Goal: Contribute content: Add original content to the website for others to see

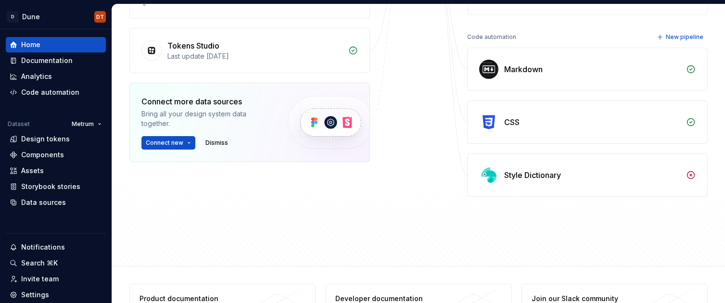
scroll to position [284, 0]
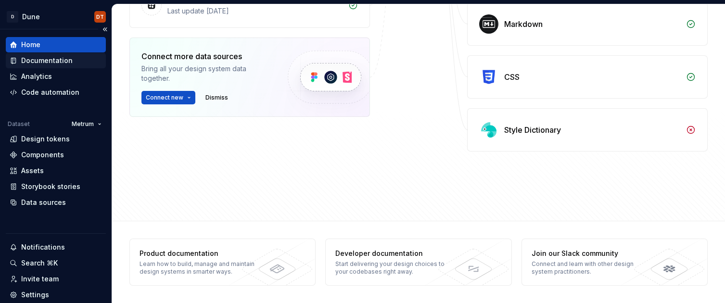
click at [60, 61] on div "Documentation" at bounding box center [46, 61] width 51 height 10
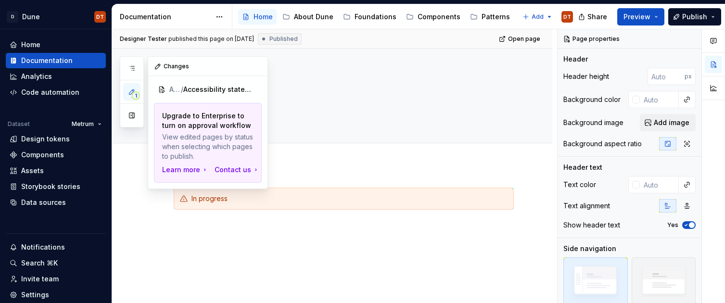
click at [134, 94] on span "1" at bounding box center [136, 96] width 8 height 8
click at [168, 64] on div "Changes" at bounding box center [207, 66] width 119 height 19
click at [182, 68] on div "Changes" at bounding box center [207, 66] width 119 height 19
click at [203, 90] on span "Accessibility statement" at bounding box center [212, 90] width 59 height 10
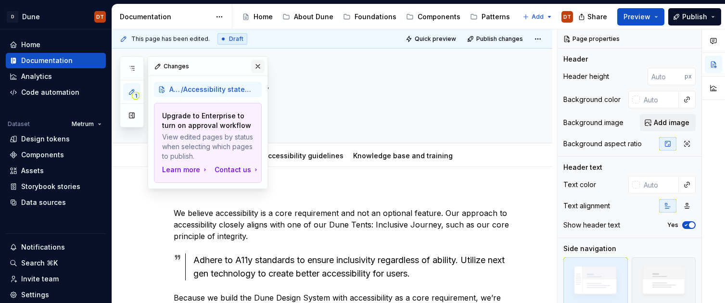
click at [256, 64] on button "button" at bounding box center [257, 66] width 13 height 13
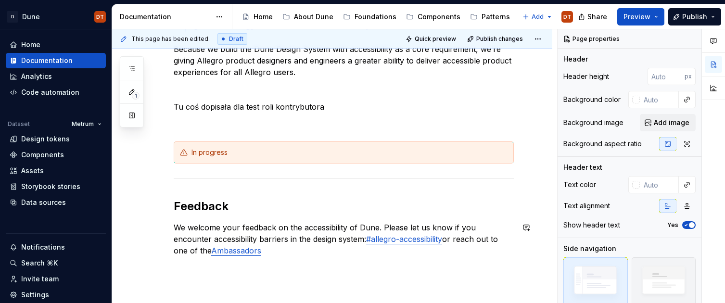
scroll to position [224, 0]
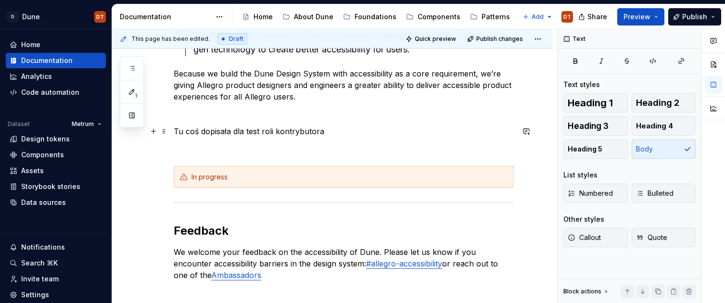
drag, startPoint x: 329, startPoint y: 130, endPoint x: 319, endPoint y: 131, distance: 10.1
click at [319, 131] on p "Tu coś dopisała dla test roli kontrybutora" at bounding box center [344, 132] width 340 height 12
click at [162, 130] on span at bounding box center [164, 131] width 8 height 13
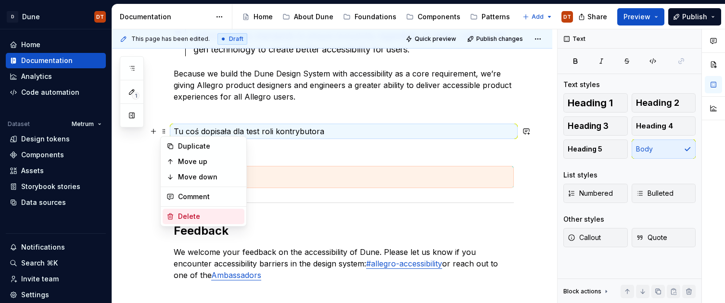
click at [186, 215] on div "Delete" at bounding box center [209, 217] width 63 height 10
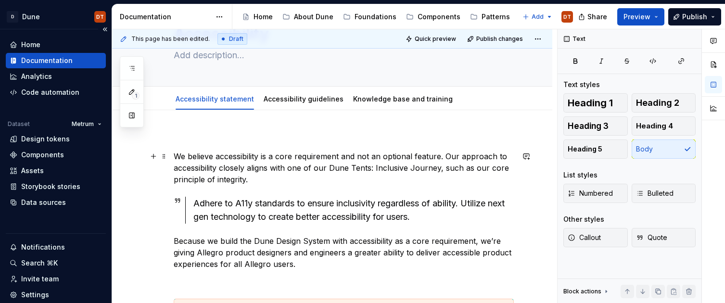
scroll to position [0, 0]
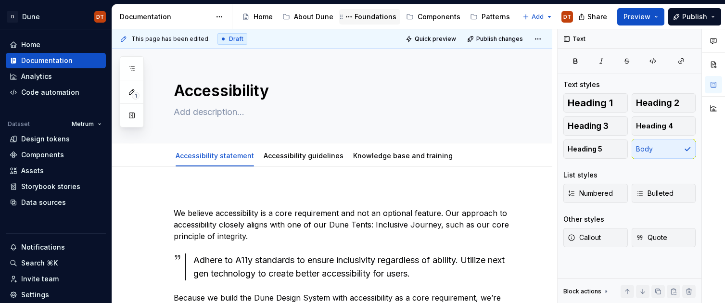
click at [370, 19] on div "Foundations" at bounding box center [376, 17] width 42 height 10
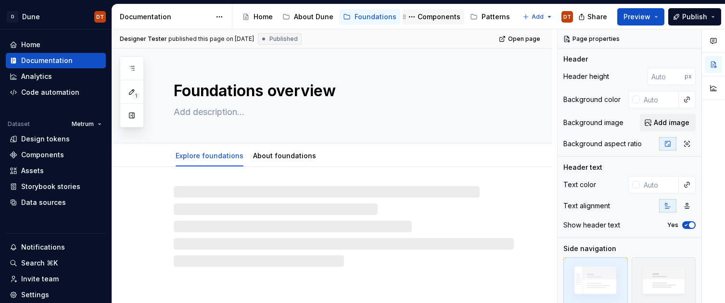
click at [441, 17] on div "Components" at bounding box center [439, 17] width 43 height 10
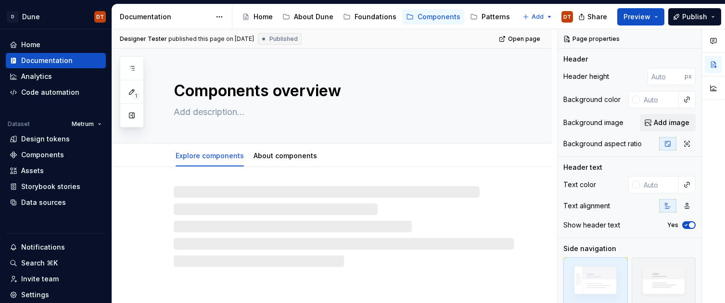
drag, startPoint x: 129, startPoint y: 114, endPoint x: 137, endPoint y: 109, distance: 8.8
click at [129, 114] on button "button" at bounding box center [131, 115] width 17 height 17
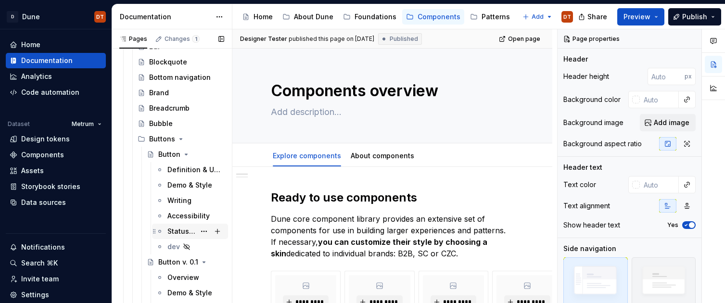
scroll to position [204, 0]
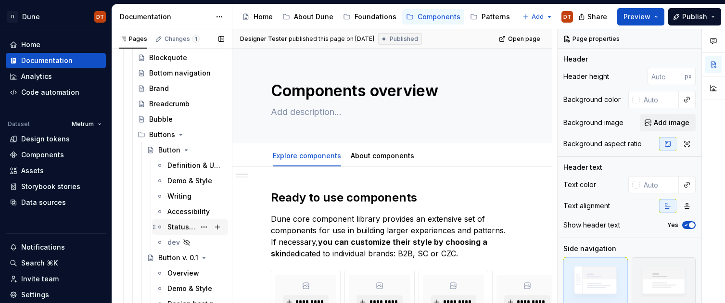
click at [172, 225] on div "Status & feedback" at bounding box center [181, 227] width 28 height 10
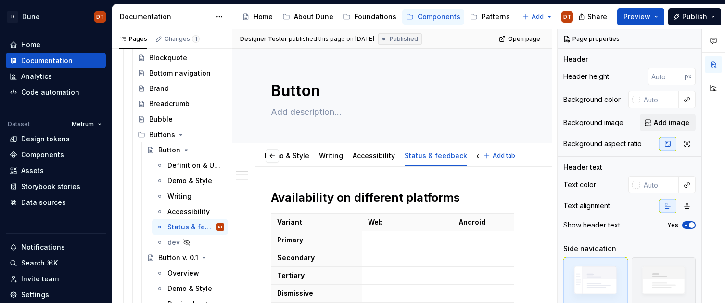
scroll to position [0, 43]
click at [400, 158] on link "Accessibility" at bounding box center [412, 156] width 42 height 8
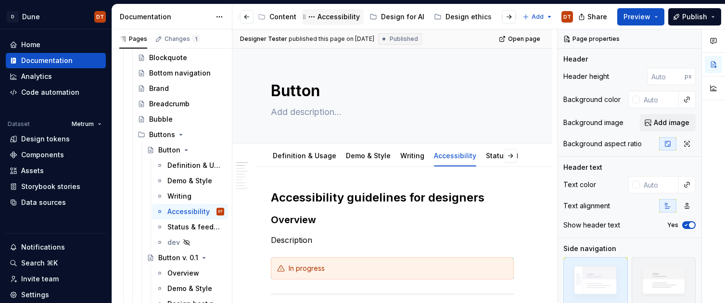
scroll to position [0, 263]
click at [316, 15] on div "Accessibility" at bounding box center [337, 17] width 42 height 10
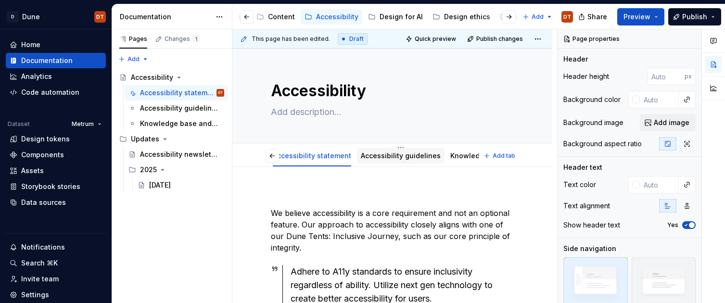
scroll to position [0, 60]
click at [399, 154] on link "Knowledge base and training" at bounding box center [441, 156] width 100 height 8
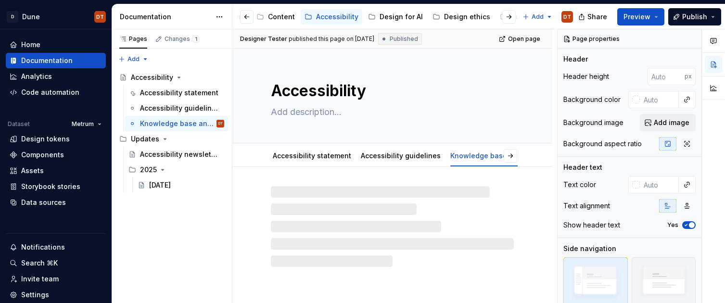
type textarea "*"
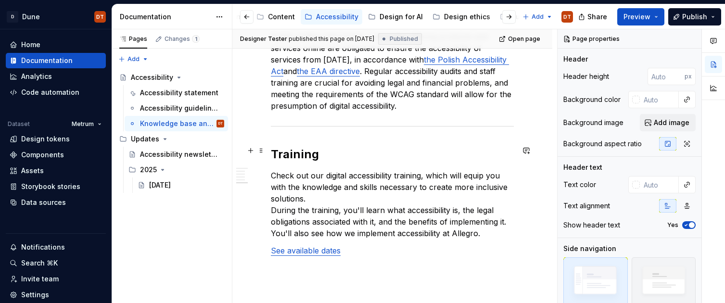
scroll to position [1223, 0]
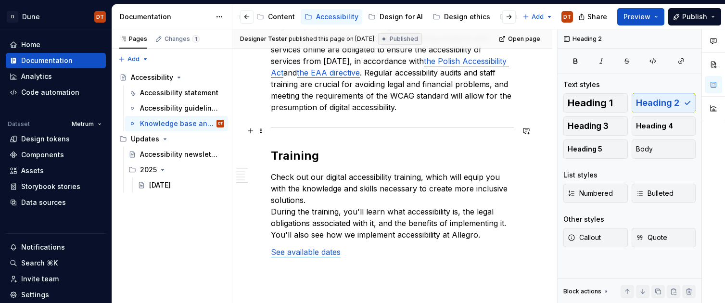
click at [325, 148] on h2 "Training" at bounding box center [392, 155] width 243 height 15
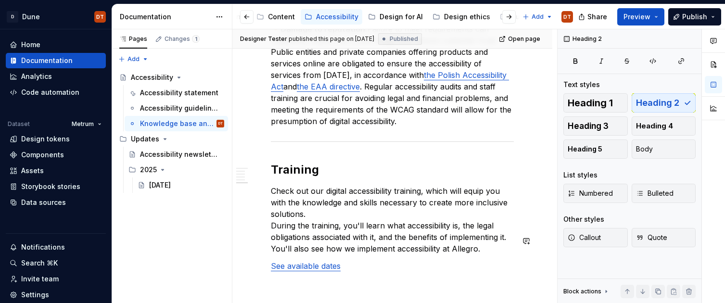
scroll to position [1254, 0]
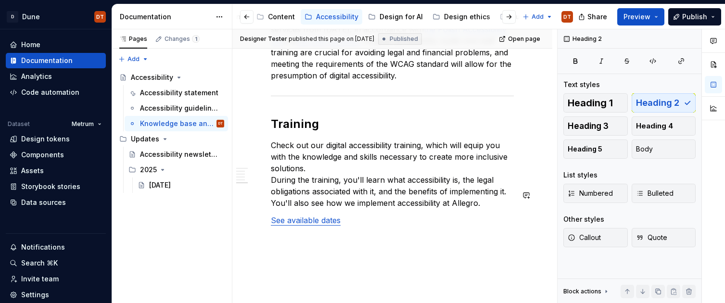
click at [380, 215] on p "See available dates" at bounding box center [392, 221] width 243 height 12
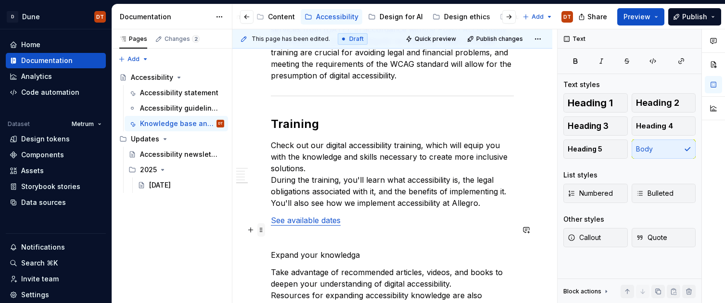
click at [259, 229] on span at bounding box center [261, 229] width 8 height 13
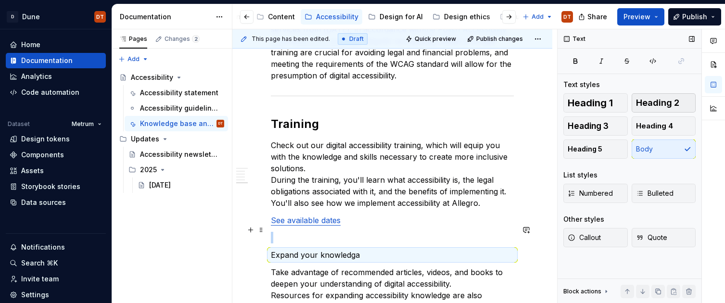
click at [646, 105] on span "Heading 2" at bounding box center [657, 103] width 43 height 10
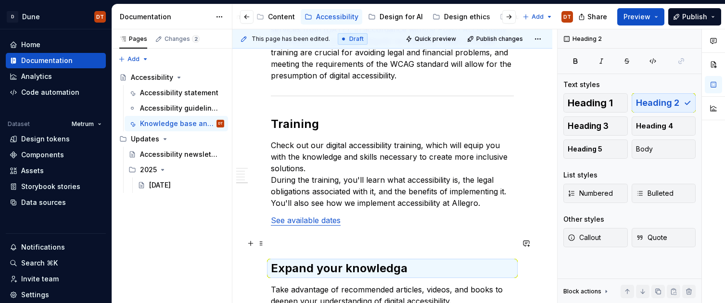
click at [418, 261] on h2 "Expand your knowledga" at bounding box center [392, 268] width 243 height 15
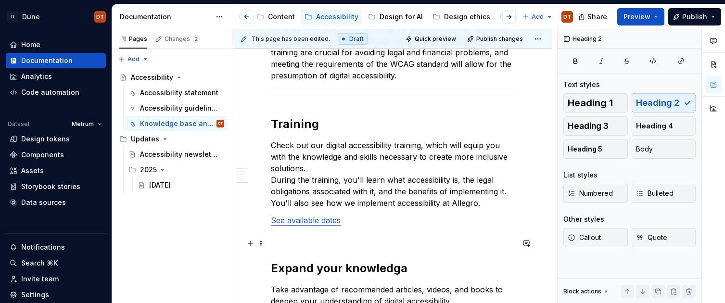
click at [387, 261] on h2 "Expand your knowledga" at bounding box center [392, 268] width 243 height 15
click at [399, 261] on h2 "Expand your knowledga" at bounding box center [392, 268] width 243 height 15
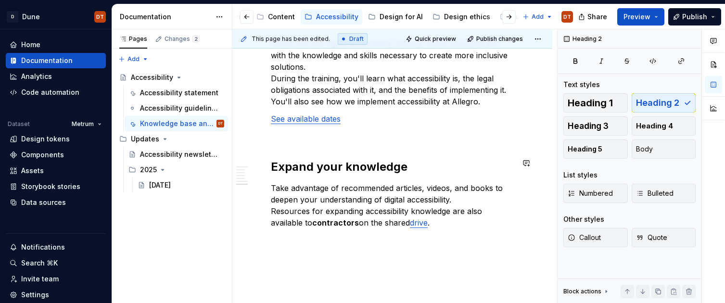
scroll to position [1358, 0]
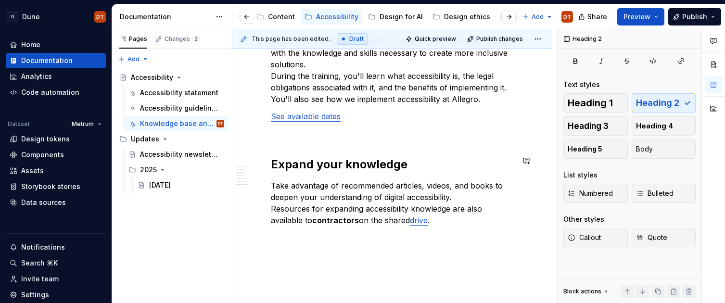
click at [413, 198] on p "Take advantage of recommended articles, videos, and books to deepen your unders…" at bounding box center [392, 203] width 243 height 46
click at [409, 195] on p "Take advantage of recommended articles, videos, and books to deepen your unders…" at bounding box center [392, 203] width 243 height 46
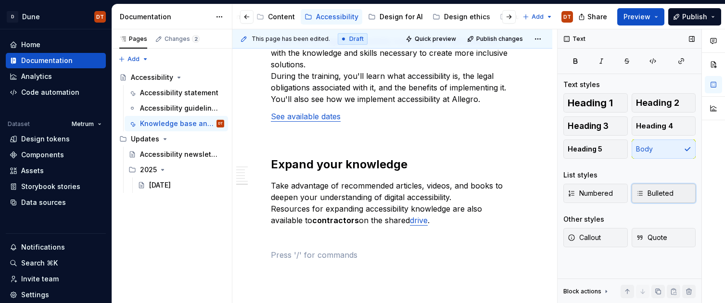
click at [661, 193] on span "Bulleted" at bounding box center [655, 194] width 38 height 10
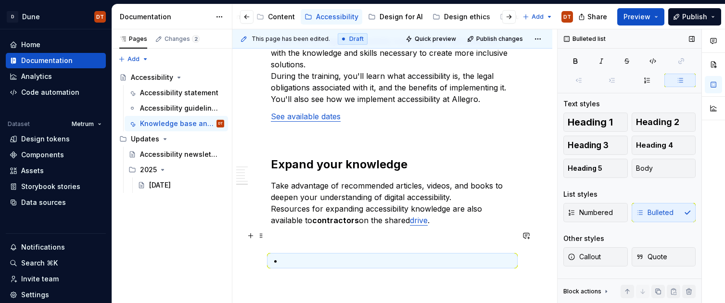
click at [288, 255] on p at bounding box center [397, 261] width 231 height 12
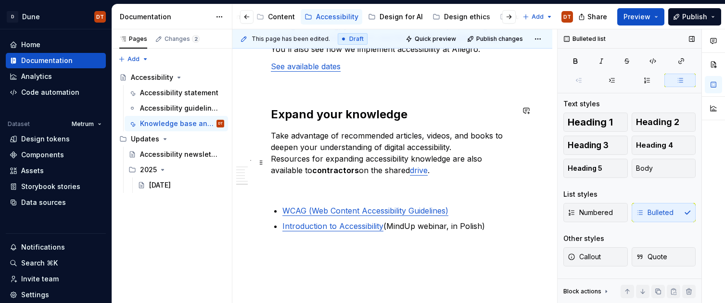
scroll to position [1414, 0]
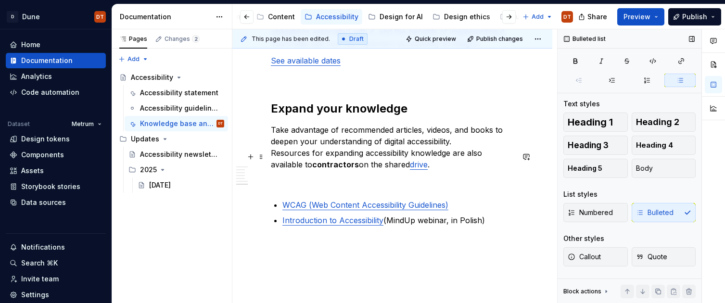
click at [289, 176] on p at bounding box center [392, 182] width 243 height 12
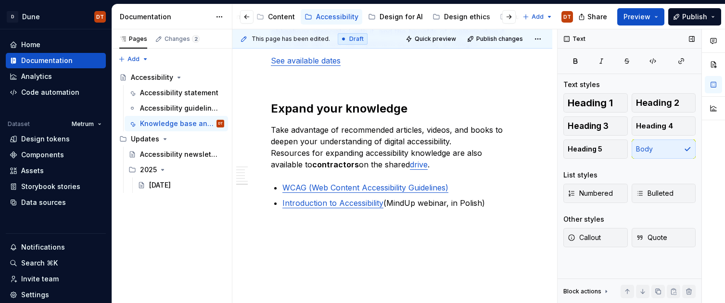
scroll to position [1397, 0]
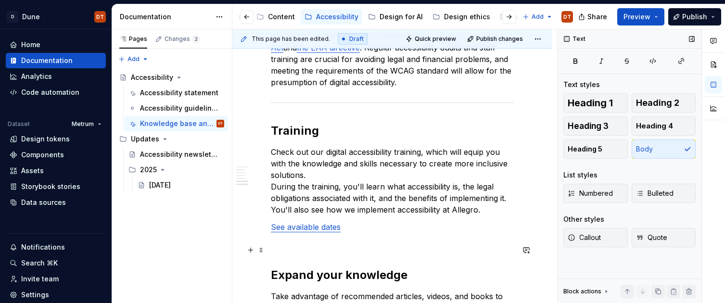
click at [284, 267] on h2 "Expand your knowledge" at bounding box center [392, 274] width 243 height 15
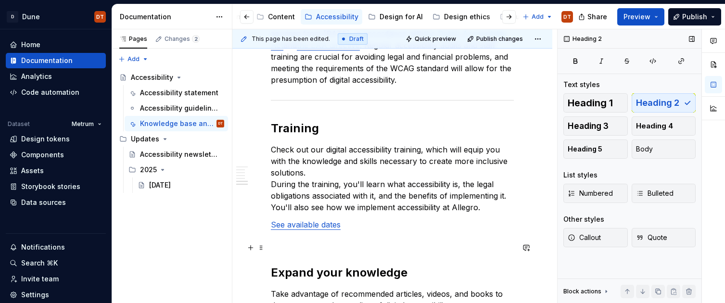
scroll to position [1251, 0]
click at [294, 236] on p at bounding box center [392, 242] width 243 height 12
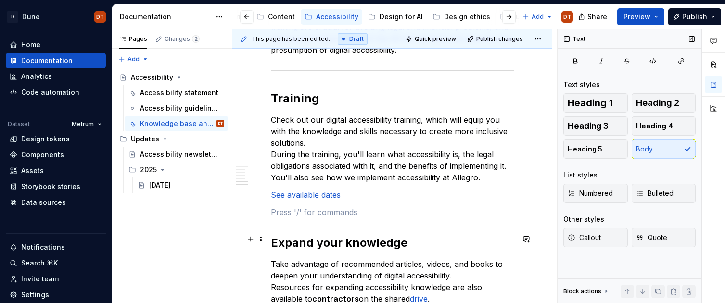
scroll to position [1287, 0]
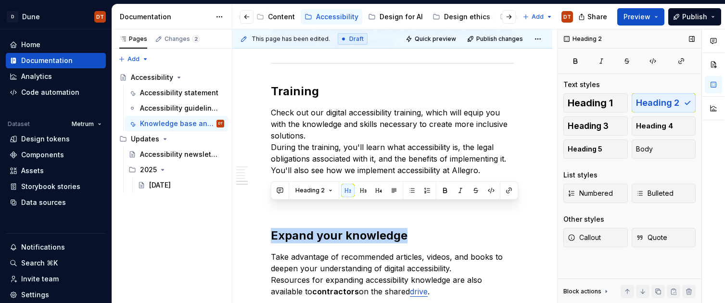
drag, startPoint x: 408, startPoint y: 211, endPoint x: 232, endPoint y: 214, distance: 176.1
click at [232, 214] on div "Pages Changes 2 Add Accessibility guide for tree Page tree. Navigate the tree w…" at bounding box center [418, 166] width 613 height 274
click at [361, 191] on button "button" at bounding box center [362, 190] width 13 height 13
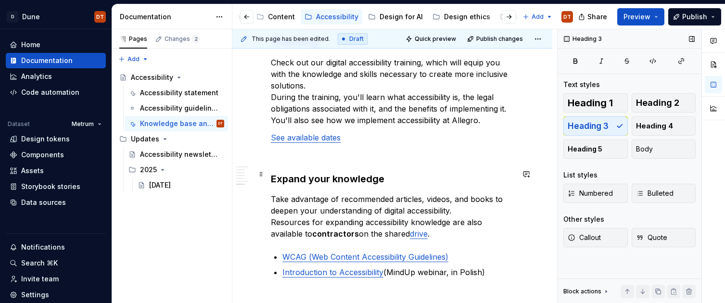
scroll to position [1338, 0]
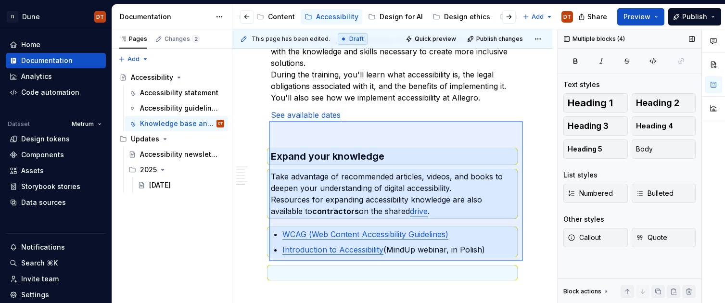
drag, startPoint x: 279, startPoint y: 137, endPoint x: 519, endPoint y: 260, distance: 270.0
click at [523, 261] on div "This page has been edited. Draft Quick preview Publish changes Accessibility Ed…" at bounding box center [394, 166] width 325 height 274
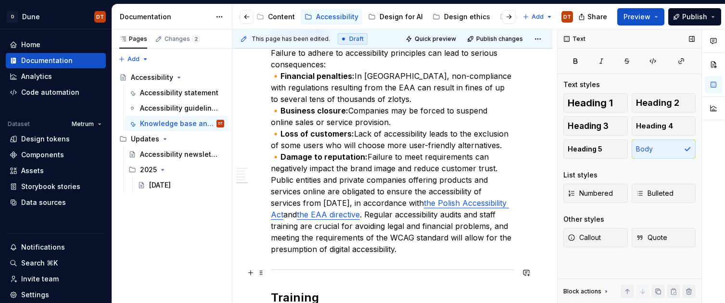
scroll to position [1090, 0]
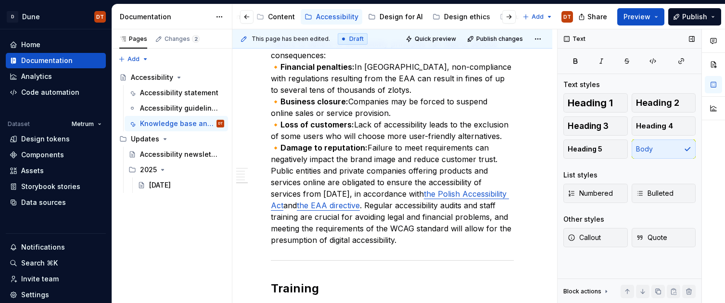
click at [427, 218] on p "Failure to adhere to accessibility principles can lead to serious consequences:…" at bounding box center [392, 142] width 243 height 208
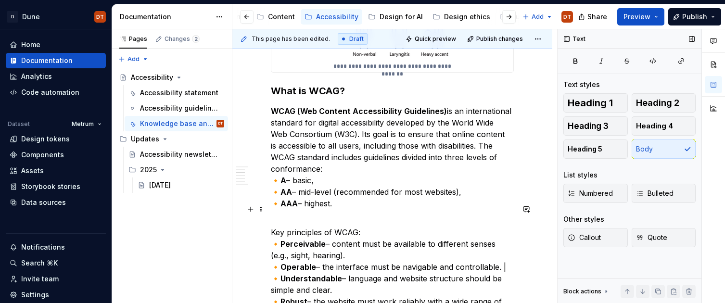
scroll to position [718, 0]
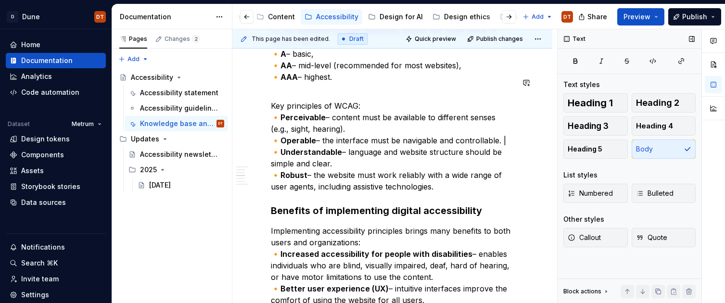
click at [283, 76] on div "**********" at bounding box center [392, 205] width 243 height 1466
click at [290, 189] on div "**********" at bounding box center [392, 205] width 243 height 1466
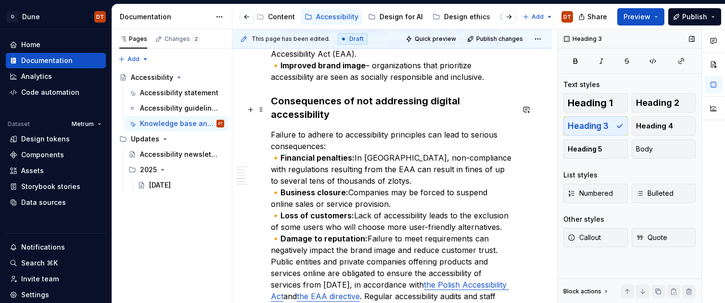
scroll to position [1027, 0]
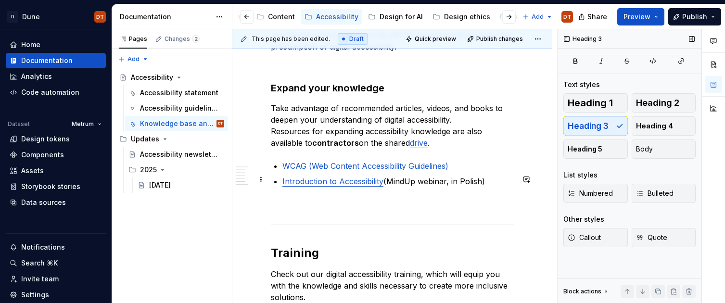
scroll to position [1325, 0]
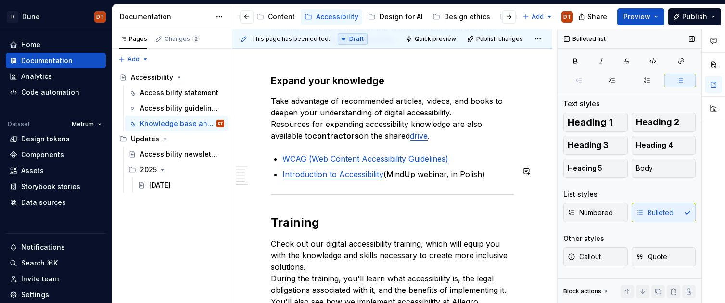
scroll to position [1441, 0]
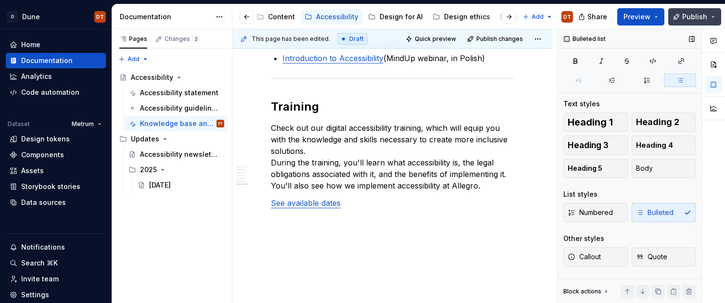
click at [694, 17] on span "Publish" at bounding box center [694, 17] width 25 height 10
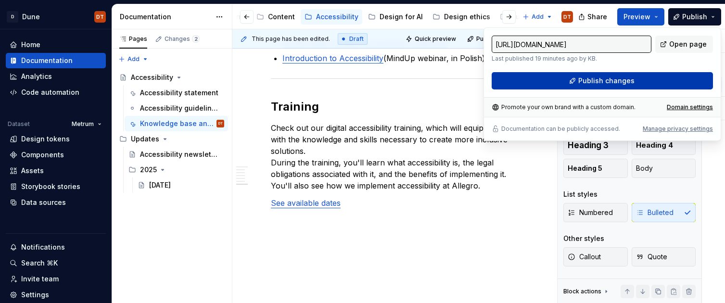
click at [618, 81] on span "Publish changes" at bounding box center [606, 81] width 56 height 10
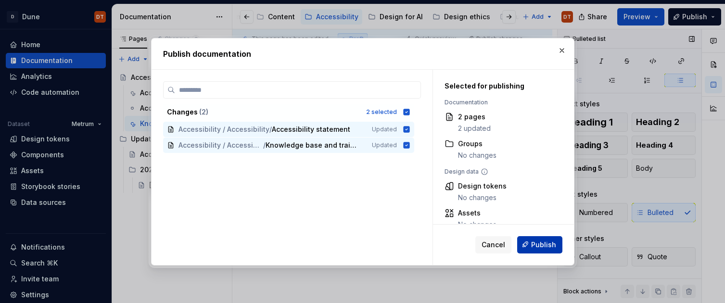
click at [537, 246] on span "Publish" at bounding box center [543, 245] width 25 height 10
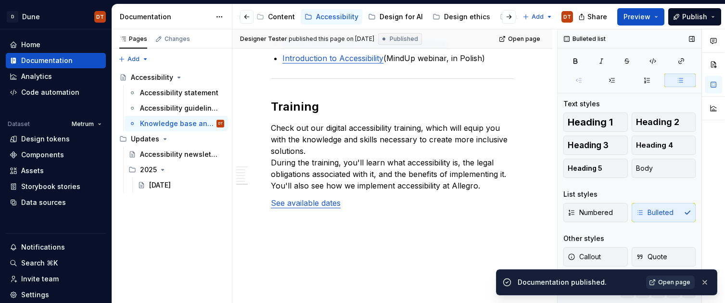
click at [675, 282] on span "Open page" at bounding box center [674, 283] width 32 height 8
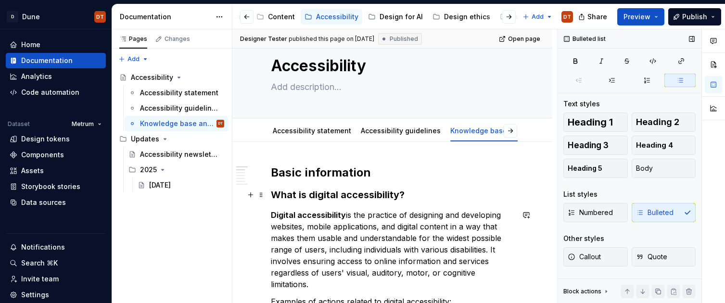
scroll to position [0, 0]
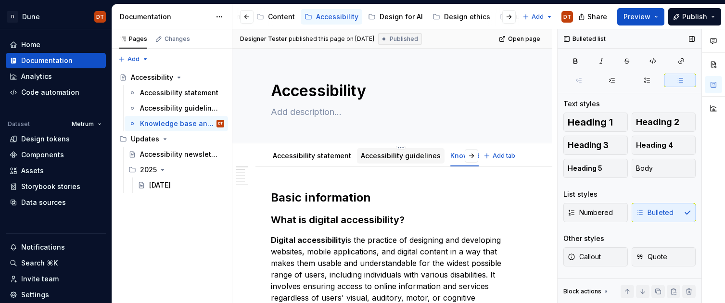
click at [384, 155] on link "Accessibility guidelines" at bounding box center [401, 156] width 80 height 8
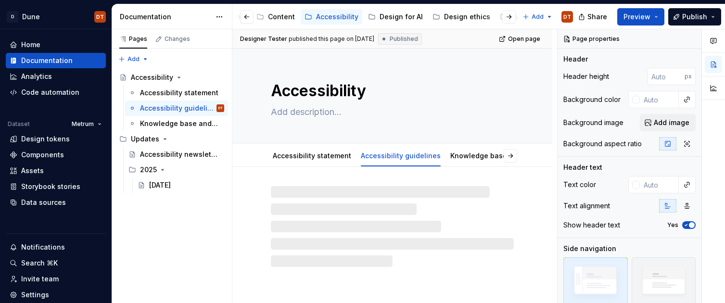
type textarea "*"
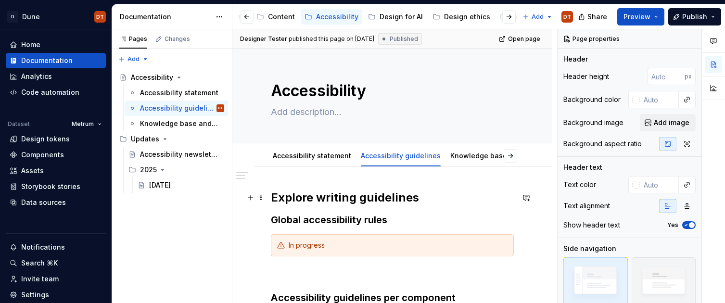
scroll to position [14, 0]
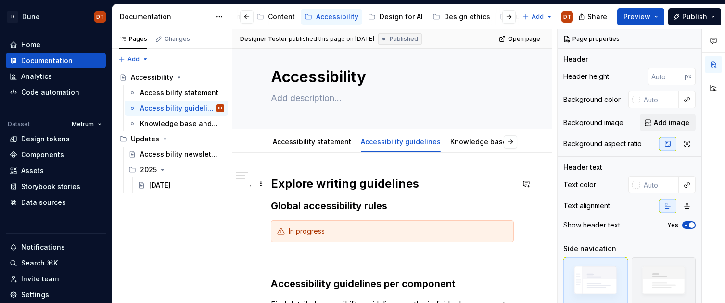
click at [359, 183] on h2 "Explore writing guidelines" at bounding box center [392, 183] width 243 height 15
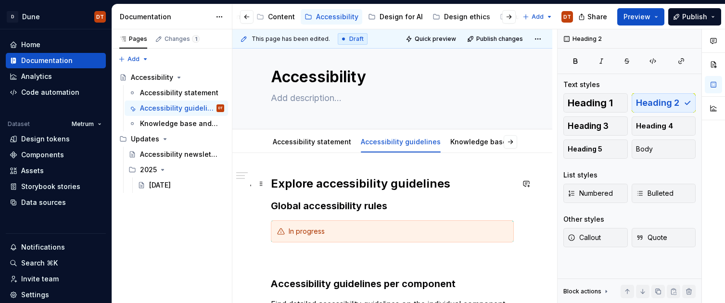
drag, startPoint x: 450, startPoint y: 188, endPoint x: 458, endPoint y: 187, distance: 8.3
click at [450, 188] on h2 "Explore accessibility guidelines" at bounding box center [392, 183] width 243 height 15
drag, startPoint x: 393, startPoint y: 184, endPoint x: 421, endPoint y: 182, distance: 29.0
click at [394, 184] on h2 "Explore accessibility guidelines" at bounding box center [392, 183] width 243 height 15
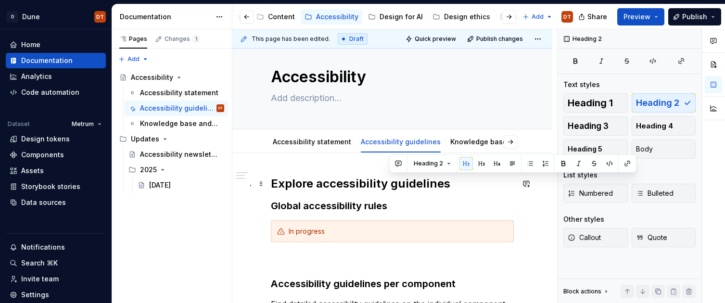
click at [390, 185] on h2 "Explore accessibility guidelines" at bounding box center [392, 183] width 243 height 15
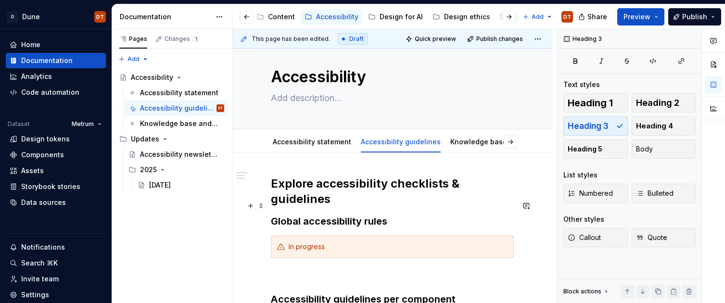
click at [406, 215] on h3 "Global accessibility rules" at bounding box center [392, 221] width 243 height 13
drag, startPoint x: 392, startPoint y: 204, endPoint x: 348, endPoint y: 204, distance: 44.3
click at [392, 215] on h3 "Global accessibility rules" at bounding box center [392, 221] width 243 height 13
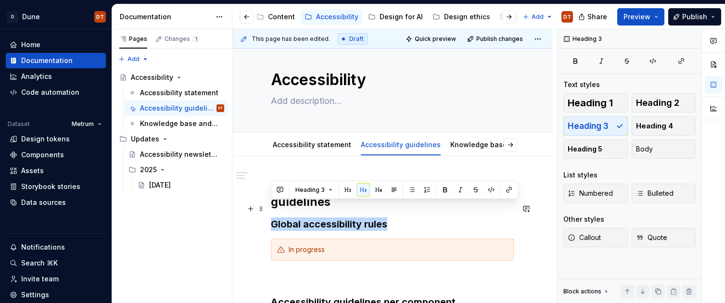
scroll to position [12, 0]
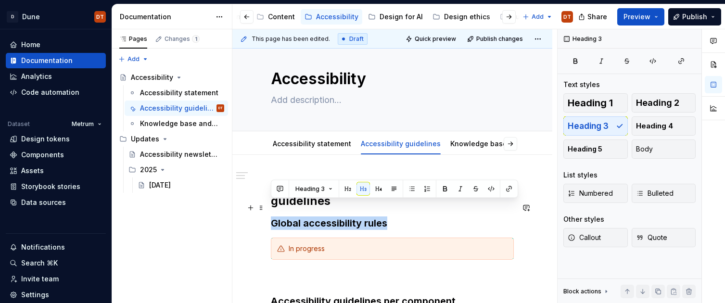
drag, startPoint x: 399, startPoint y: 207, endPoint x: 271, endPoint y: 207, distance: 127.5
click at [271, 216] on h3 "Global accessibility rules" at bounding box center [392, 222] width 243 height 13
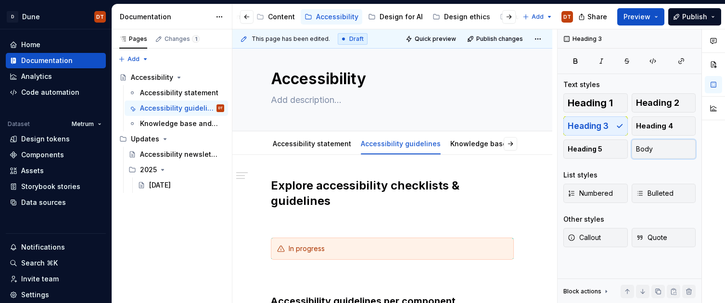
drag, startPoint x: 655, startPoint y: 147, endPoint x: 719, endPoint y: 130, distance: 66.7
click at [663, 144] on button "Body" at bounding box center [664, 148] width 64 height 19
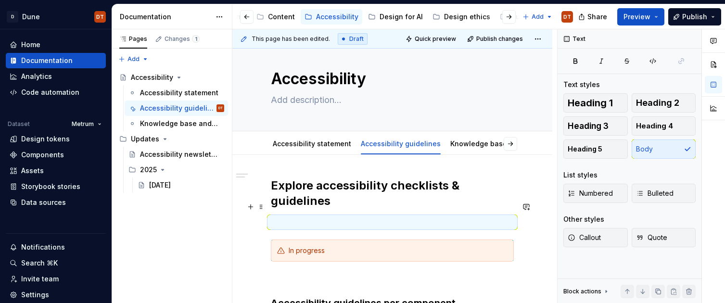
click at [276, 216] on p at bounding box center [392, 222] width 243 height 12
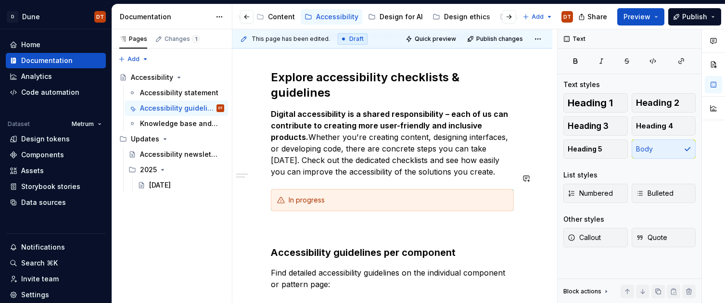
scroll to position [126, 0]
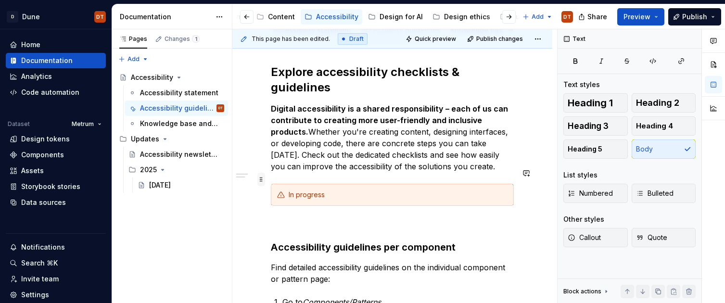
click at [263, 183] on span at bounding box center [261, 179] width 8 height 13
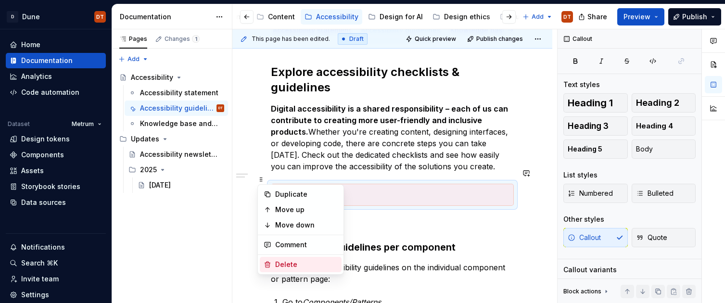
click at [294, 261] on div "Delete" at bounding box center [306, 265] width 63 height 10
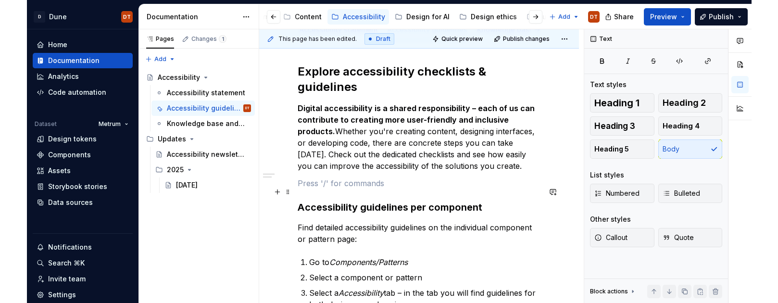
scroll to position [125, 0]
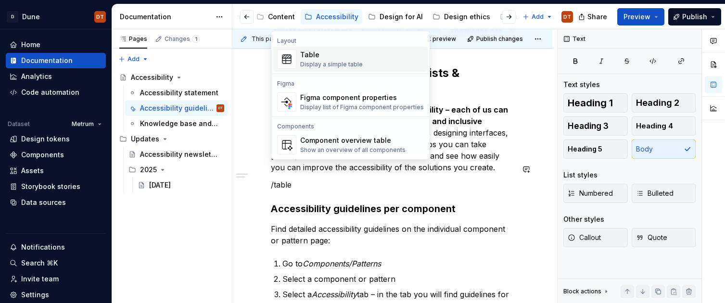
click at [354, 63] on div "Display a simple table" at bounding box center [331, 65] width 63 height 8
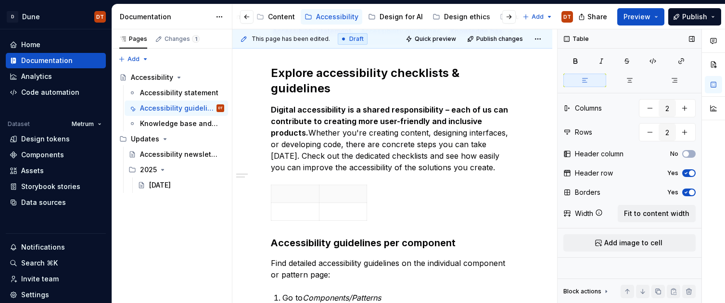
drag, startPoint x: 688, startPoint y: 155, endPoint x: 687, endPoint y: 165, distance: 10.1
click at [688, 155] on span "button" at bounding box center [686, 154] width 6 height 6
click at [687, 171] on icon "button" at bounding box center [686, 173] width 8 height 6
click at [329, 189] on p at bounding box center [343, 194] width 36 height 10
click at [287, 189] on p at bounding box center [295, 194] width 36 height 10
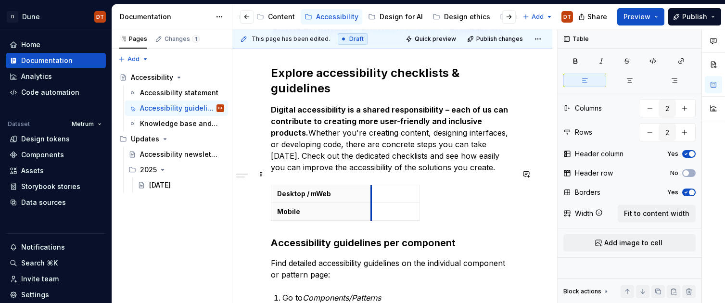
drag, startPoint x: 317, startPoint y: 190, endPoint x: 370, endPoint y: 193, distance: 52.5
click at [666, 214] on span "Fit to content width" at bounding box center [656, 214] width 65 height 10
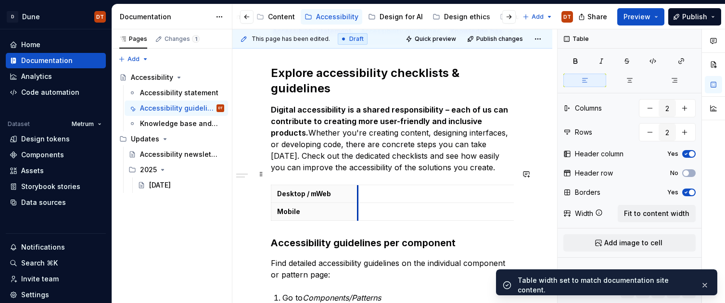
drag, startPoint x: 452, startPoint y: 189, endPoint x: 357, endPoint y: 191, distance: 95.3
click at [357, 203] on td at bounding box center [447, 212] width 181 height 18
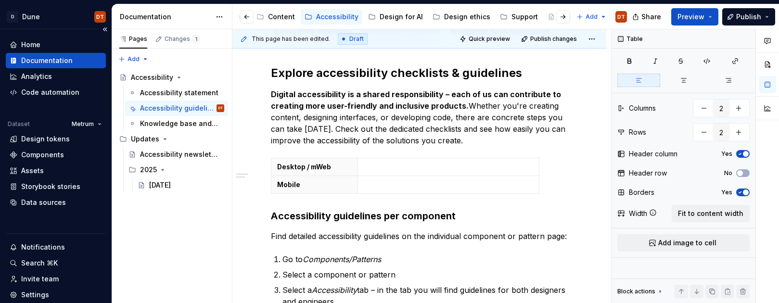
type textarea "*"
click at [365, 165] on p at bounding box center [448, 167] width 169 height 10
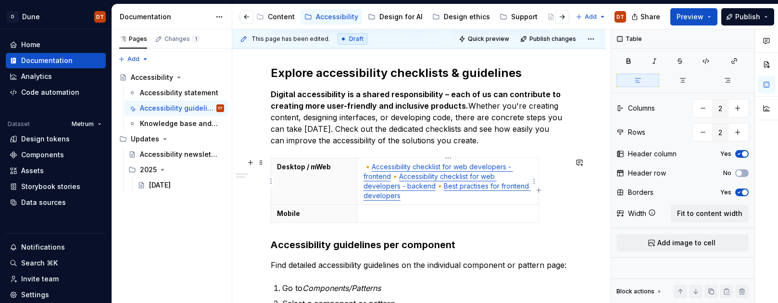
click at [399, 176] on link "Accessibility checklist for web developers - backend" at bounding box center [430, 181] width 133 height 18
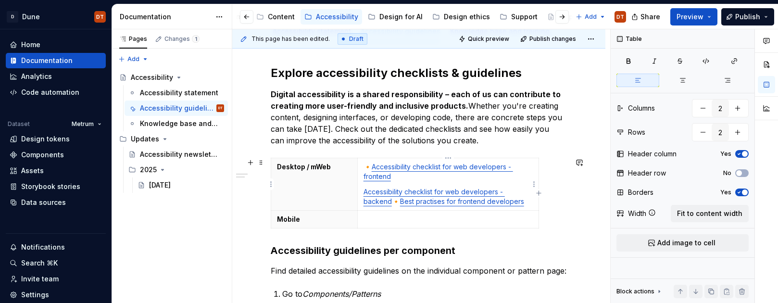
click at [374, 167] on link "Accessibility checklist for web developers - frontend" at bounding box center [439, 172] width 150 height 18
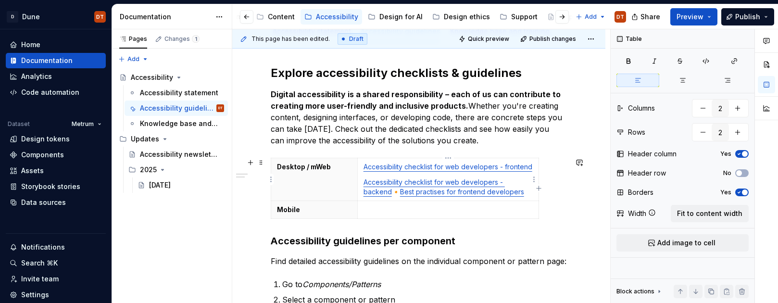
click at [365, 184] on link "Accessibility checklist for web developers - backend" at bounding box center [434, 187] width 141 height 18
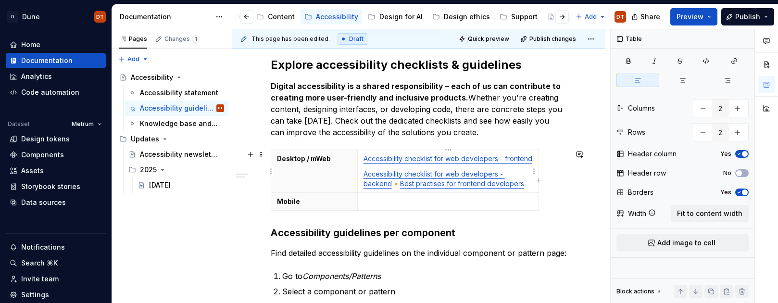
click at [399, 183] on p "Accessibility checklist for web developers - backend 🔸 Best practises for front…" at bounding box center [448, 178] width 169 height 19
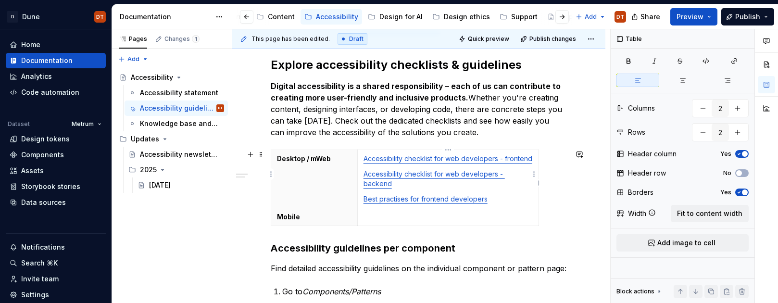
scroll to position [134, 0]
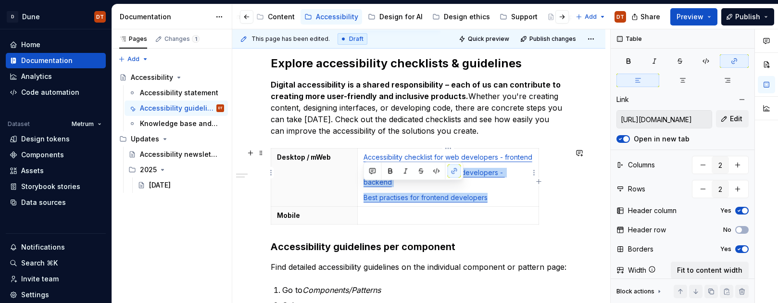
type input "[URL][DOMAIN_NAME]"
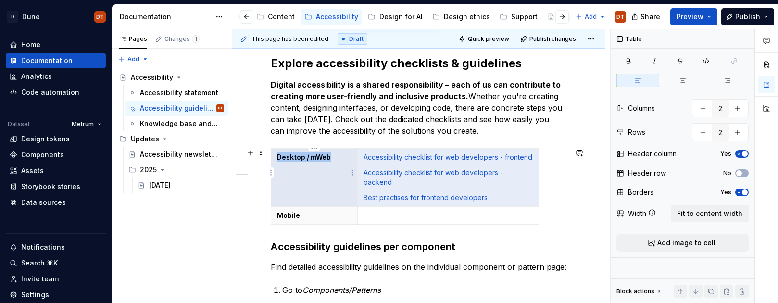
drag, startPoint x: 502, startPoint y: 192, endPoint x: 353, endPoint y: 157, distance: 153.3
click at [353, 157] on tr "Desktop / mWeb Accessibility checklist for web developers - frontend Accessibil…" at bounding box center [405, 178] width 268 height 58
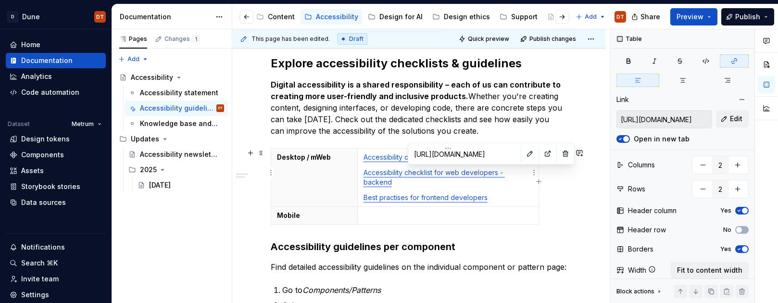
drag, startPoint x: 480, startPoint y: 172, endPoint x: 482, endPoint y: 178, distance: 7.2
click at [480, 172] on link "Accessibility checklist for web developers - backend" at bounding box center [434, 177] width 141 height 18
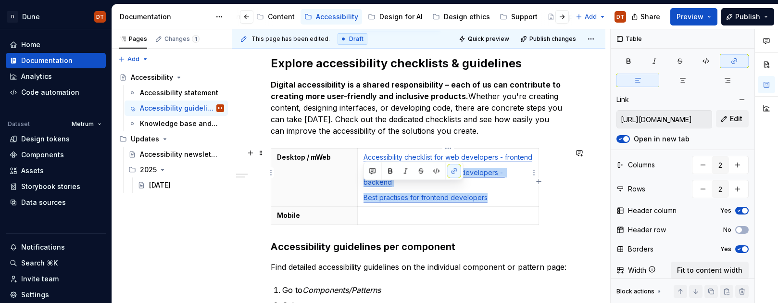
type input "[URL][DOMAIN_NAME]"
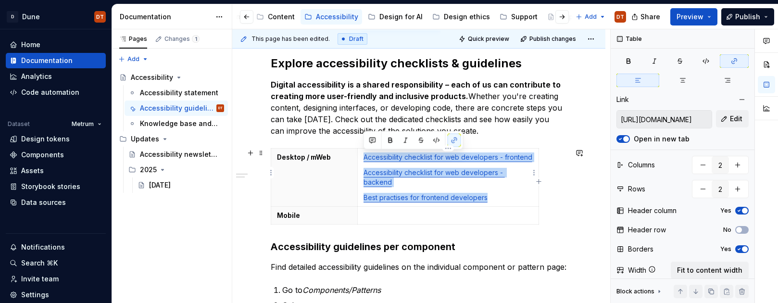
drag, startPoint x: 489, startPoint y: 189, endPoint x: 483, endPoint y: 177, distance: 13.1
click at [365, 160] on td "Accessibility checklist for web developers - frontend Accessibility checklist f…" at bounding box center [447, 178] width 181 height 58
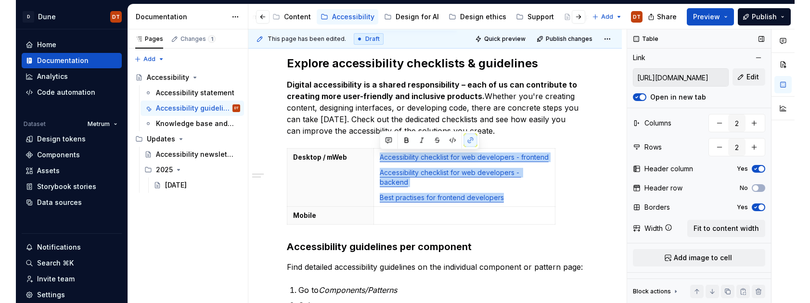
scroll to position [0, 0]
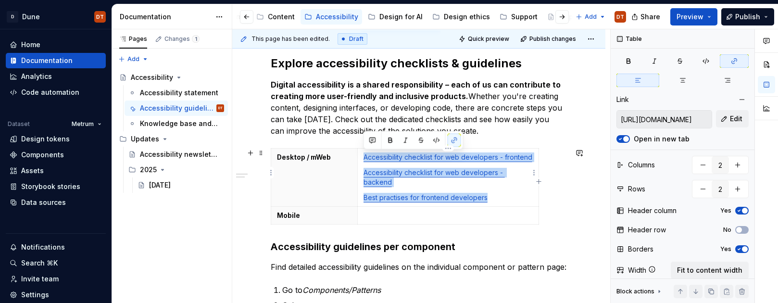
click at [528, 193] on p "Best practises for frontend developers" at bounding box center [448, 198] width 169 height 10
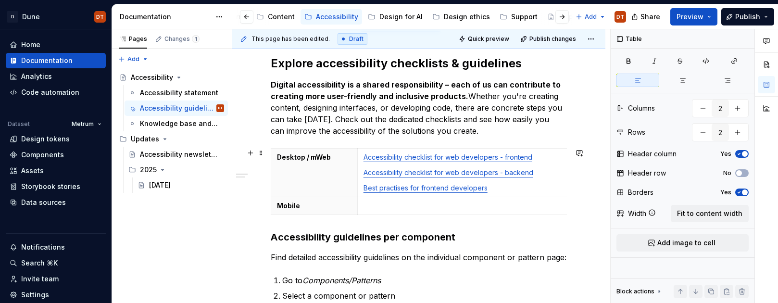
drag, startPoint x: 539, startPoint y: 187, endPoint x: 572, endPoint y: 187, distance: 33.2
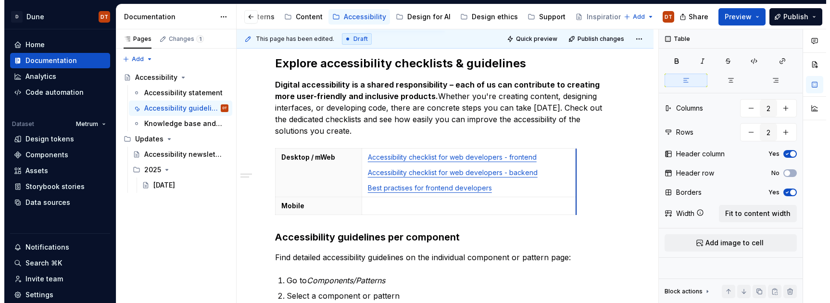
scroll to position [0, 230]
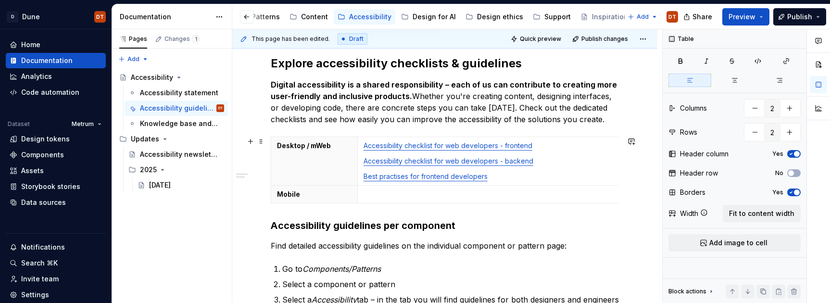
drag, startPoint x: 571, startPoint y: 181, endPoint x: 619, endPoint y: 180, distance: 47.6
click at [491, 198] on p at bounding box center [489, 195] width 250 height 10
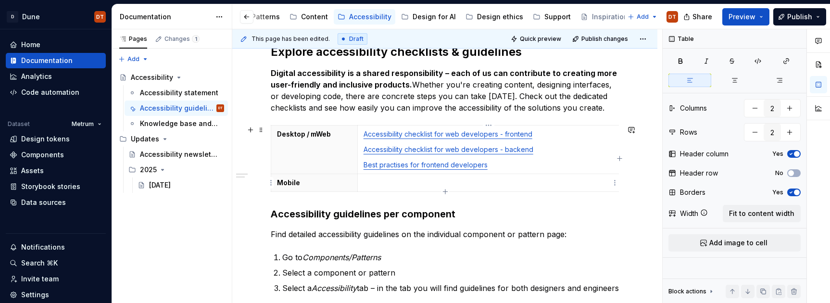
click at [387, 184] on p at bounding box center [489, 183] width 250 height 10
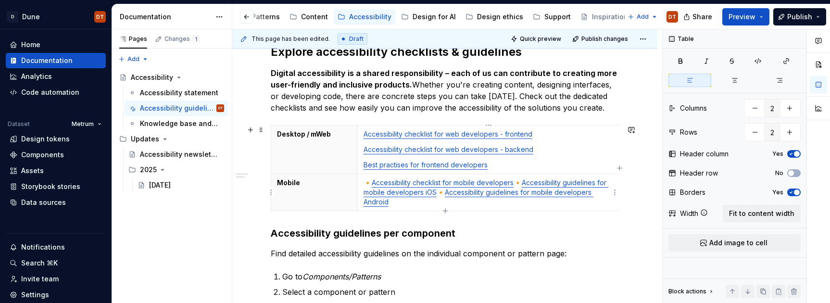
click at [372, 182] on link "Accessibility checklist for mobile developers" at bounding box center [443, 182] width 142 height 8
click at [514, 183] on link "Accessibility guidelines for mobile developers iOS" at bounding box center [482, 187] width 237 height 18
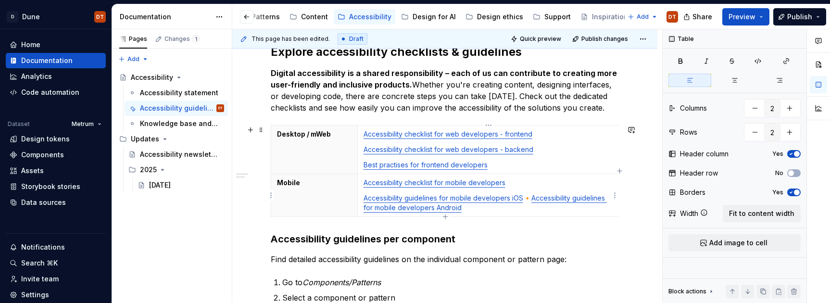
click at [530, 199] on p "Accessibility guidelines for mobile developers iOS 🔸 Accessibility guidelines f…" at bounding box center [489, 202] width 250 height 19
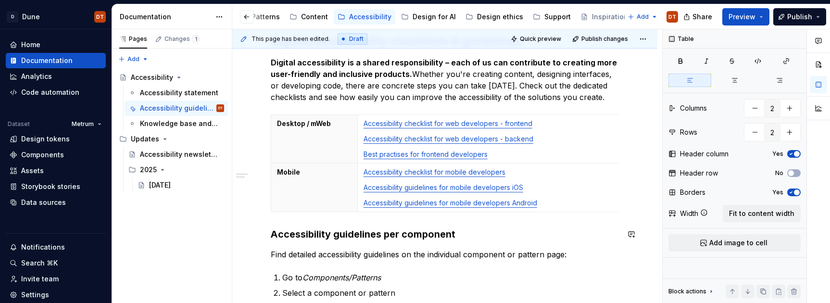
scroll to position [148, 0]
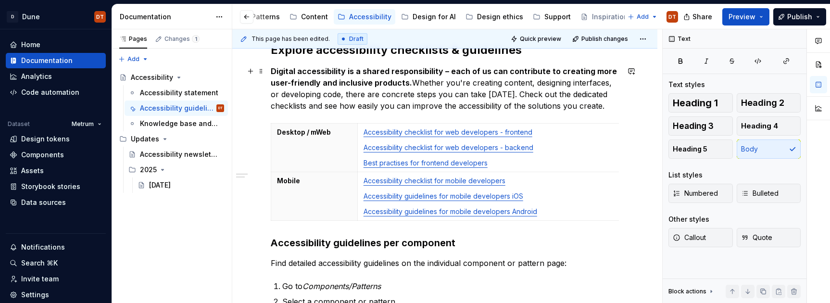
drag, startPoint x: 499, startPoint y: 93, endPoint x: 513, endPoint y: 93, distance: 14.4
click at [502, 93] on p "Digital accessibility is a shared responsibility – each of us can contribute to…" at bounding box center [445, 88] width 348 height 46
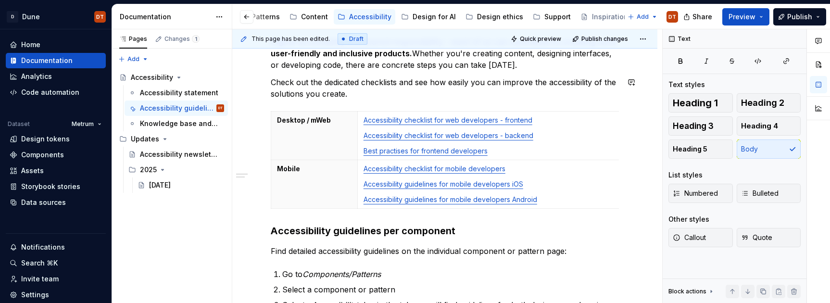
scroll to position [188, 0]
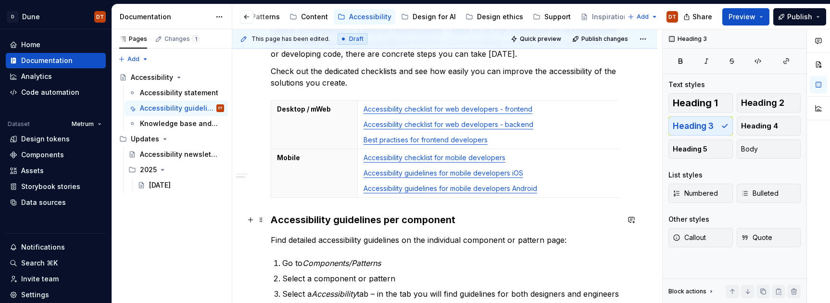
click at [273, 218] on h3 "Accessibility guidelines per component" at bounding box center [445, 219] width 348 height 13
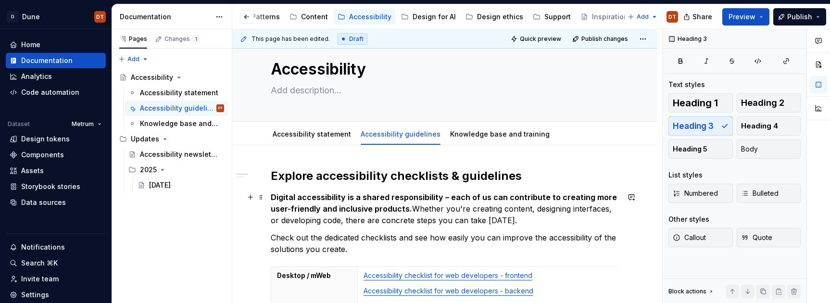
scroll to position [7, 0]
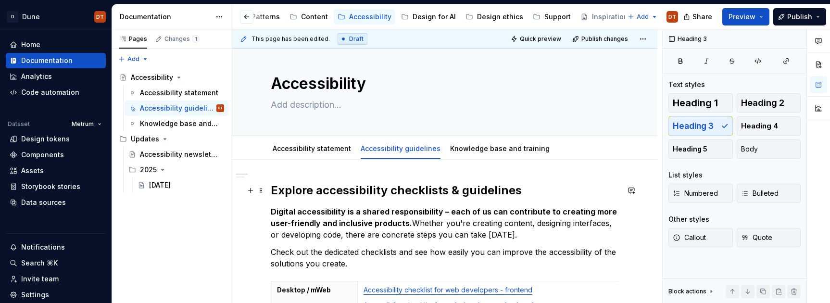
click at [321, 195] on h2 "Explore accessibility checklists & guidelines" at bounding box center [445, 190] width 348 height 15
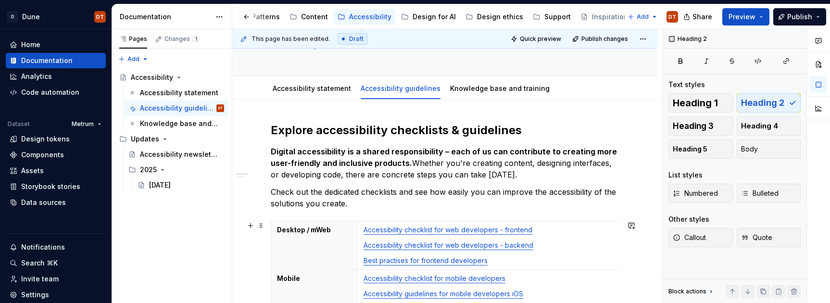
scroll to position [66, 0]
click at [384, 127] on h2 "Explore accessibility checklists & guidelines" at bounding box center [445, 131] width 348 height 15
click at [367, 132] on h2 "Explore accessibility checklists & guidelines" at bounding box center [445, 131] width 348 height 15
drag, startPoint x: 520, startPoint y: 134, endPoint x: 533, endPoint y: 131, distance: 13.7
click at [520, 134] on h2 "Explore accessibility checklists & guidelines" at bounding box center [445, 131] width 348 height 15
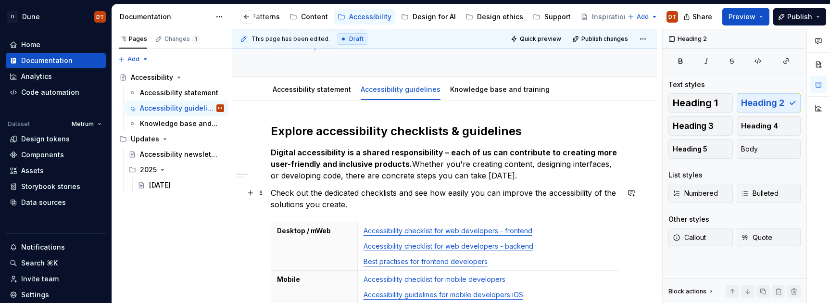
click at [406, 207] on p "Check out the dedicated checklists and see how easily you can improve the acces…" at bounding box center [445, 198] width 348 height 23
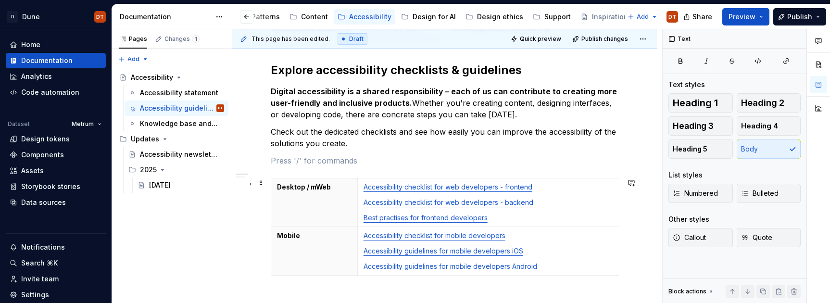
scroll to position [137, 0]
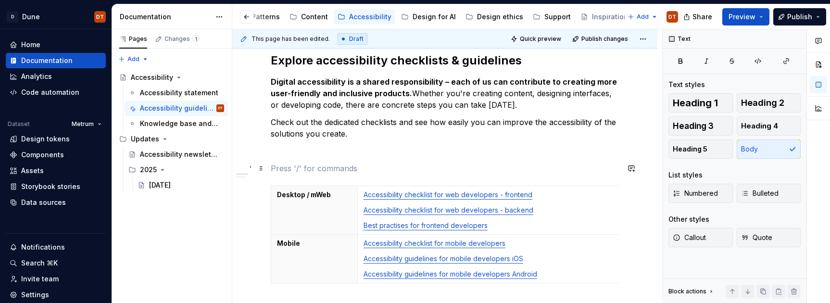
click at [284, 164] on p at bounding box center [445, 169] width 348 height 12
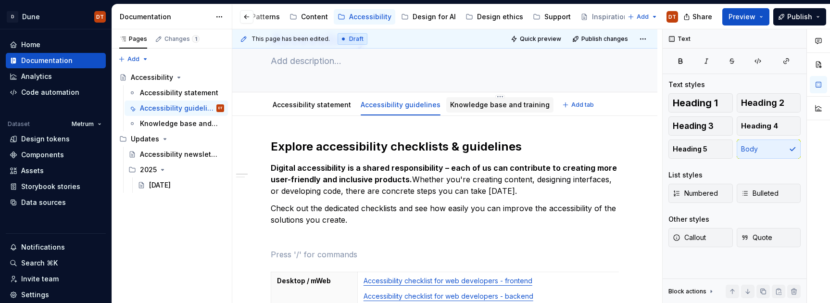
scroll to position [67, 0]
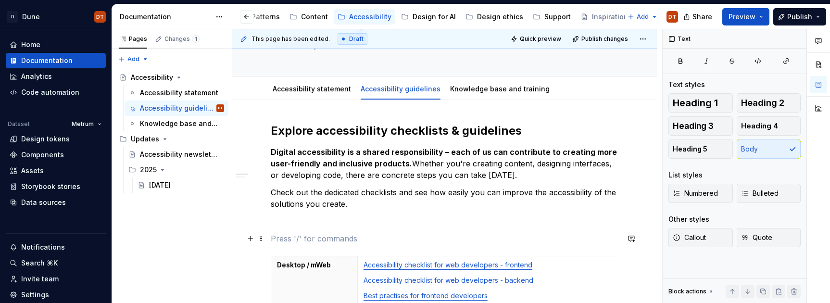
click at [299, 235] on p at bounding box center [445, 239] width 348 height 12
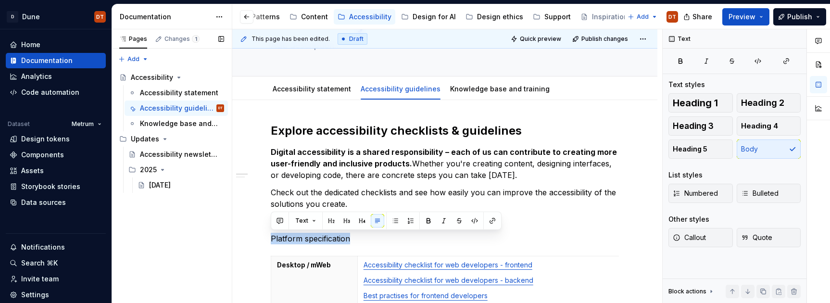
drag, startPoint x: 354, startPoint y: 236, endPoint x: 230, endPoint y: 237, distance: 123.6
click at [230, 237] on div "Pages Changes 1 Add Accessibility guide for tree Page tree. Navigate the tree w…" at bounding box center [471, 166] width 718 height 274
click at [724, 104] on span "Heading 2" at bounding box center [762, 103] width 43 height 10
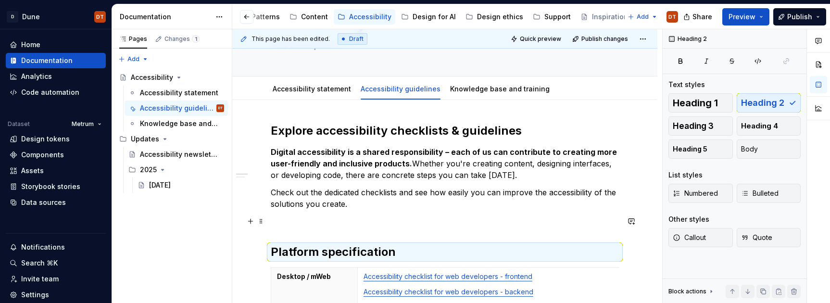
click at [433, 224] on p at bounding box center [445, 221] width 348 height 12
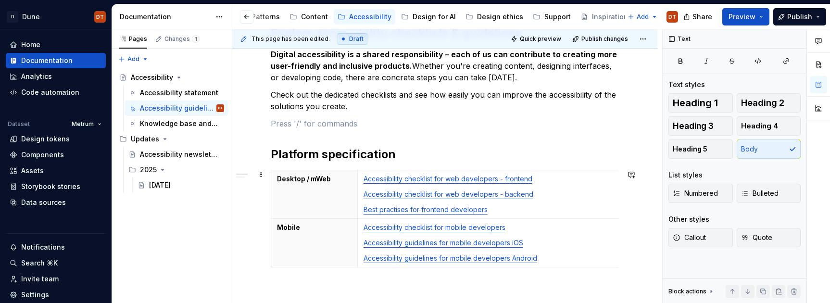
scroll to position [166, 0]
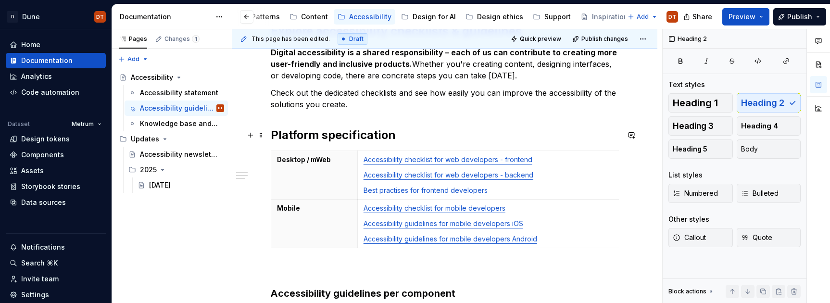
click at [406, 139] on h2 "Platform specification" at bounding box center [445, 134] width 348 height 15
click at [297, 274] on p at bounding box center [445, 270] width 348 height 12
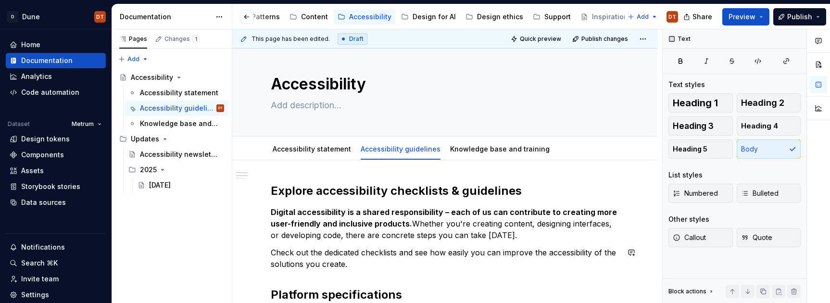
scroll to position [0, 0]
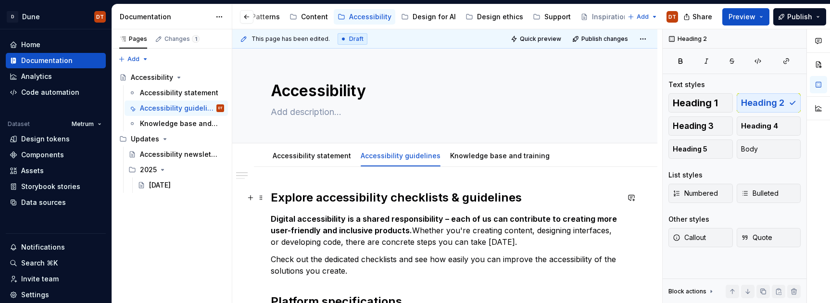
click at [440, 203] on h2 "Explore accessibility checklists & guidelines" at bounding box center [445, 197] width 348 height 15
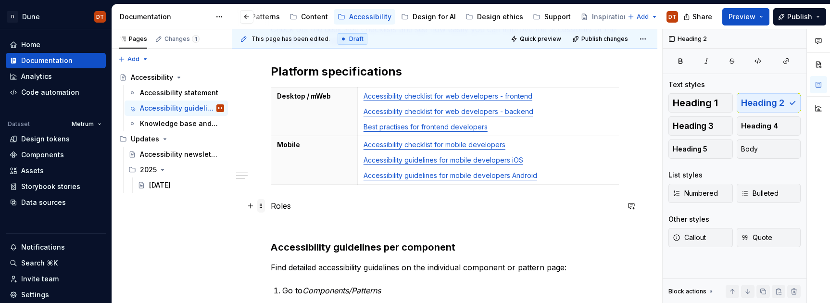
scroll to position [229, 0]
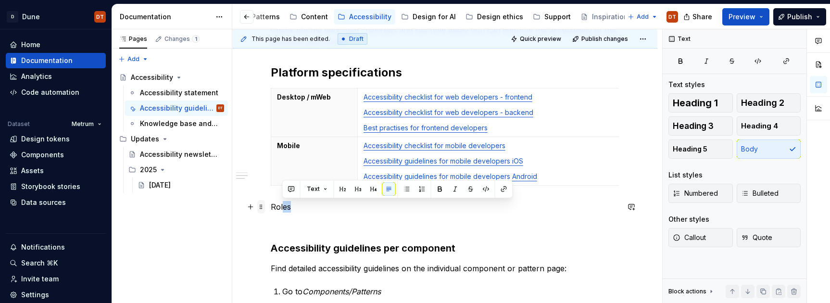
drag, startPoint x: 304, startPoint y: 208, endPoint x: 262, endPoint y: 208, distance: 41.4
click at [271, 208] on div "Explore accessibility checklists & guidelines Digital accessibility is a shared…" at bounding box center [445, 162] width 348 height 402
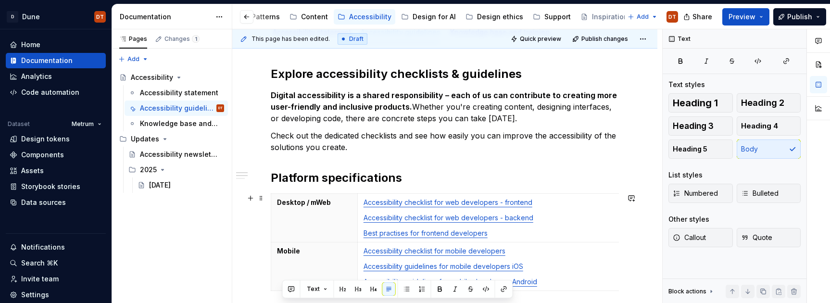
scroll to position [84, 0]
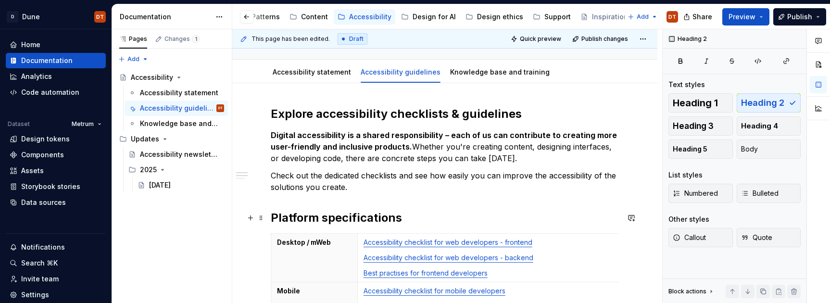
click at [317, 215] on h2 "Platform specifications" at bounding box center [445, 217] width 348 height 15
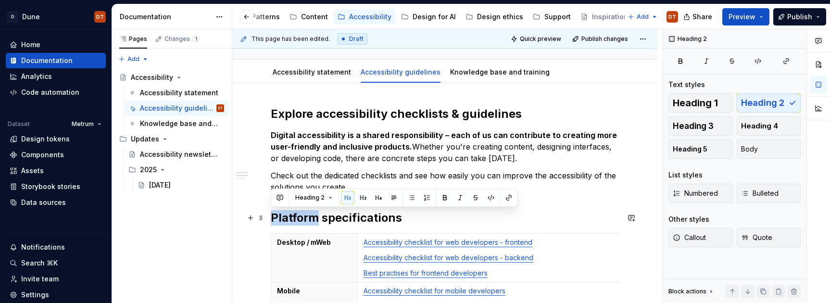
drag, startPoint x: 318, startPoint y: 216, endPoint x: 269, endPoint y: 218, distance: 48.6
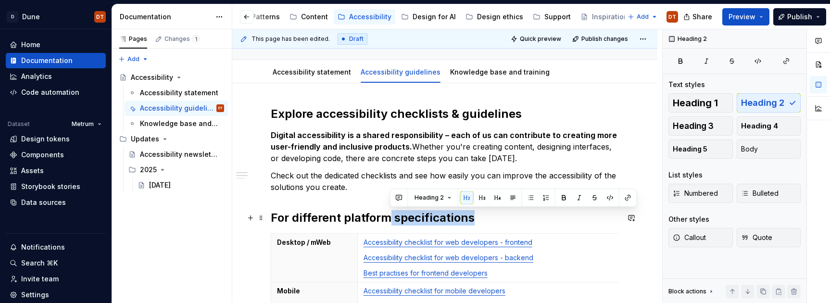
drag, startPoint x: 485, startPoint y: 221, endPoint x: 390, endPoint y: 223, distance: 95.8
click at [390, 223] on h2 "For different platform specifications" at bounding box center [445, 217] width 348 height 15
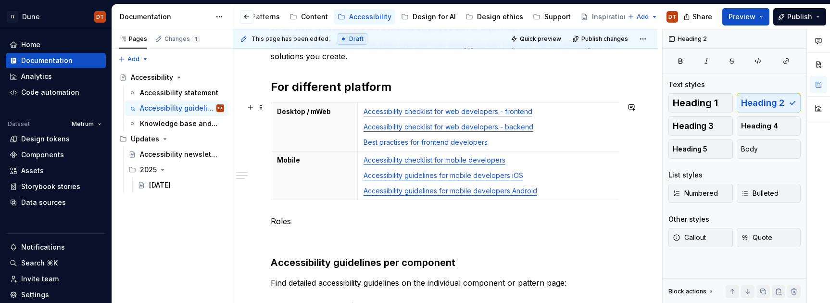
scroll to position [328, 0]
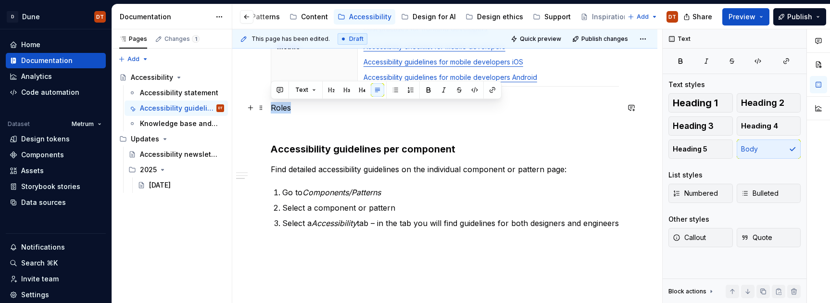
drag, startPoint x: 295, startPoint y: 108, endPoint x: 266, endPoint y: 108, distance: 29.3
click at [266, 108] on div "Explore accessibility checklists & guidelines Digital accessibility is a shared…" at bounding box center [444, 97] width 425 height 516
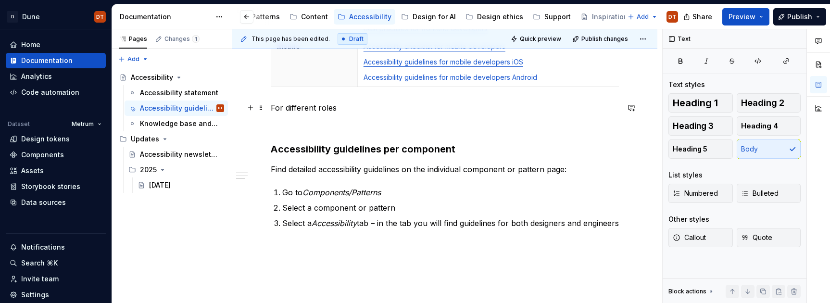
scroll to position [341, 0]
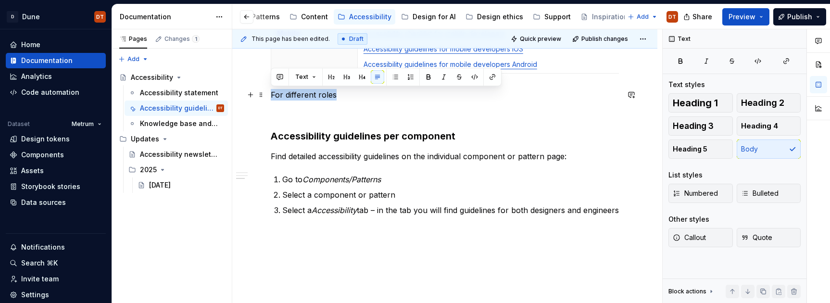
drag, startPoint x: 319, startPoint y: 96, endPoint x: 266, endPoint y: 98, distance: 52.9
click at [266, 98] on div "Explore accessibility checklists & guidelines Digital accessibility is a shared…" at bounding box center [444, 84] width 425 height 516
click at [711, 124] on span "Heading 3" at bounding box center [693, 126] width 41 height 10
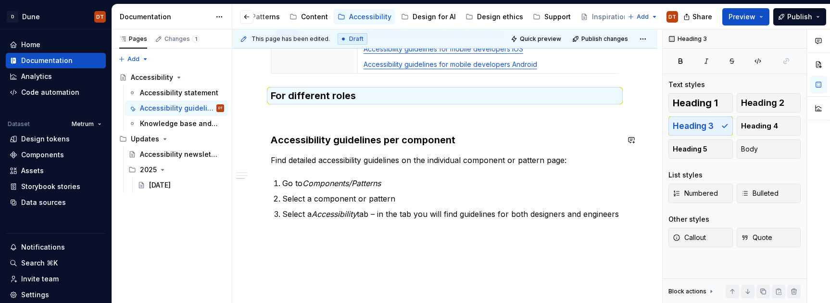
click at [412, 125] on div "Explore accessibility checklists & guidelines Digital accessibility is a shared…" at bounding box center [445, 46] width 348 height 394
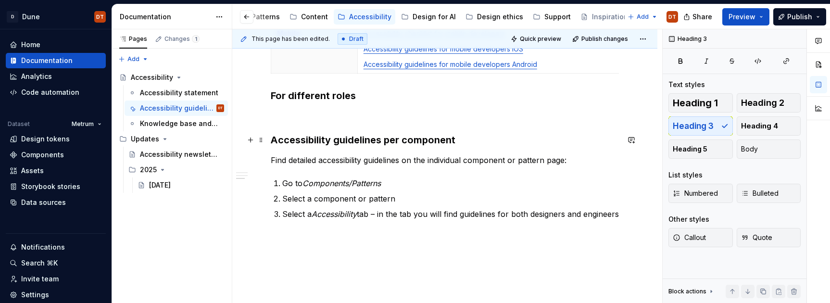
click at [436, 137] on h3 "Accessibility guidelines per component" at bounding box center [445, 139] width 348 height 13
click at [471, 139] on h3 "Accessibility guidelines per component" at bounding box center [445, 139] width 348 height 13
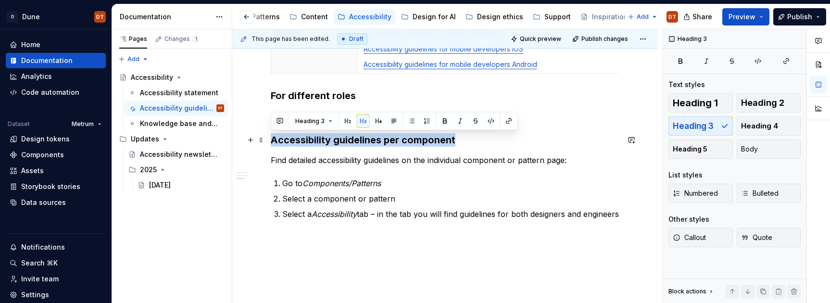
drag, startPoint x: 458, startPoint y: 140, endPoint x: 488, endPoint y: 133, distance: 30.6
click at [267, 134] on div "Explore accessibility checklists & guidelines Digital accessibility is a shared…" at bounding box center [444, 85] width 425 height 519
click at [724, 105] on span "Heading 2" at bounding box center [762, 103] width 43 height 10
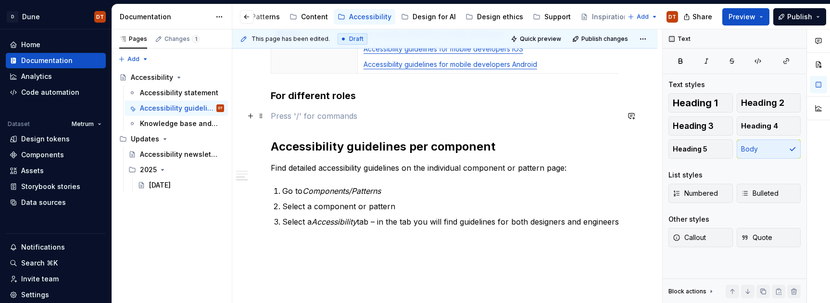
click at [324, 119] on p at bounding box center [445, 116] width 348 height 12
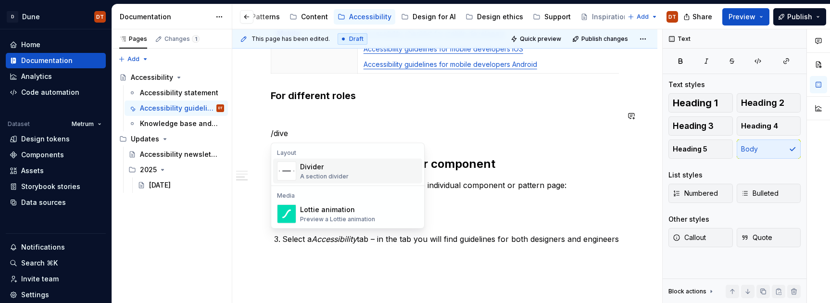
drag, startPoint x: 325, startPoint y: 166, endPoint x: 321, endPoint y: 143, distance: 23.5
click at [326, 163] on div "Divider" at bounding box center [324, 167] width 49 height 10
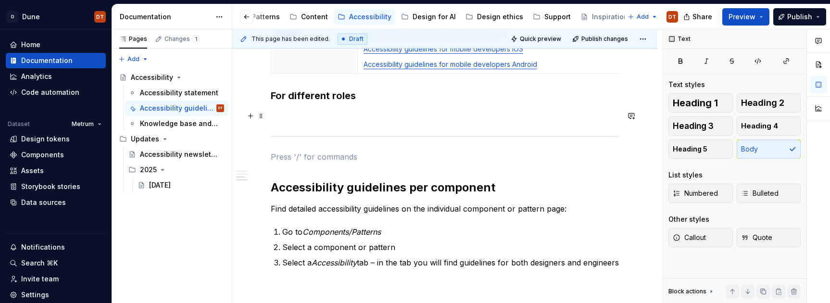
click at [336, 116] on p at bounding box center [445, 116] width 348 height 12
click at [323, 96] on h3 "For different roles" at bounding box center [445, 95] width 348 height 13
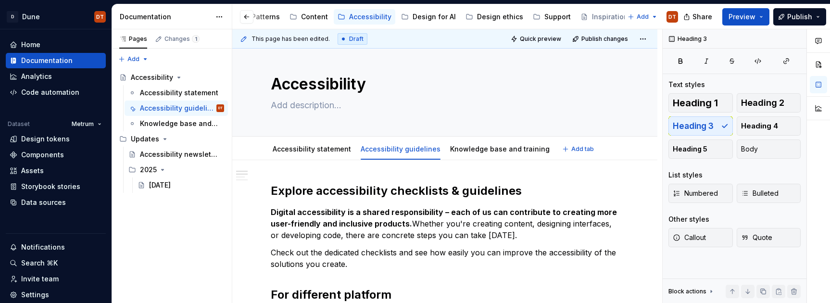
scroll to position [0, 0]
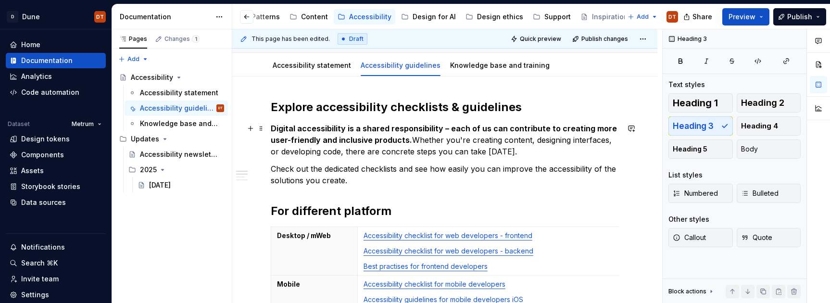
type textarea "*"
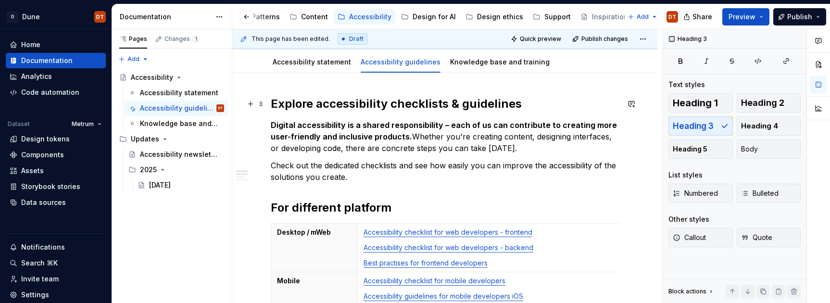
scroll to position [92, 0]
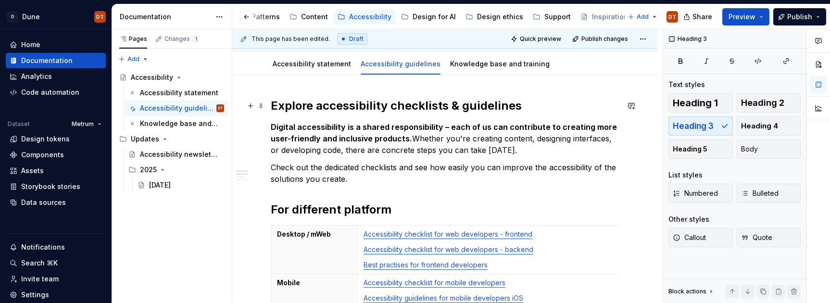
click at [458, 99] on h2 "Explore accessibility checklists & guidelines" at bounding box center [445, 105] width 348 height 15
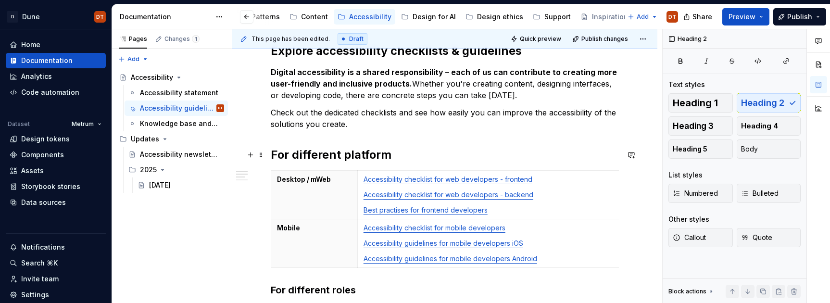
scroll to position [147, 0]
click at [387, 154] on h2 "For different platform" at bounding box center [445, 154] width 348 height 15
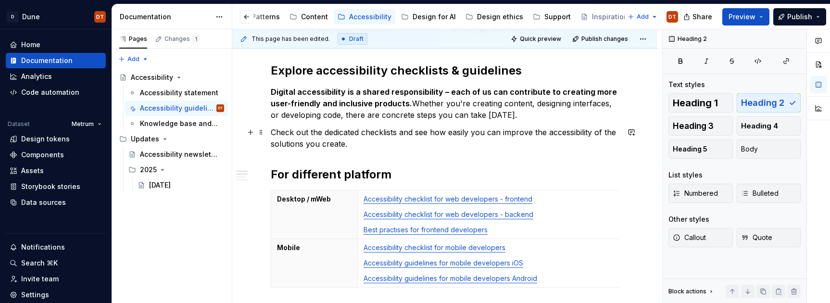
scroll to position [124, 0]
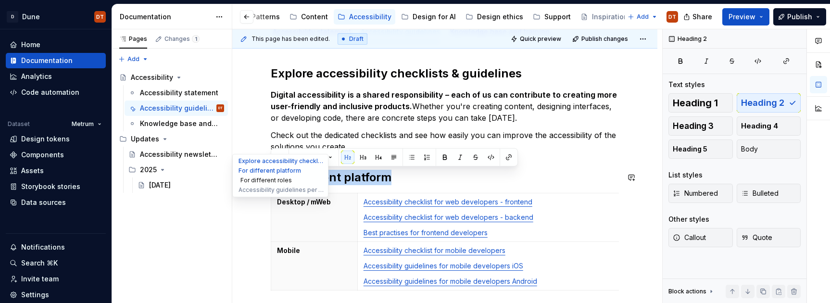
drag, startPoint x: 392, startPoint y: 177, endPoint x: 282, endPoint y: 181, distance: 109.3
click at [271, 182] on div "Accessibility Edit header Accessibility statement Accessibility guidelines Know…" at bounding box center [444, 267] width 425 height 686
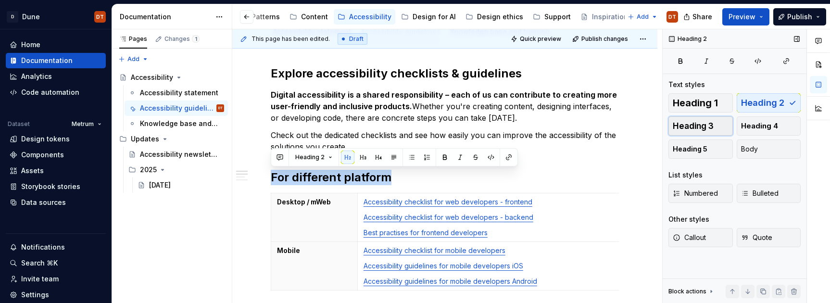
click at [708, 123] on span "Heading 3" at bounding box center [693, 126] width 41 height 10
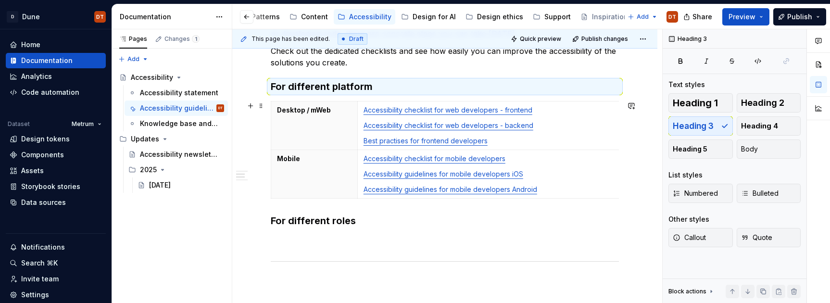
scroll to position [198, 0]
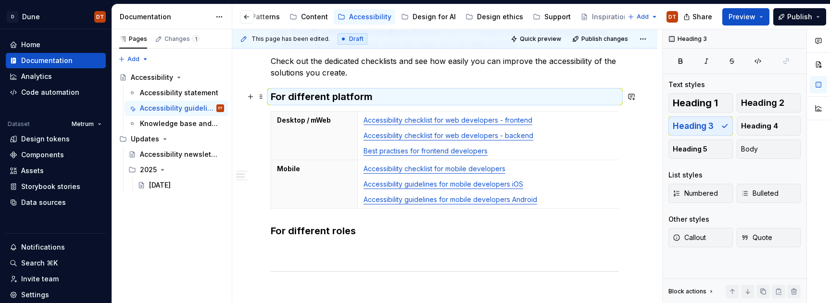
click at [374, 100] on h3 "For different platform" at bounding box center [445, 96] width 348 height 13
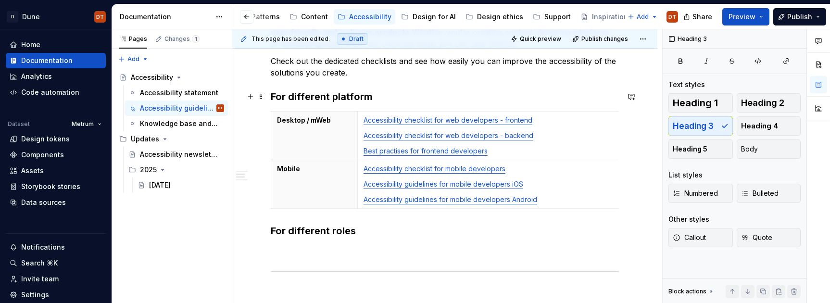
click at [387, 96] on h3 "For different platform" at bounding box center [445, 96] width 348 height 13
click at [350, 228] on h3 "For different roles" at bounding box center [445, 230] width 348 height 13
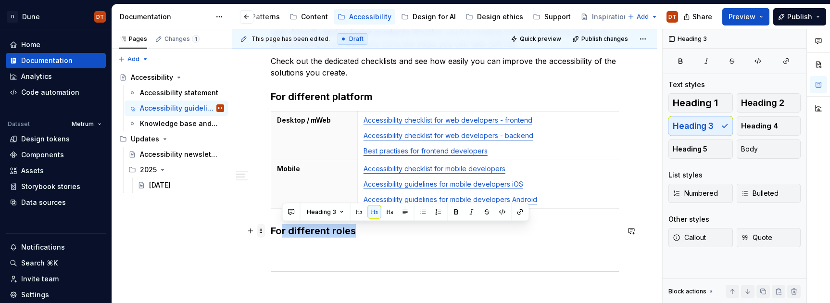
drag, startPoint x: 360, startPoint y: 229, endPoint x: 259, endPoint y: 228, distance: 101.0
click at [271, 228] on div "Explore accessibility checklists & guidelines Digital accessibility is a shared…" at bounding box center [445, 215] width 348 height 446
click at [348, 104] on div "Explore accessibility checklists & guidelines Digital accessibility is a shared…" at bounding box center [445, 209] width 348 height 435
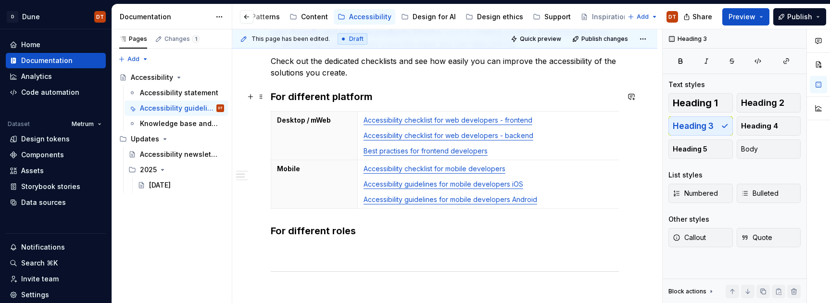
click at [342, 99] on h3 "For different platform" at bounding box center [445, 96] width 348 height 13
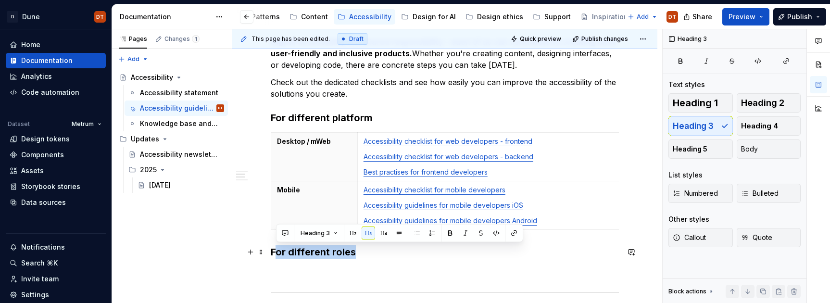
drag, startPoint x: 359, startPoint y: 252, endPoint x: 274, endPoint y: 251, distance: 85.1
click at [274, 251] on h3 "For different roles" at bounding box center [445, 251] width 348 height 13
click at [404, 265] on div "Explore accessibility checklists & guidelines Digital accessibility is a shared…" at bounding box center [445, 230] width 348 height 435
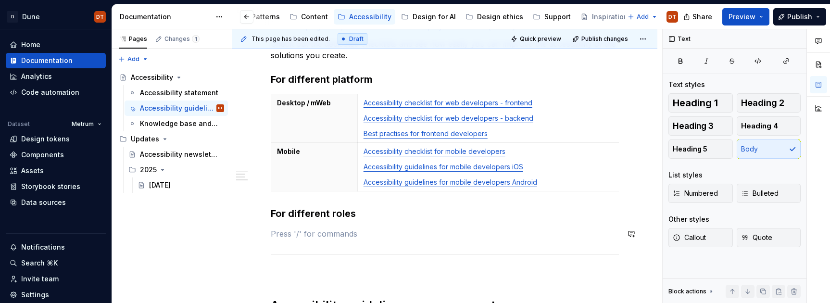
scroll to position [215, 0]
click at [322, 214] on h3 "For different roles" at bounding box center [445, 214] width 348 height 13
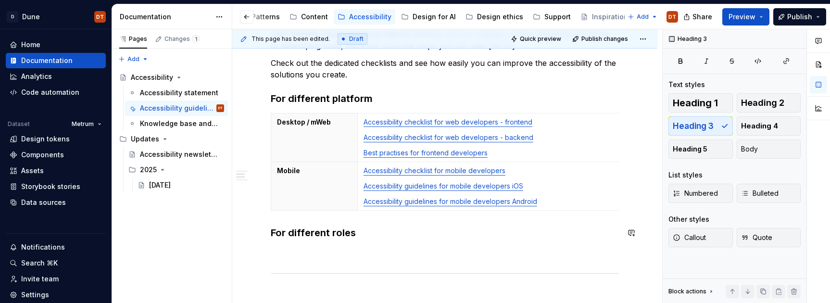
scroll to position [195, 0]
click at [332, 232] on h3 "For different roles" at bounding box center [445, 234] width 348 height 13
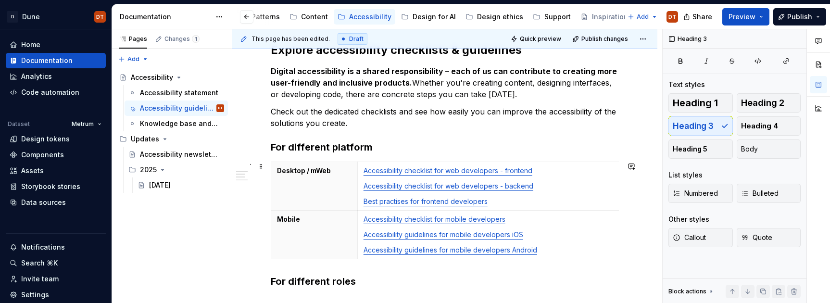
scroll to position [160, 0]
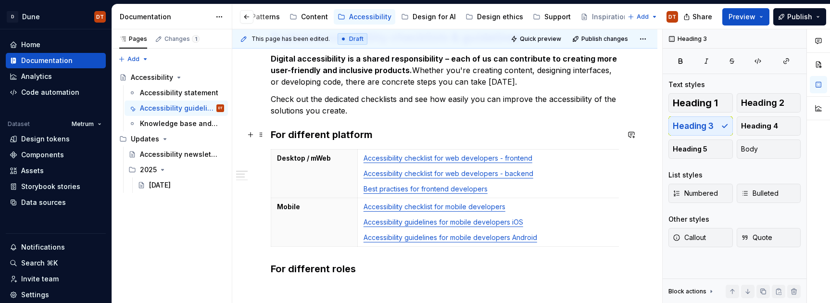
click at [391, 134] on h3 "For different platform" at bounding box center [445, 134] width 348 height 13
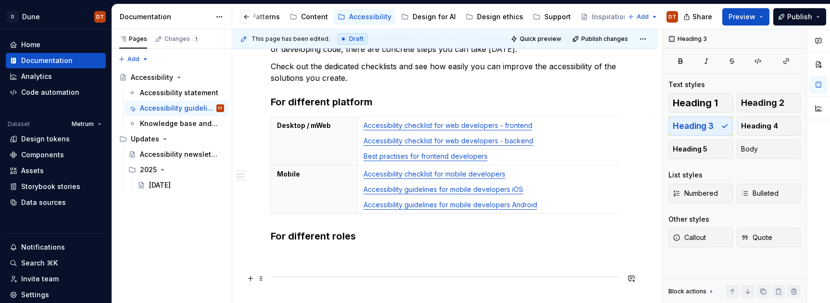
scroll to position [206, 0]
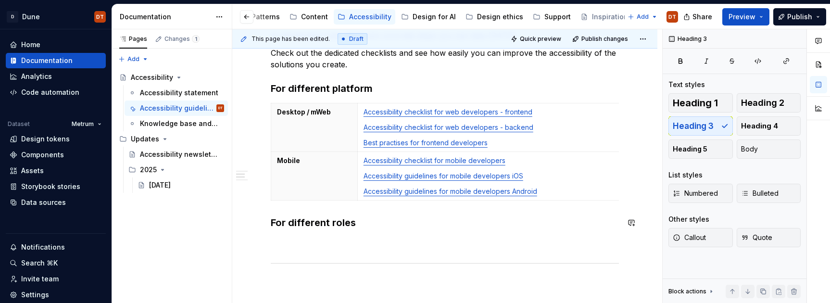
drag, startPoint x: 369, startPoint y: 214, endPoint x: 368, endPoint y: 221, distance: 7.3
click at [369, 214] on div "Explore accessibility checklists & guidelines Digital accessibility is a shared…" at bounding box center [445, 201] width 348 height 435
click at [367, 224] on h3 "For different roles" at bounding box center [445, 222] width 348 height 13
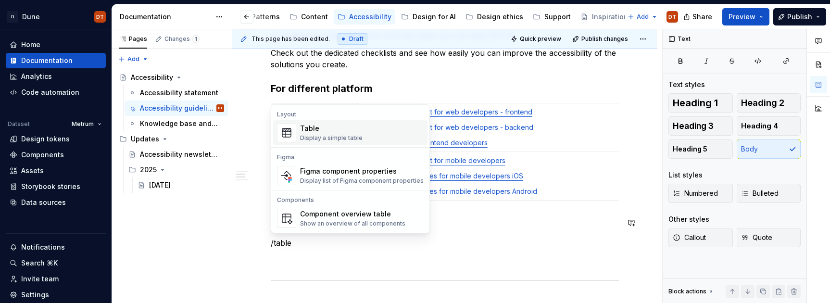
click at [361, 141] on div "Table Display a simple table" at bounding box center [362, 132] width 124 height 19
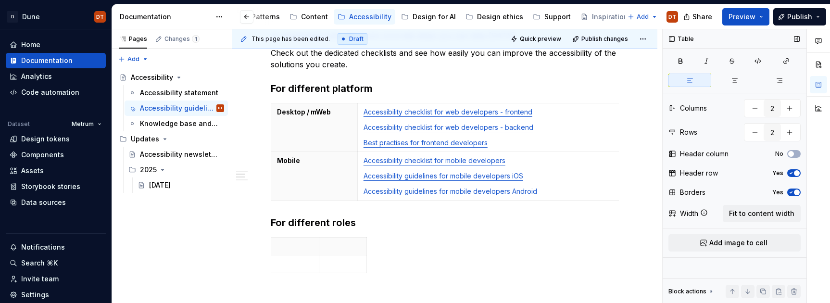
drag, startPoint x: 789, startPoint y: 152, endPoint x: 791, endPoint y: 161, distance: 9.8
click at [724, 155] on span "button" at bounding box center [791, 154] width 6 height 6
click at [724, 173] on icon "button" at bounding box center [791, 173] width 8 height 6
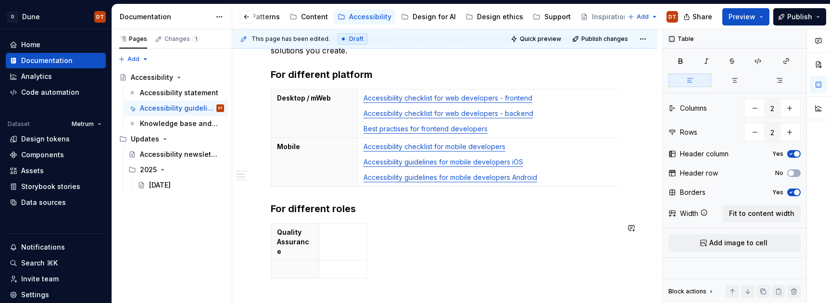
scroll to position [210, 0]
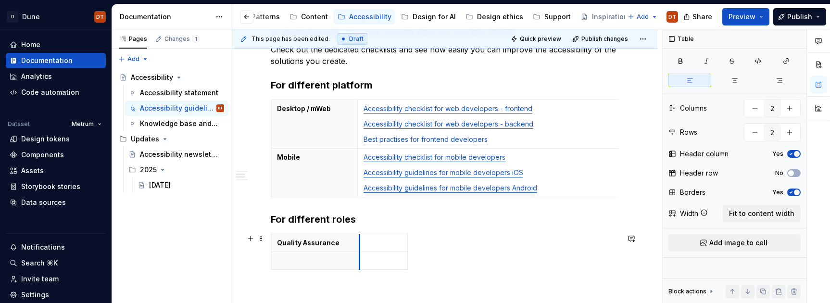
drag, startPoint x: 319, startPoint y: 250, endPoint x: 360, endPoint y: 250, distance: 40.9
click at [360, 250] on td at bounding box center [384, 243] width 48 height 18
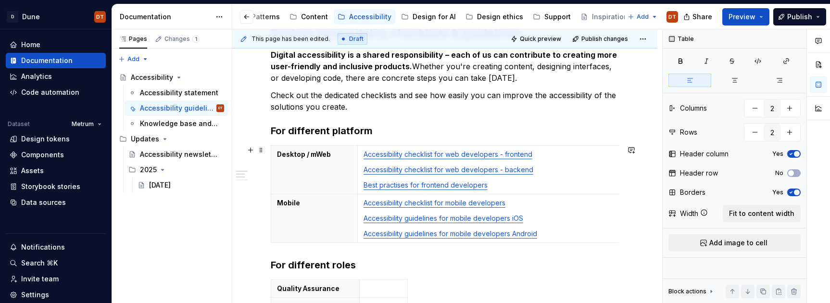
scroll to position [164, 0]
click at [363, 155] on td "Accessibility checklist for web developers - frontend Accessibility checklist f…" at bounding box center [488, 170] width 262 height 49
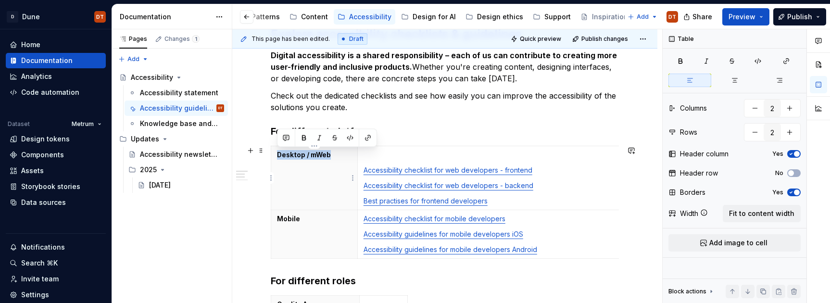
drag, startPoint x: 333, startPoint y: 156, endPoint x: 279, endPoint y: 156, distance: 53.4
click at [277, 156] on p "Desktop / mWeb" at bounding box center [314, 155] width 75 height 10
click at [378, 159] on p at bounding box center [489, 155] width 250 height 10
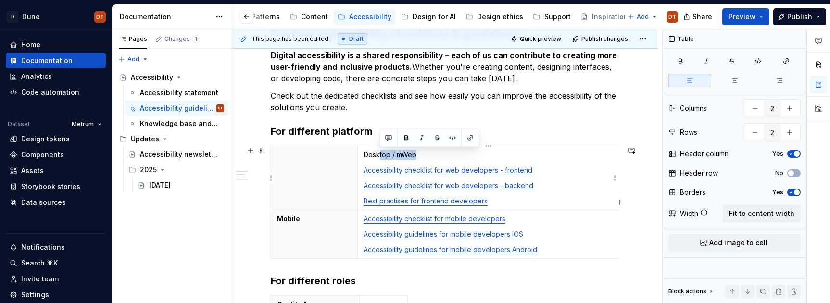
drag, startPoint x: 419, startPoint y: 155, endPoint x: 432, endPoint y: 155, distance: 13.5
click at [380, 155] on p "Desktop / mWeb" at bounding box center [489, 155] width 250 height 10
click at [434, 155] on p "Desktop / mWeb" at bounding box center [489, 155] width 250 height 10
drag, startPoint x: 424, startPoint y: 155, endPoint x: 379, endPoint y: 148, distance: 46.3
click at [359, 154] on td "Desktop / mWeb Accessibility checklist for web developers - frontend Accessibil…" at bounding box center [488, 178] width 262 height 64
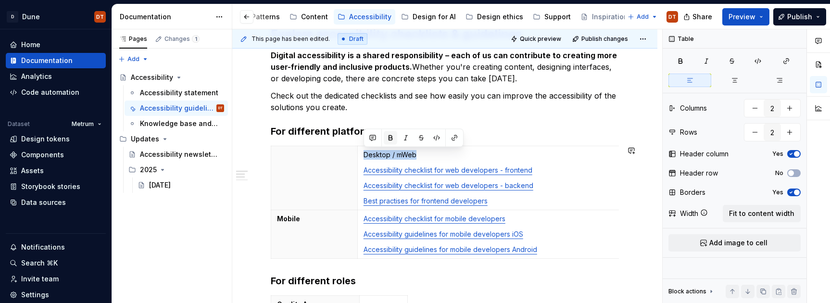
click at [392, 138] on button "button" at bounding box center [390, 137] width 13 height 13
click at [538, 203] on p "Best practises for frontend developers" at bounding box center [489, 201] width 250 height 10
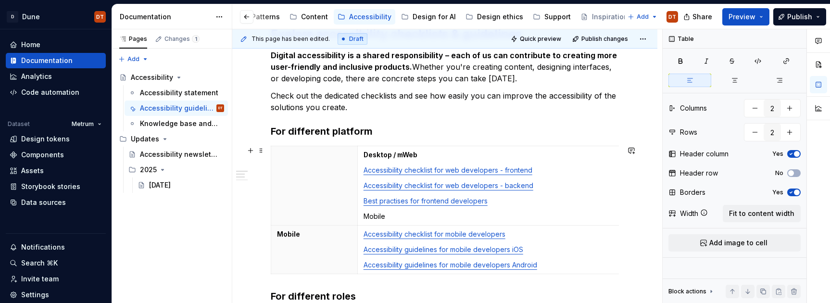
scroll to position [144, 0]
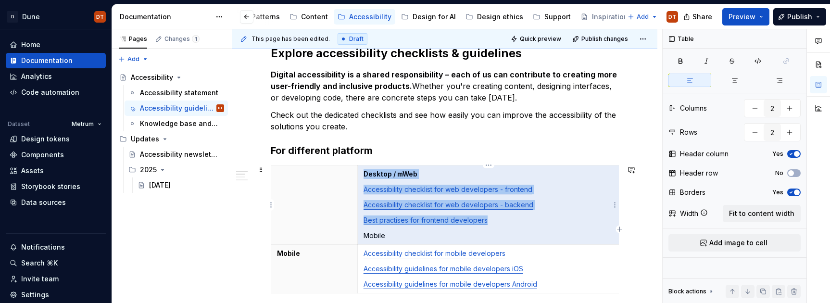
drag, startPoint x: 392, startPoint y: 236, endPoint x: 412, endPoint y: 233, distance: 19.9
click at [377, 234] on p "Mobile" at bounding box center [489, 236] width 250 height 10
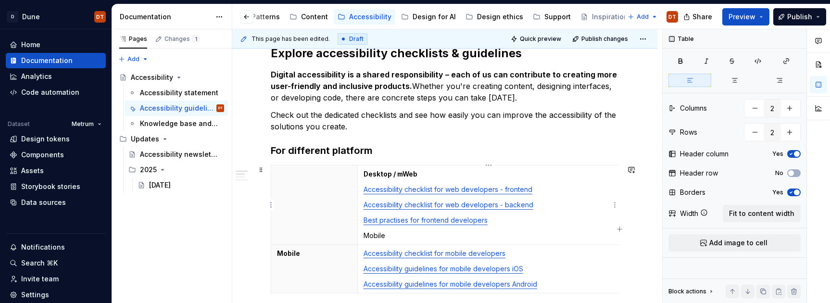
click at [389, 238] on p "Mobile" at bounding box center [489, 236] width 250 height 10
drag, startPoint x: 392, startPoint y: 236, endPoint x: 387, endPoint y: 228, distance: 9.9
click at [363, 237] on td "Desktop / mWeb Accessibility checklist for web developers - frontend Accessibil…" at bounding box center [488, 204] width 262 height 79
click at [391, 218] on button "button" at bounding box center [390, 218] width 13 height 13
click at [397, 238] on p "Mobile" at bounding box center [489, 236] width 250 height 10
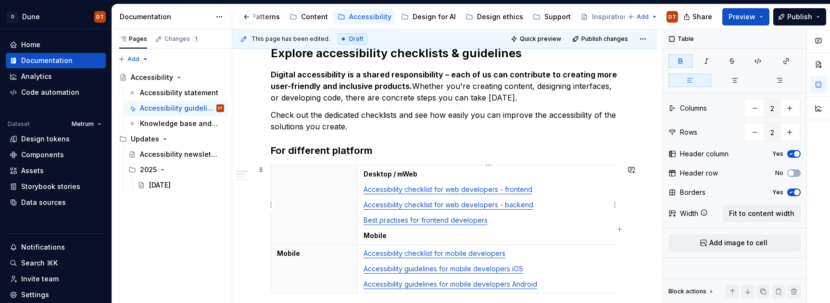
click at [365, 174] on strong "Desktop / mWeb" at bounding box center [391, 174] width 54 height 8
click at [318, 196] on th at bounding box center [314, 204] width 87 height 79
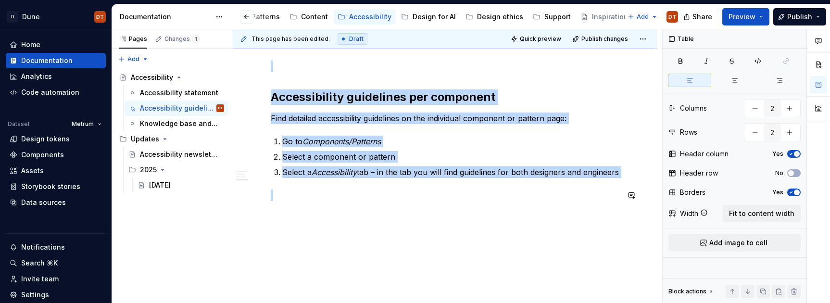
drag, startPoint x: 364, startPoint y: 254, endPoint x: 569, endPoint y: 265, distance: 204.7
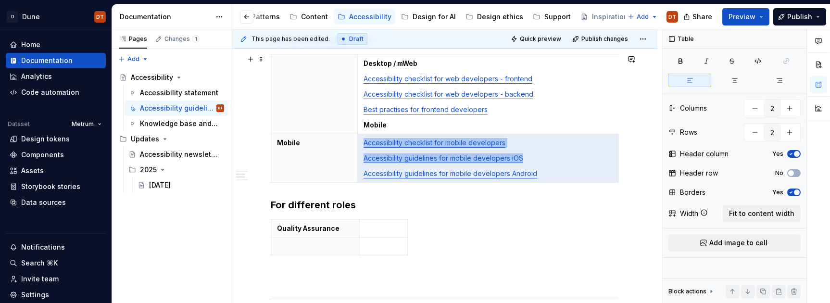
scroll to position [235, 0]
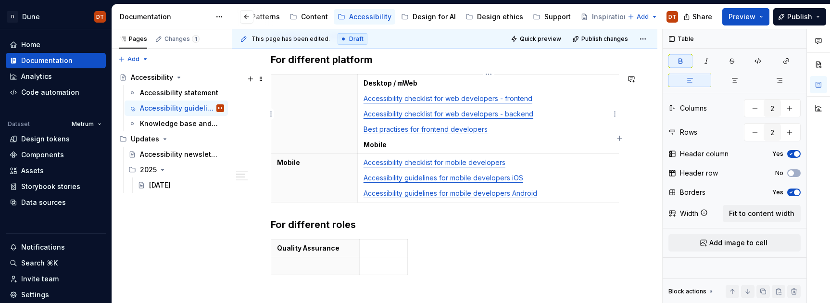
click at [364, 143] on strong "Mobile" at bounding box center [375, 144] width 23 height 8
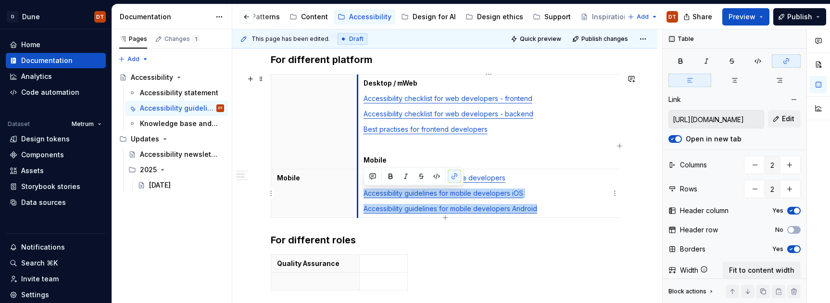
type input "[URL][DOMAIN_NAME]"
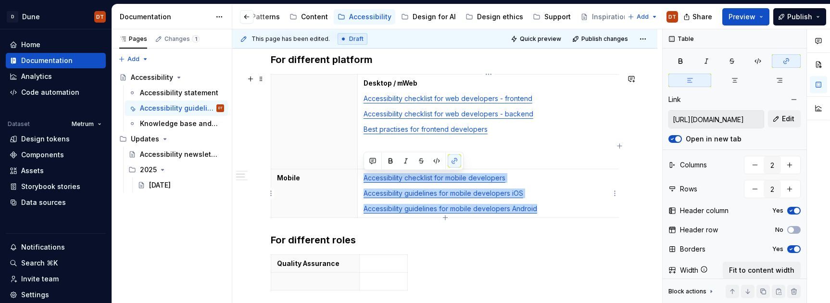
drag, startPoint x: 544, startPoint y: 211, endPoint x: 360, endPoint y: 172, distance: 187.4
click at [360, 172] on td "Accessibility checklist for mobile developers Accessibility guidelines for mobi…" at bounding box center [488, 193] width 262 height 49
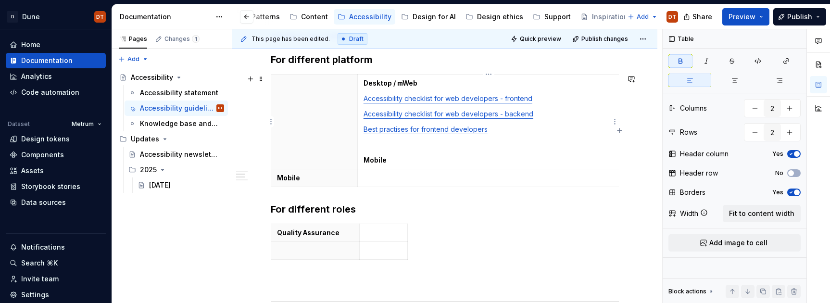
click at [415, 164] on p "Mobile" at bounding box center [489, 160] width 250 height 10
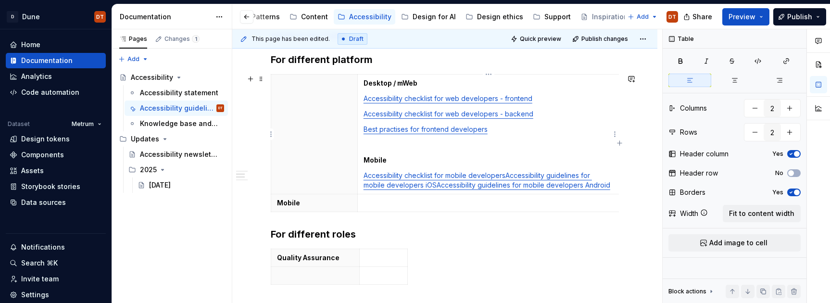
click at [463, 159] on p "Mobile" at bounding box center [489, 160] width 250 height 10
click at [505, 176] on link "Accessibility guidelines for mobile developers iOS" at bounding box center [478, 180] width 228 height 18
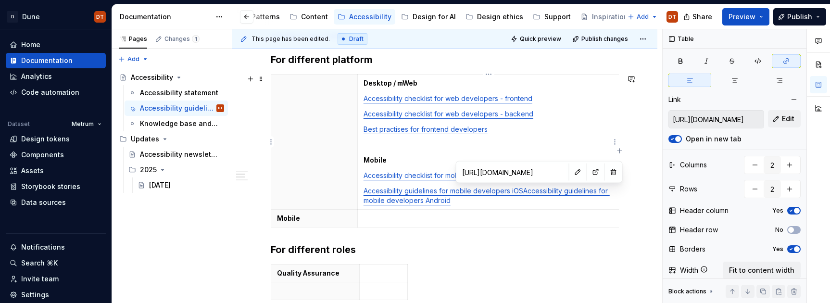
drag, startPoint x: 528, startPoint y: 190, endPoint x: 570, endPoint y: 185, distance: 42.1
click at [528, 190] on link "Accessibility guidelines for mobile developers Android" at bounding box center [487, 196] width 246 height 18
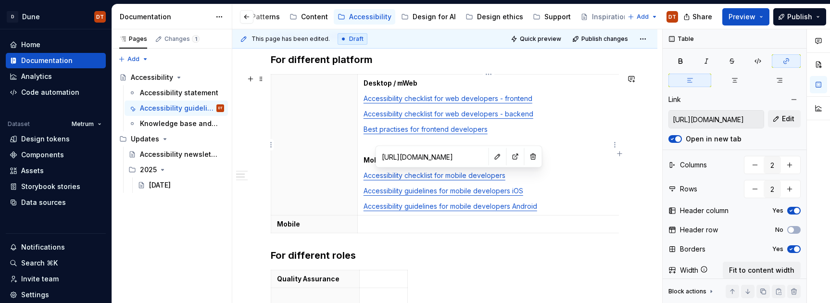
click at [447, 177] on link "Accessibility checklist for mobile developers" at bounding box center [435, 175] width 142 height 8
type input "[URL][DOMAIN_NAME]"
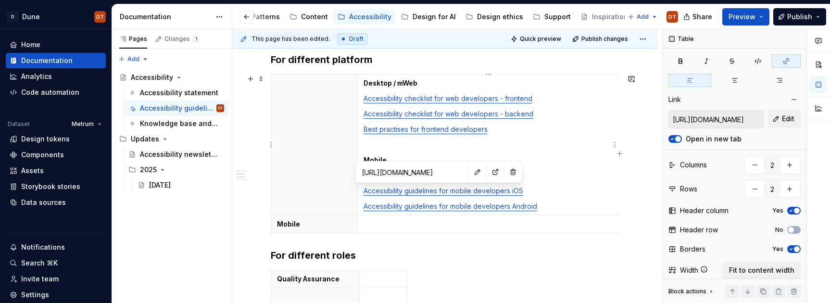
click at [427, 192] on link "Accessibility guidelines for mobile developers iOS" at bounding box center [444, 191] width 160 height 8
type input "[URL][DOMAIN_NAME]"
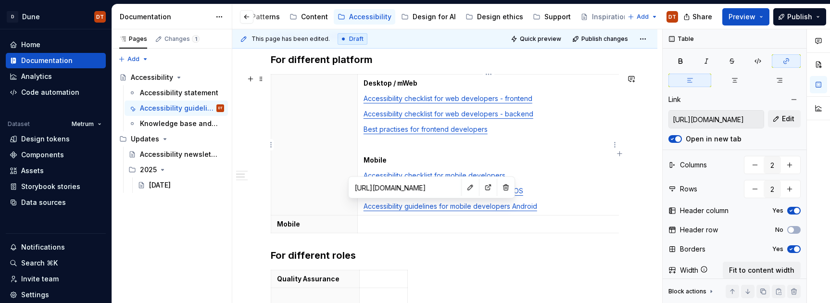
click at [420, 204] on link "Accessibility guidelines for mobile developers Android" at bounding box center [451, 206] width 174 height 8
click at [572, 197] on td "Desktop / mWeb Accessibility checklist for web developers - frontend Accessibil…" at bounding box center [488, 145] width 262 height 141
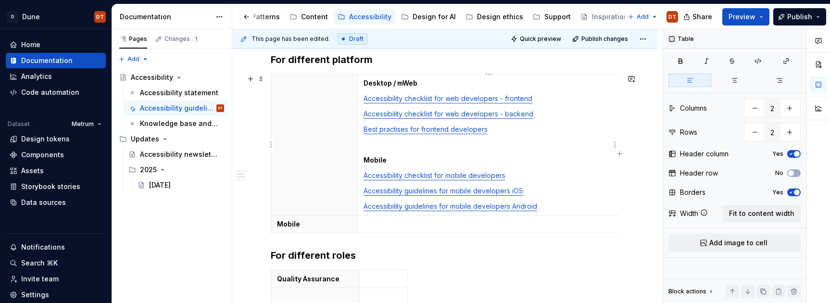
click at [438, 161] on p "Mobile" at bounding box center [489, 160] width 250 height 10
click at [294, 91] on th at bounding box center [314, 145] width 87 height 141
type textarea "*"
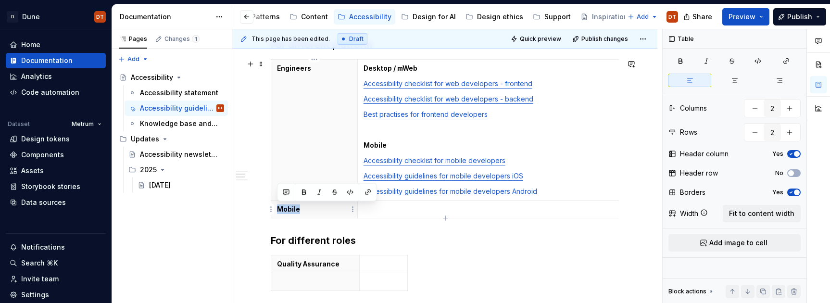
drag, startPoint x: 310, startPoint y: 207, endPoint x: 278, endPoint y: 209, distance: 31.8
click at [278, 209] on p "Mobile" at bounding box center [314, 209] width 75 height 10
click at [293, 210] on p "Quallity Assurance" at bounding box center [314, 209] width 75 height 10
click at [384, 212] on p at bounding box center [489, 209] width 250 height 10
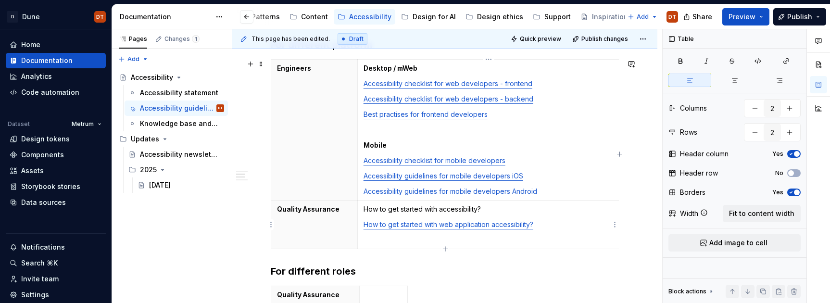
click at [543, 226] on p "How to get started with web application accessibility?" at bounding box center [489, 225] width 250 height 10
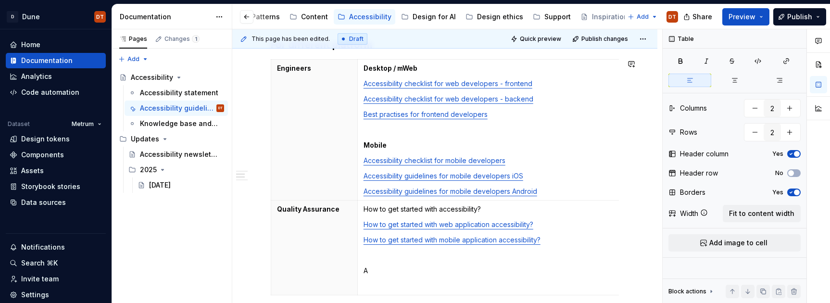
scroll to position [269, 0]
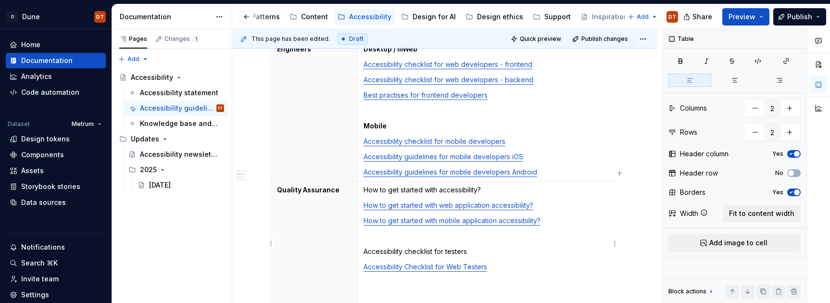
click at [499, 268] on p "Accessibility Checklist for Web Testers" at bounding box center [489, 267] width 250 height 10
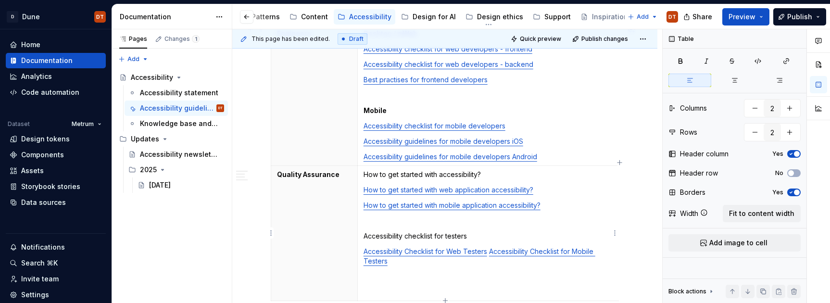
drag, startPoint x: 489, startPoint y: 252, endPoint x: 511, endPoint y: 245, distance: 22.7
click at [489, 252] on link "Accessibility Checklist for Mobile Testers" at bounding box center [480, 256] width 232 height 18
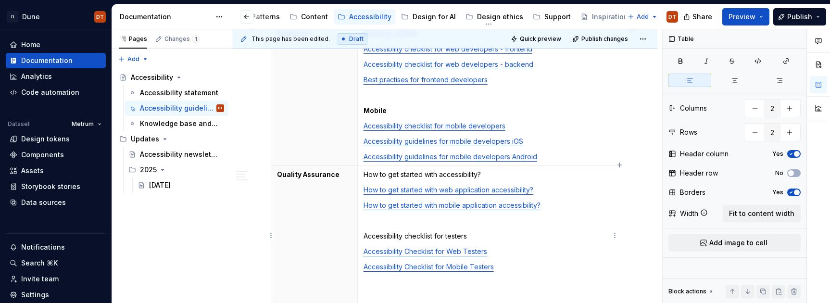
scroll to position [285, 0]
click at [512, 265] on p "Accessibility Checklist for Mobile Testers" at bounding box center [489, 267] width 250 height 10
drag, startPoint x: 492, startPoint y: 175, endPoint x: 364, endPoint y: 174, distance: 128.4
click at [363, 174] on td "How to get started with accessibility? How to get started with web application …" at bounding box center [488, 235] width 262 height 141
drag, startPoint x: 469, startPoint y: 236, endPoint x: 365, endPoint y: 237, distance: 104.4
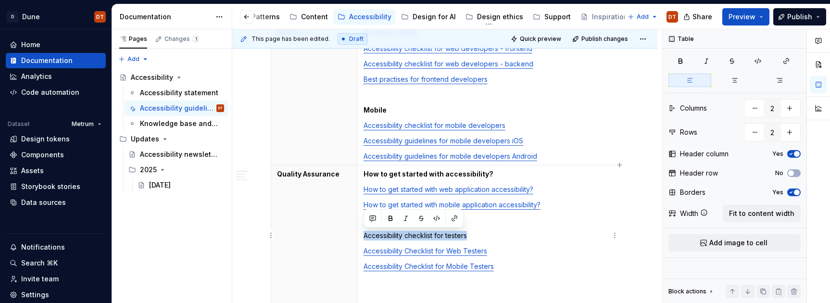
click at [362, 237] on td "How to get started with accessibility? How to get started with web application …" at bounding box center [488, 235] width 262 height 141
drag, startPoint x: 561, startPoint y: 248, endPoint x: 539, endPoint y: 258, distance: 24.1
click at [560, 248] on p "Accessibility Checklist for Web Testers" at bounding box center [489, 251] width 250 height 10
click at [518, 268] on p "Accessibility Checklist for Mobile Testers" at bounding box center [489, 267] width 250 height 10
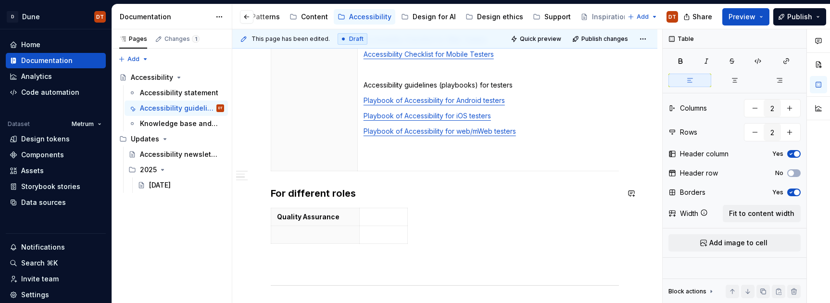
scroll to position [503, 0]
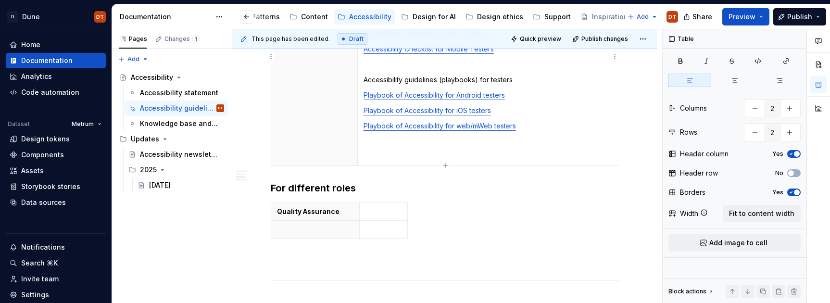
click at [494, 160] on p at bounding box center [489, 157] width 250 height 10
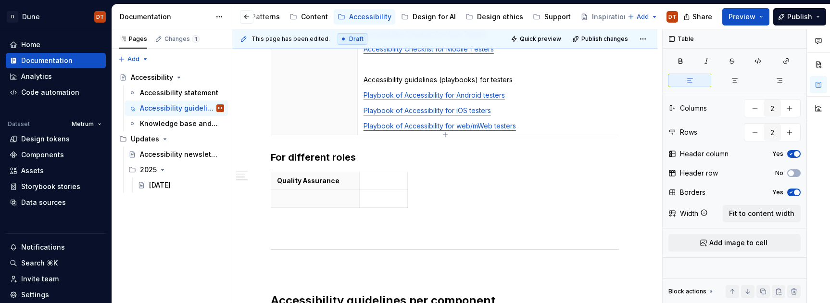
click at [580, 132] on td "How to get started with accessibility? How to get started with web application …" at bounding box center [488, 41] width 262 height 187
type input "3"
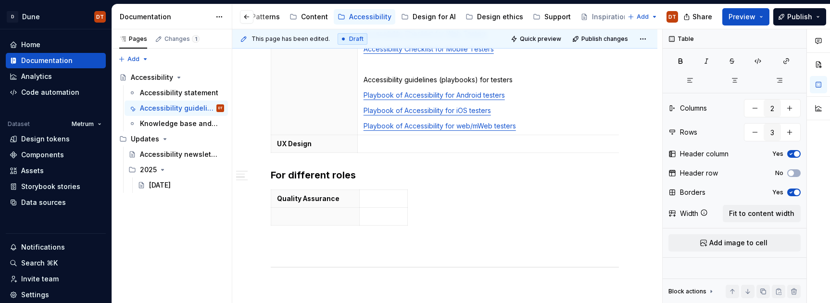
scroll to position [495, 0]
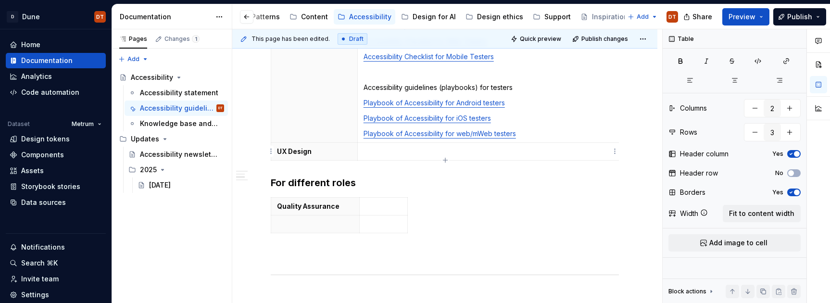
click at [372, 152] on p at bounding box center [489, 152] width 250 height 10
click at [271, 149] on html "D Dune DT Home Documentation Analytics Code automation Dataset Metrum Design to…" at bounding box center [415, 151] width 830 height 303
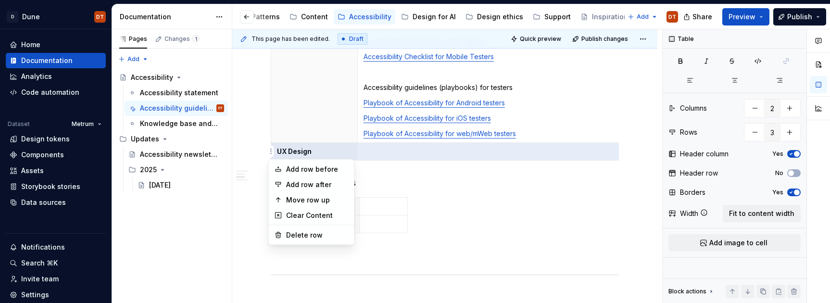
click at [401, 153] on html "D Dune DT Home Documentation Analytics Code automation Dataset Metrum Design to…" at bounding box center [415, 151] width 830 height 303
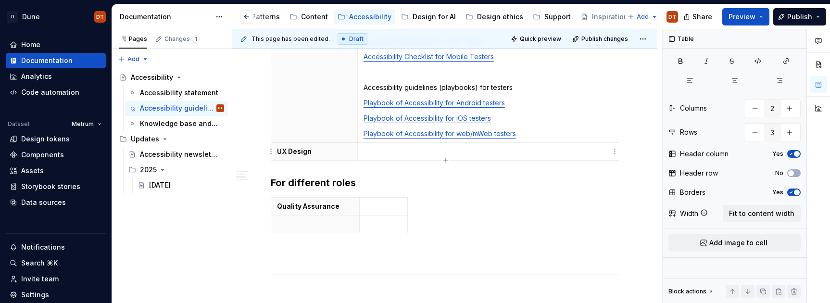
click at [378, 152] on p at bounding box center [489, 152] width 250 height 10
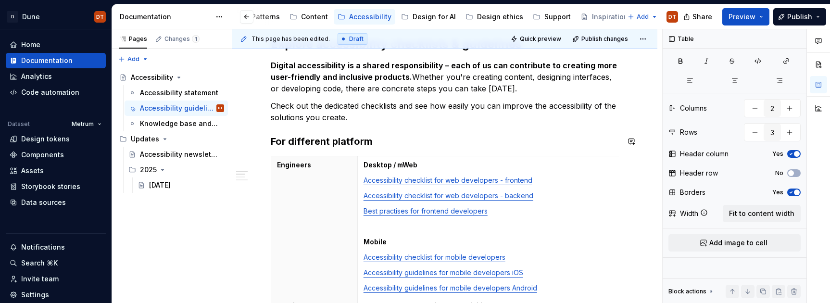
scroll to position [154, 0]
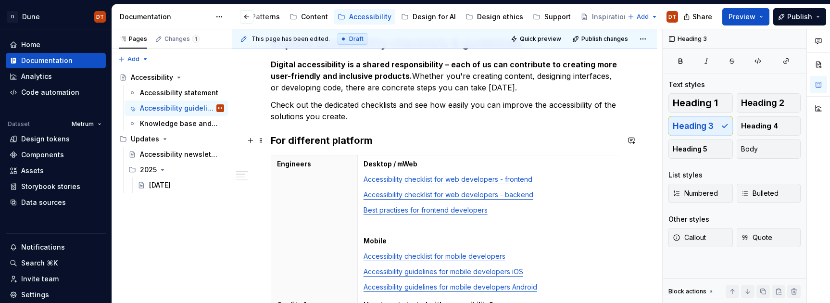
click at [372, 146] on h3 "For different platform" at bounding box center [445, 140] width 348 height 13
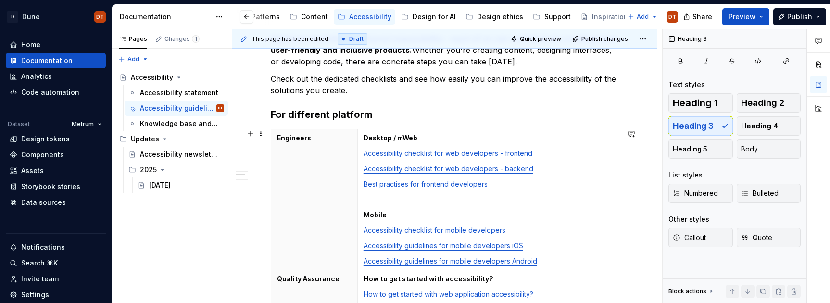
scroll to position [180, 0]
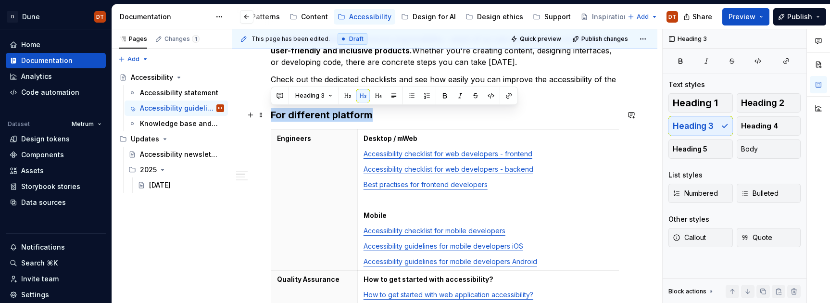
drag, startPoint x: 379, startPoint y: 114, endPoint x: 270, endPoint y: 118, distance: 109.2
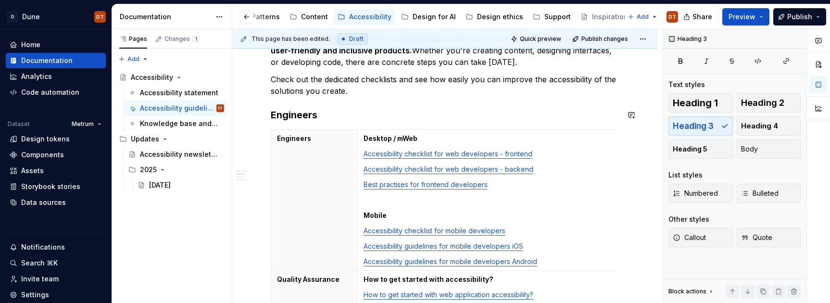
scroll to position [214, 0]
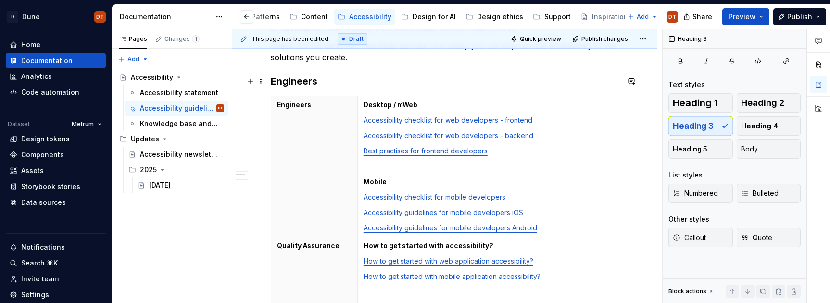
click at [344, 88] on h3 "Engineers" at bounding box center [445, 81] width 348 height 13
drag, startPoint x: 338, startPoint y: 85, endPoint x: 346, endPoint y: 89, distance: 9.0
click at [338, 85] on h3 "Engineers" at bounding box center [445, 81] width 348 height 13
click at [263, 102] on span at bounding box center [261, 100] width 8 height 13
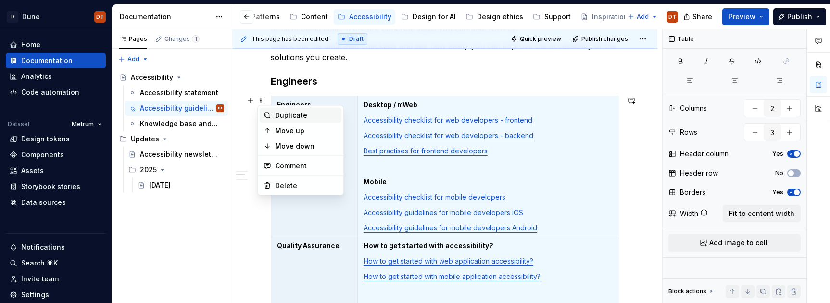
click at [293, 115] on div "Duplicate" at bounding box center [306, 116] width 63 height 10
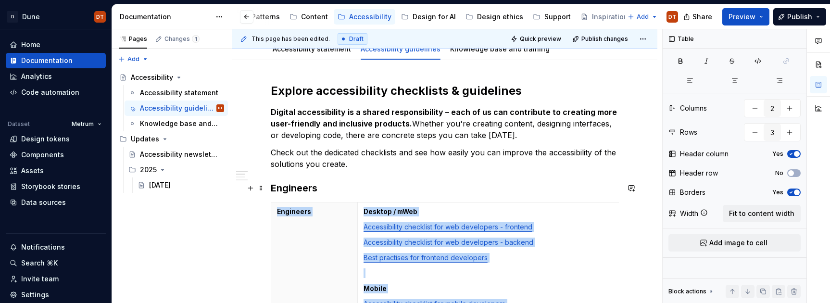
scroll to position [144, 0]
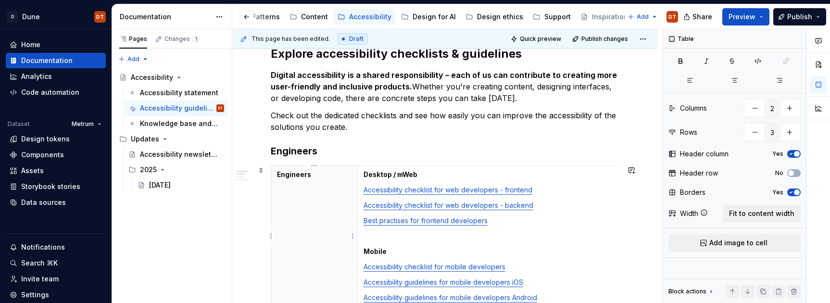
click at [306, 184] on th "Engineers" at bounding box center [314, 236] width 87 height 141
click at [724, 156] on icon "button" at bounding box center [791, 154] width 8 height 6
click at [724, 155] on span "button" at bounding box center [791, 154] width 6 height 6
click at [724, 173] on icon "button" at bounding box center [791, 173] width 8 height 6
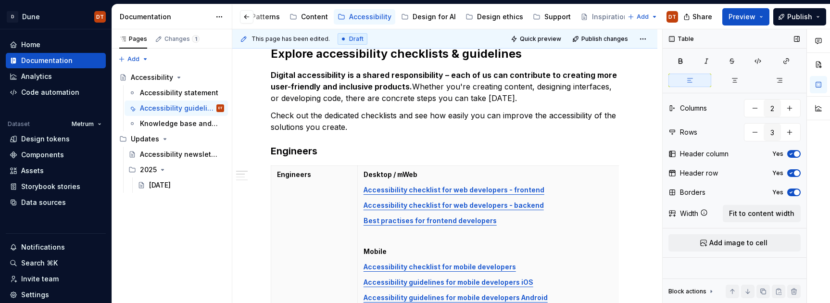
click at [724, 152] on icon "button" at bounding box center [791, 154] width 8 height 6
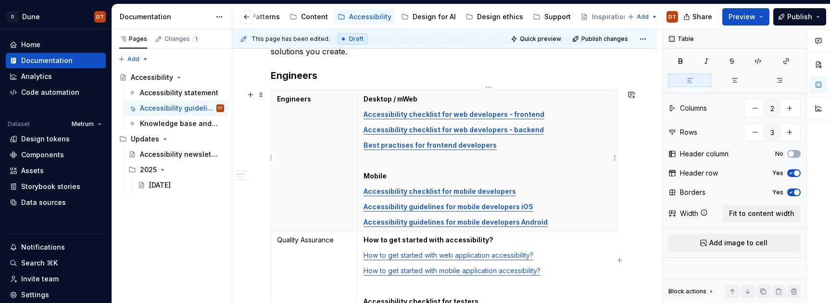
scroll to position [218, 0]
click at [305, 120] on th "Engineers" at bounding box center [314, 161] width 87 height 141
click at [294, 157] on th "Engineers" at bounding box center [314, 161] width 87 height 141
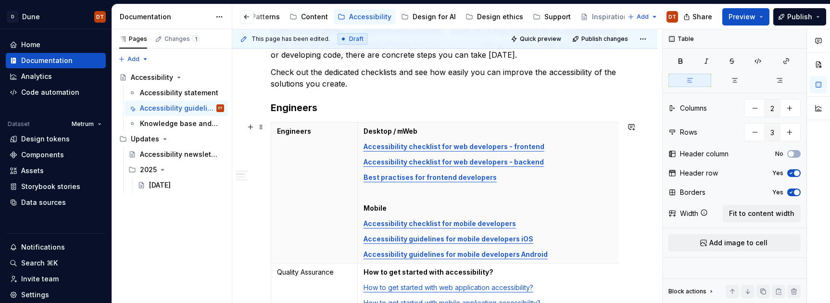
click at [272, 191] on th "Engineers" at bounding box center [314, 193] width 87 height 141
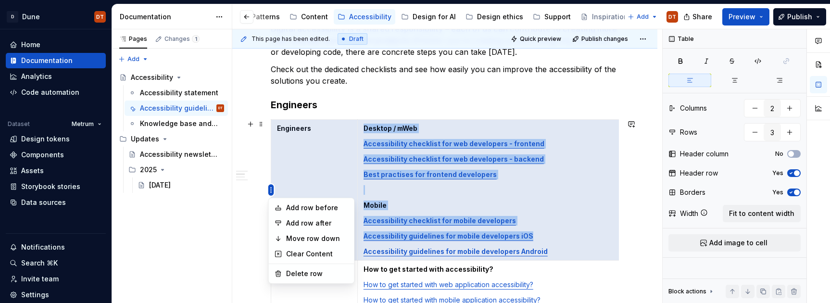
click at [270, 190] on html "D Dune DT Home Documentation Analytics Code automation Dataset Metrum Design to…" at bounding box center [415, 151] width 830 height 303
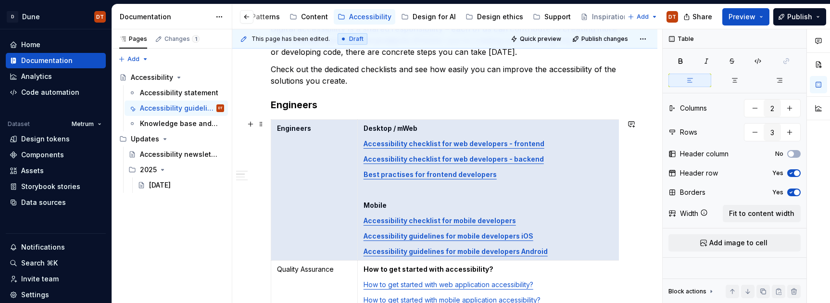
click at [305, 182] on html "D Dune DT Home Documentation Analytics Code automation Dataset Metrum Design to…" at bounding box center [415, 151] width 830 height 303
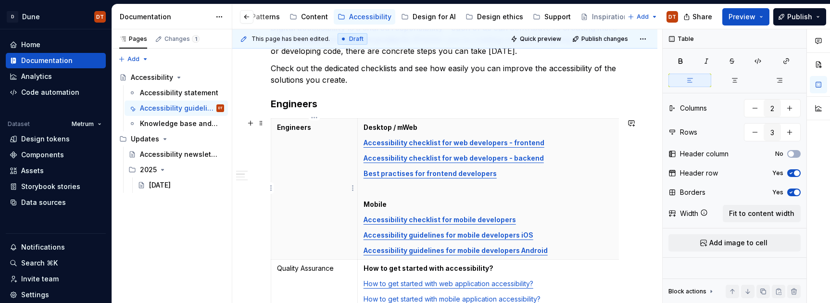
scroll to position [192, 0]
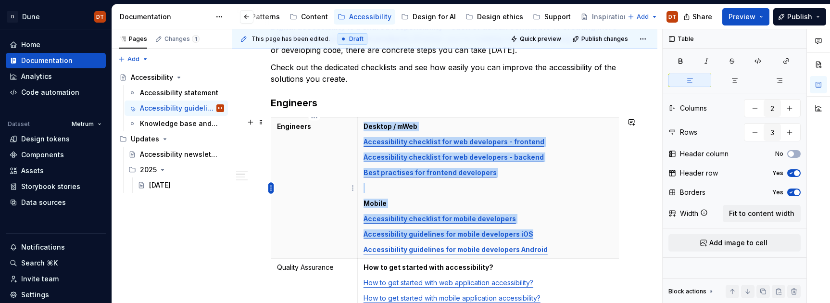
click at [271, 183] on html "D Dune DT Home Documentation Analytics Code automation Dataset Metrum Design to…" at bounding box center [415, 151] width 830 height 303
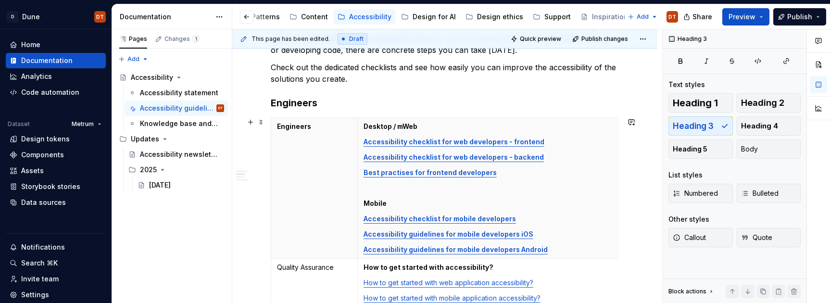
drag, startPoint x: 261, startPoint y: 201, endPoint x: 295, endPoint y: 194, distance: 34.8
click at [265, 200] on html "D Dune DT Home Documentation Analytics Code automation Dataset Metrum Design to…" at bounding box center [415, 151] width 830 height 303
click at [291, 192] on th "Engineers" at bounding box center [314, 188] width 87 height 141
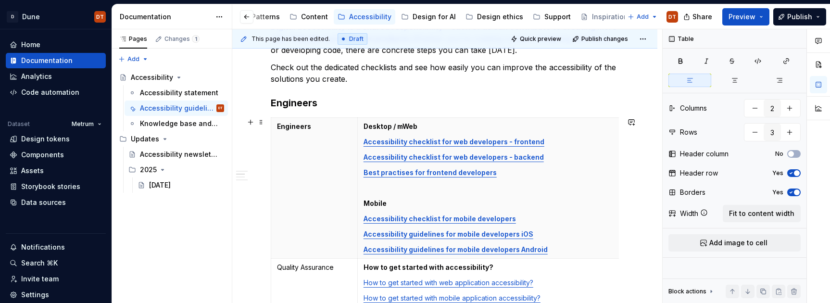
scroll to position [193, 0]
click at [272, 188] on html "D Dune DT Home Documentation Analytics Code automation Dataset Metrum Design to…" at bounding box center [415, 151] width 830 height 303
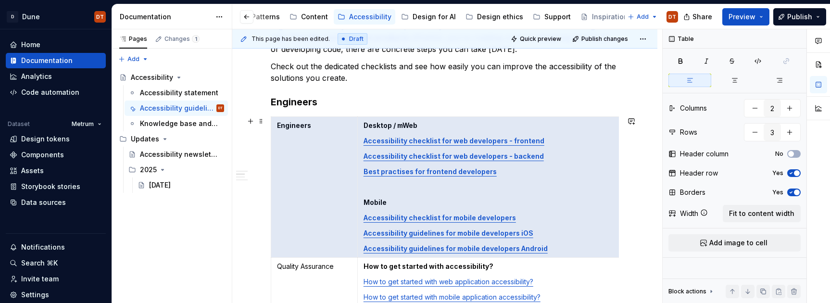
click at [309, 192] on html "D Dune DT Home Documentation Analytics Code automation Dataset Metrum Design to…" at bounding box center [415, 151] width 830 height 303
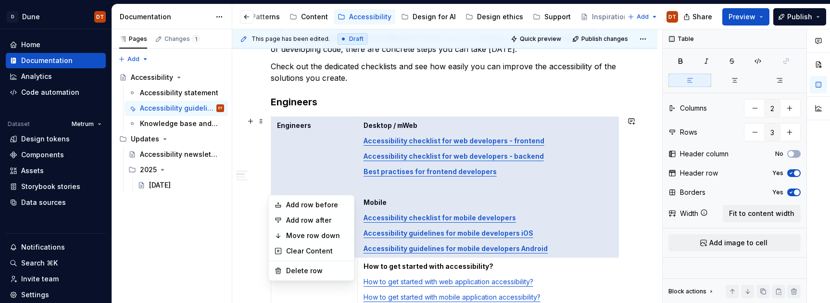
click at [272, 188] on html "D Dune DT Home Documentation Analytics Code automation Dataset Metrum Design to…" at bounding box center [415, 151] width 830 height 303
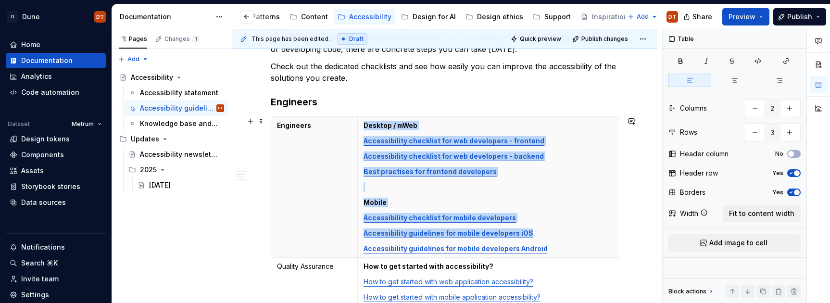
click at [308, 213] on html "D Dune DT Home Documentation Analytics Code automation Dataset Metrum Design to…" at bounding box center [415, 151] width 830 height 303
click at [272, 190] on html "D Dune DT Home Documentation Analytics Code automation Dataset Metrum Design to…" at bounding box center [415, 151] width 830 height 303
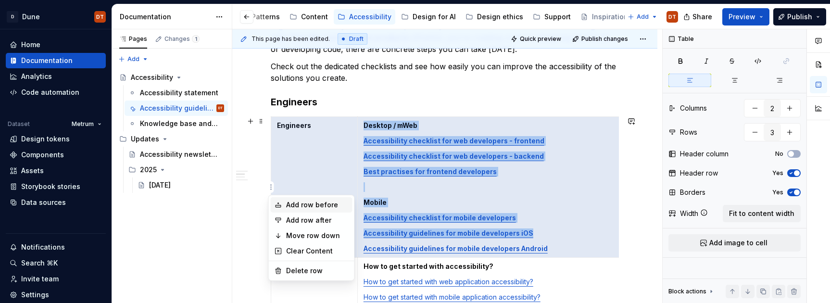
click at [292, 203] on div "Add row before" at bounding box center [317, 205] width 63 height 10
type input "4"
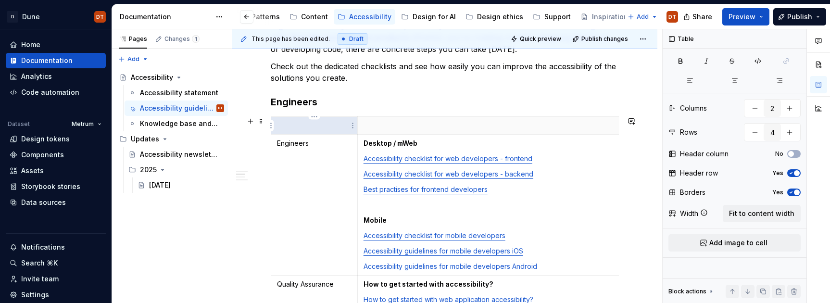
click at [315, 131] on th at bounding box center [314, 126] width 87 height 18
click at [414, 128] on p at bounding box center [489, 126] width 250 height 10
click at [321, 163] on td "Engineers" at bounding box center [314, 205] width 87 height 141
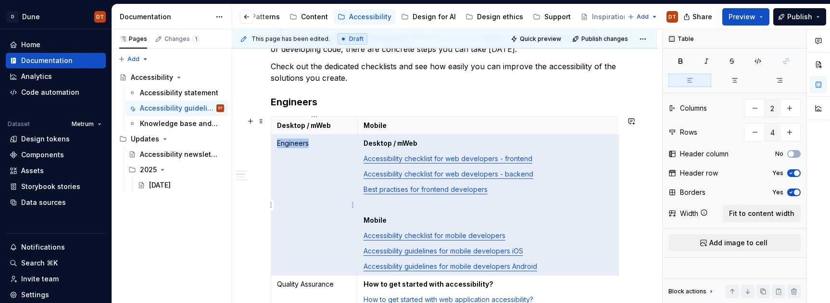
drag, startPoint x: 427, startPoint y: 140, endPoint x: 355, endPoint y: 142, distance: 71.7
click at [355, 142] on tr "Engineers Desktop / mWeb Accessibility checklist for web developers - frontend …" at bounding box center [445, 205] width 349 height 141
click at [510, 190] on p "Best practises for frontend developers" at bounding box center [489, 190] width 250 height 10
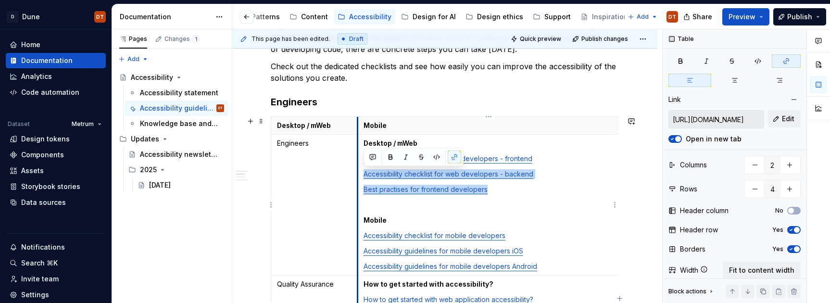
type input "[URL][DOMAIN_NAME]"
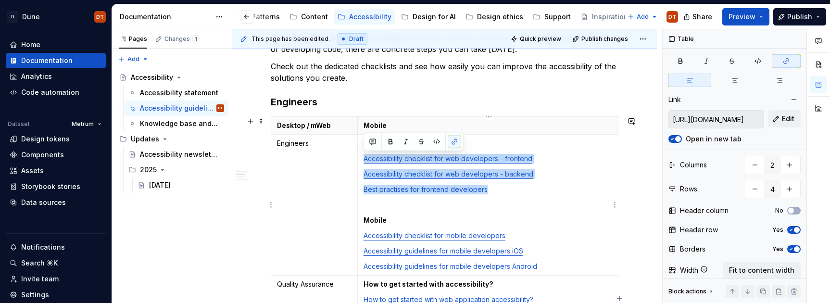
drag, startPoint x: 494, startPoint y: 191, endPoint x: 363, endPoint y: 158, distance: 135.1
click at [363, 158] on td "Desktop / mWeb Accessibility checklist for web developers - frontend Accessibil…" at bounding box center [488, 205] width 262 height 141
copy td "Accessibility checklist for web developers - frontend Accessibility checklist f…"
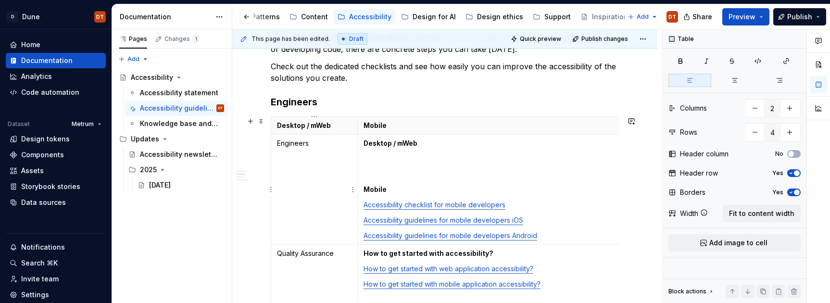
click at [319, 151] on td "Engineers" at bounding box center [314, 190] width 87 height 110
drag, startPoint x: 322, startPoint y: 145, endPoint x: 273, endPoint y: 143, distance: 49.1
click at [273, 143] on td "Engineers" at bounding box center [314, 190] width 87 height 110
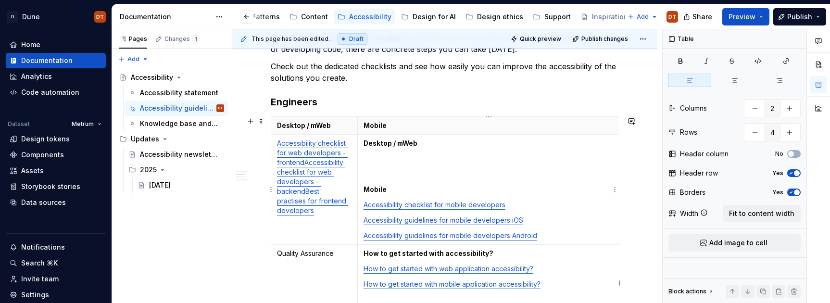
click at [431, 162] on p at bounding box center [489, 159] width 250 height 10
drag, startPoint x: 389, startPoint y: 191, endPoint x: 362, endPoint y: 143, distance: 55.6
click at [362, 143] on td "Desktop / mWeb Mobile Accessibility checklist for mobile developers Accessibili…" at bounding box center [488, 190] width 262 height 110
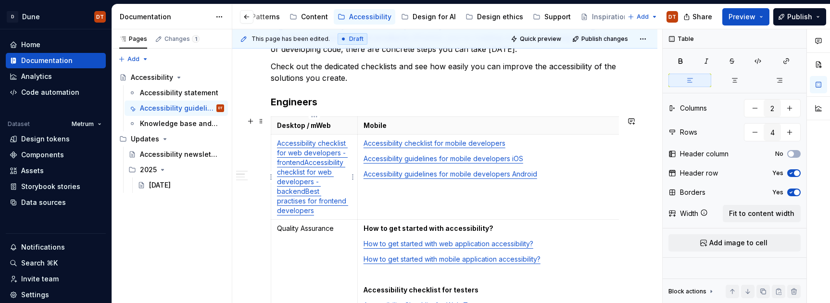
scroll to position [193, 0]
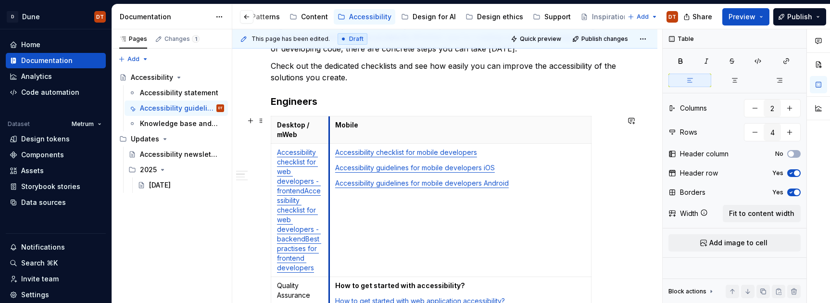
drag, startPoint x: 359, startPoint y: 147, endPoint x: 330, endPoint y: 144, distance: 28.5
click at [330, 144] on td "Accessibility checklist for mobile developers Accessibility guidelines for mobi…" at bounding box center [460, 210] width 262 height 133
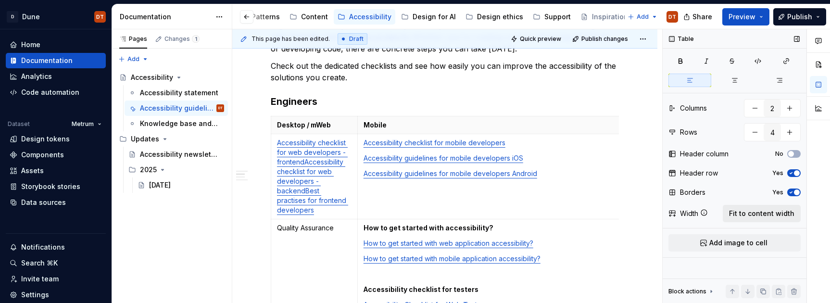
click at [724, 212] on span "Fit to content width" at bounding box center [761, 214] width 65 height 10
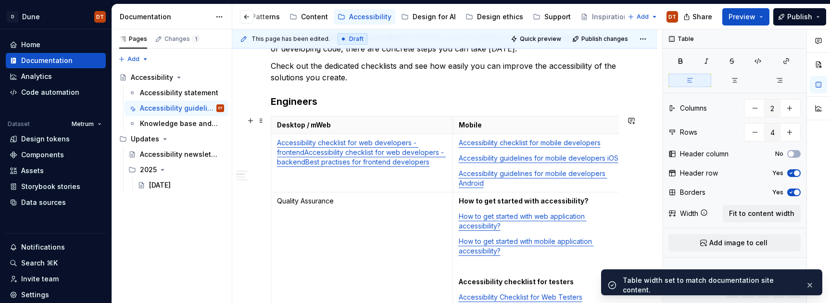
scroll to position [0, 11]
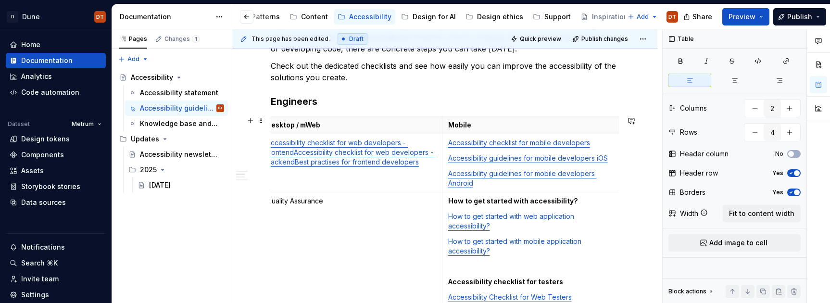
type textarea "*"
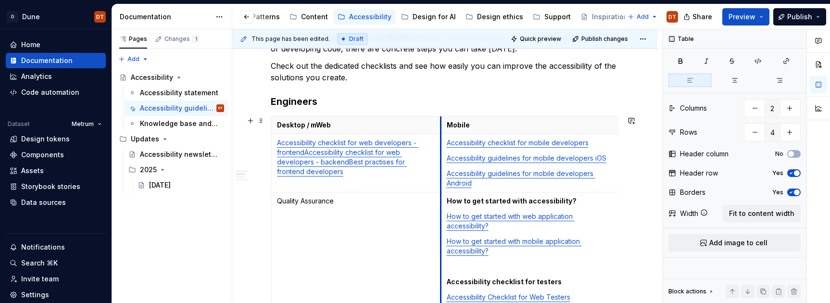
drag, startPoint x: 454, startPoint y: 152, endPoint x: 442, endPoint y: 152, distance: 12.0
click at [442, 152] on td "Accessibility checklist for mobile developers Accessibility guidelines for mobi…" at bounding box center [531, 163] width 181 height 58
click at [305, 153] on link "Accessibility checklist for web developers - backend" at bounding box center [339, 157] width 125 height 18
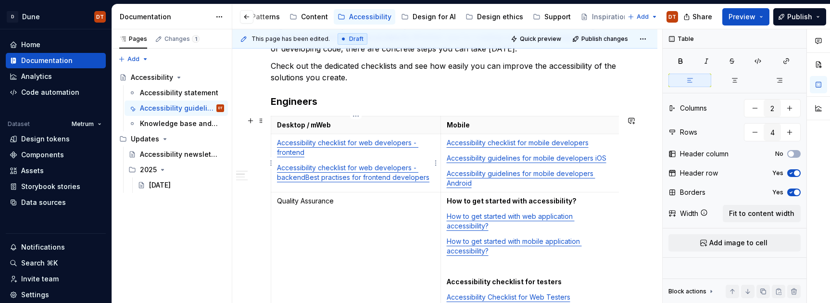
click at [306, 177] on link "Best practises for frontend developers" at bounding box center [367, 177] width 124 height 8
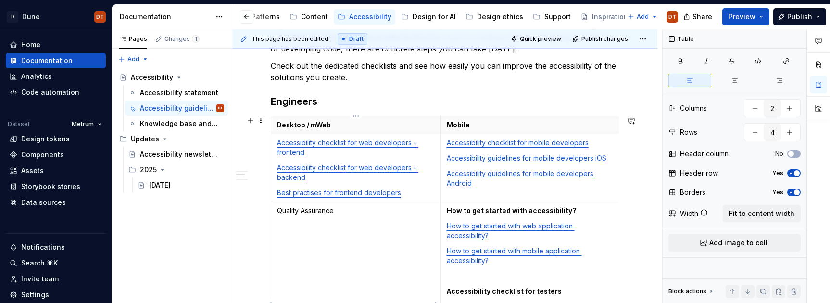
click at [383, 233] on td "Quality Assurance" at bounding box center [356, 305] width 170 height 206
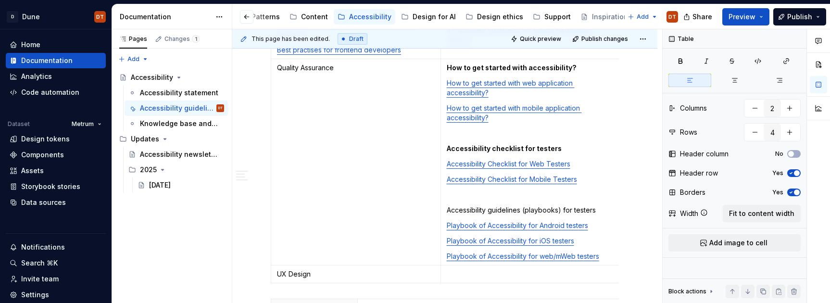
scroll to position [323, 0]
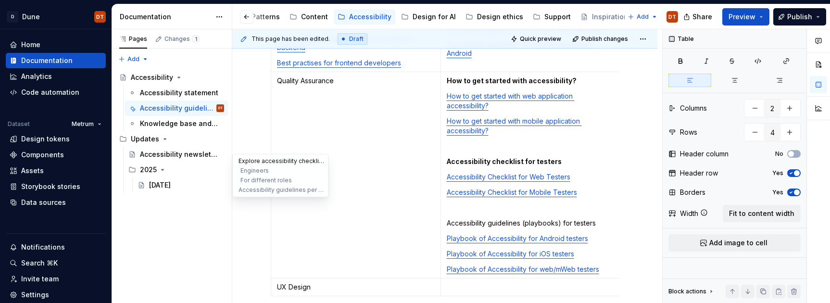
click at [258, 163] on button "Explore accessibility checklists & guidelines" at bounding box center [280, 161] width 91 height 10
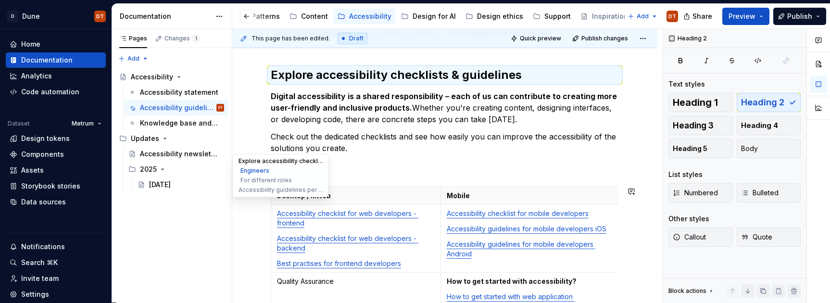
scroll to position [113, 0]
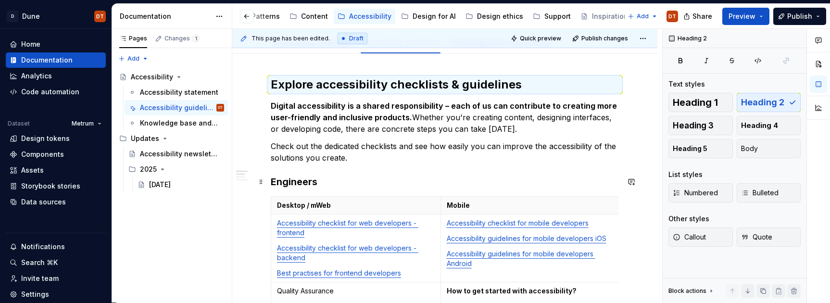
click at [419, 178] on h3 "Engineers" at bounding box center [445, 181] width 348 height 13
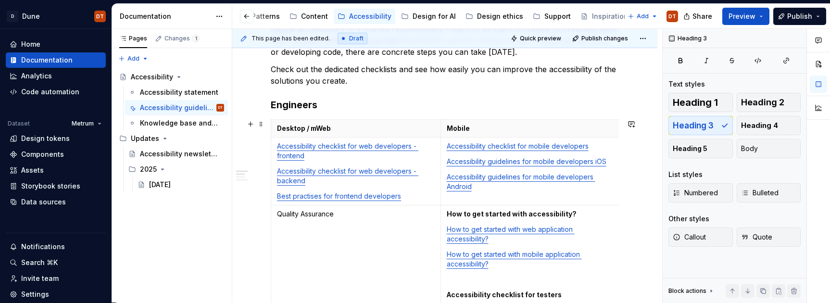
scroll to position [219, 0]
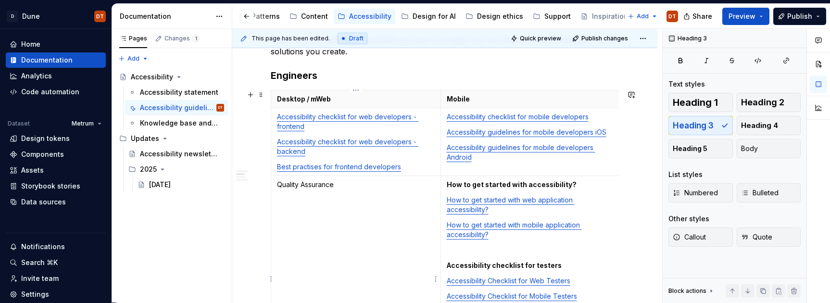
click at [314, 186] on p "Quality Assurance" at bounding box center [356, 185] width 158 height 10
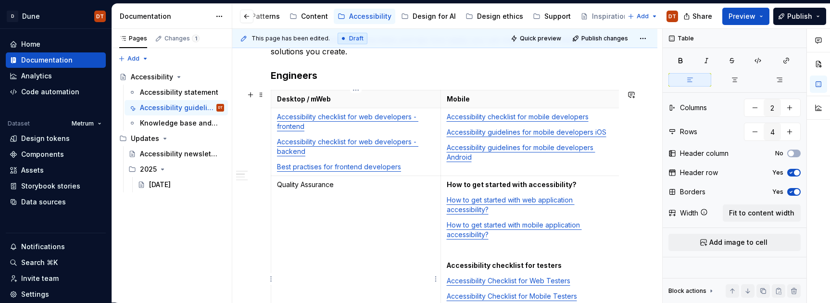
click at [284, 184] on p "Quality Assurance" at bounding box center [356, 185] width 158 height 10
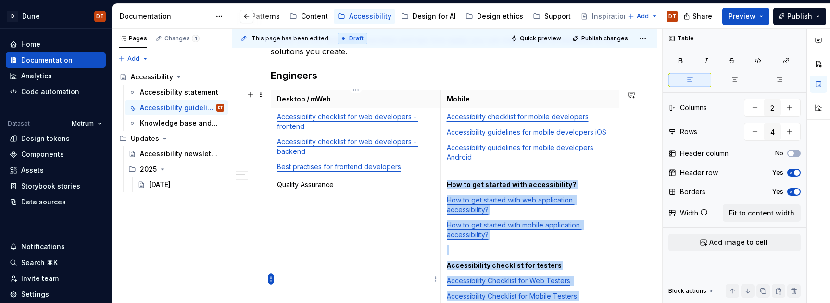
click at [269, 278] on html "D Dune DT Home Documentation Analytics Code automation Dataset Metrum Design to…" at bounding box center [415, 151] width 830 height 303
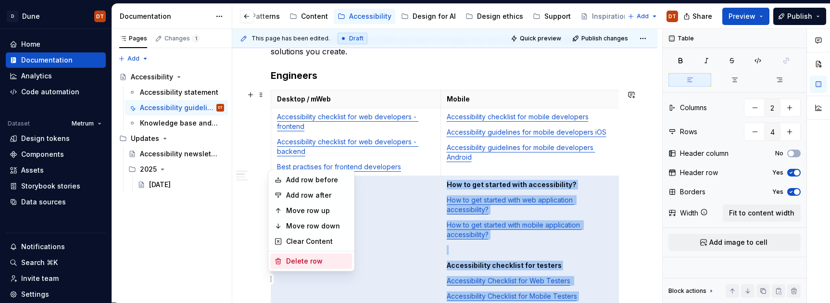
click at [313, 263] on div "Delete row" at bounding box center [317, 261] width 63 height 10
type input "3"
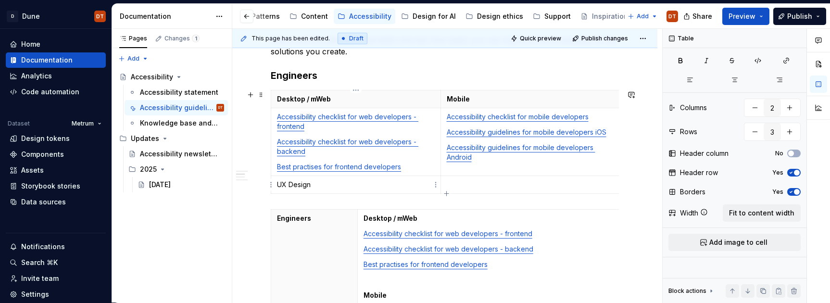
click at [335, 183] on p "UX Design" at bounding box center [356, 185] width 158 height 10
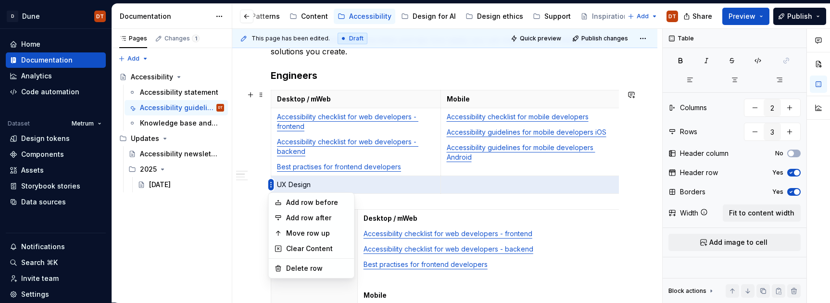
click at [270, 184] on html "D Dune DT Home Documentation Analytics Code automation Dataset Metrum Design to…" at bounding box center [415, 151] width 830 height 303
drag, startPoint x: 303, startPoint y: 267, endPoint x: 350, endPoint y: 249, distance: 50.6
click at [304, 266] on div "Delete row" at bounding box center [317, 269] width 63 height 10
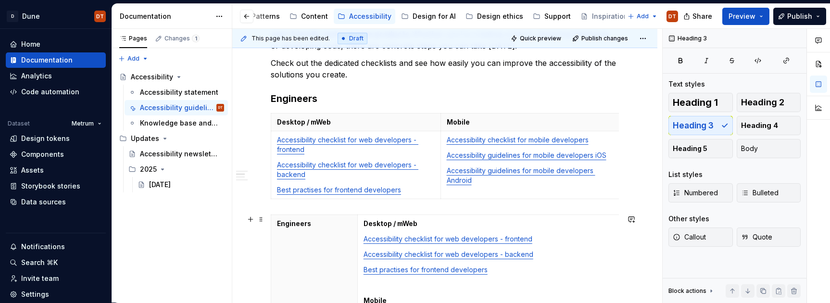
scroll to position [206, 0]
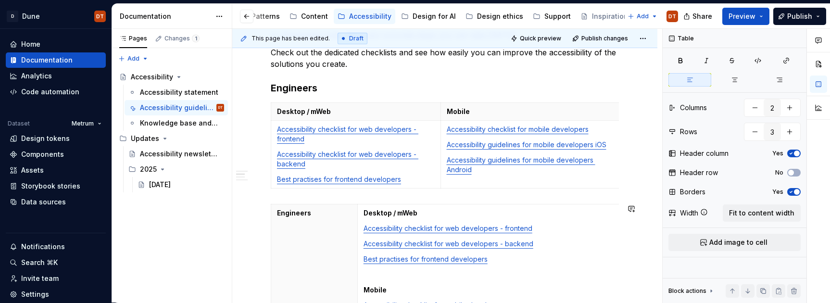
type input "2"
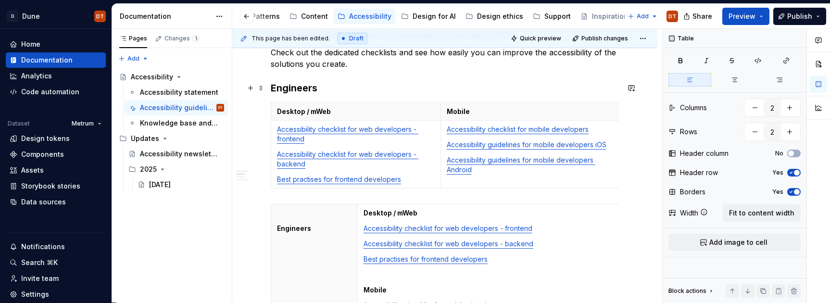
click at [351, 89] on h3 "Engineers" at bounding box center [445, 87] width 348 height 13
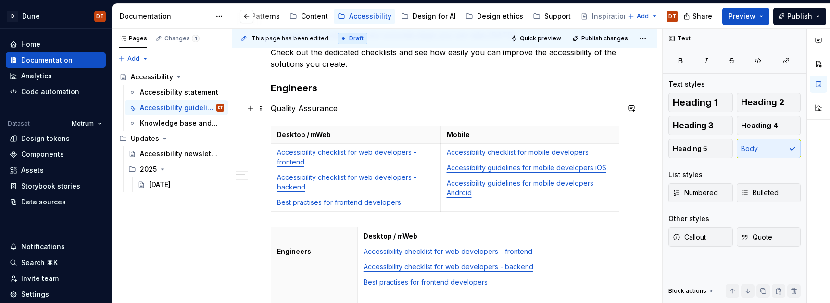
click at [372, 102] on p "Quality Assurance" at bounding box center [445, 108] width 348 height 12
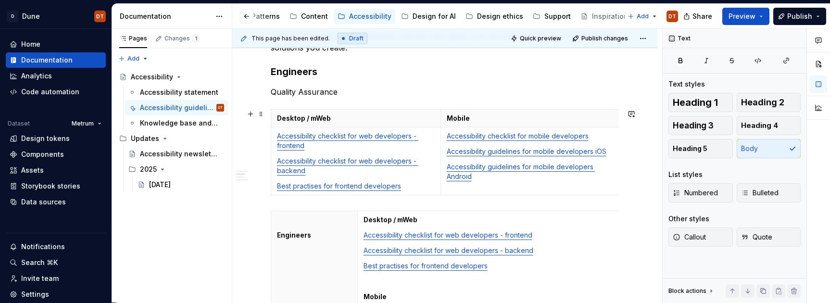
scroll to position [213, 0]
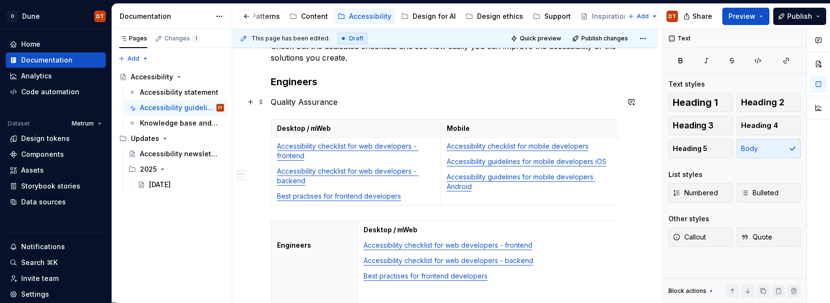
click at [349, 103] on p "Quality Assurance" at bounding box center [445, 102] width 348 height 12
click at [261, 102] on span at bounding box center [261, 101] width 8 height 13
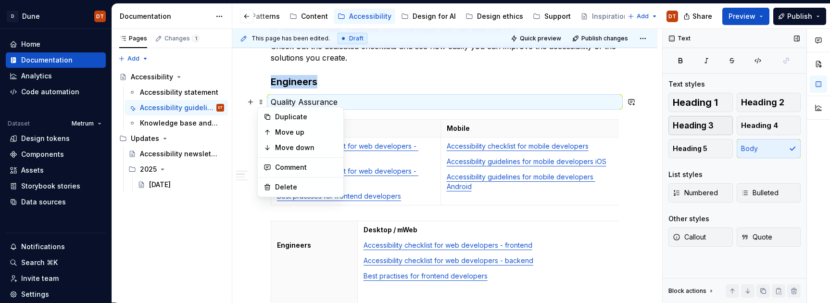
click at [711, 127] on span "Heading 3" at bounding box center [693, 126] width 41 height 10
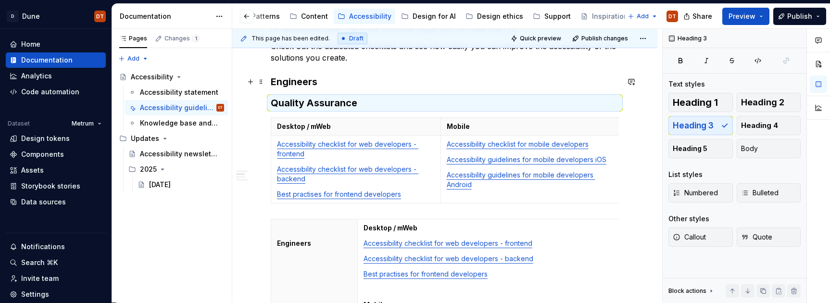
click at [303, 81] on h3 "Engineers" at bounding box center [445, 81] width 348 height 13
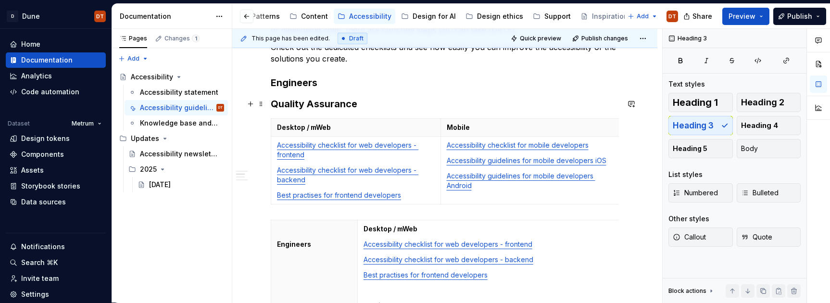
click at [352, 103] on h3 "Quality Assurance" at bounding box center [445, 103] width 348 height 13
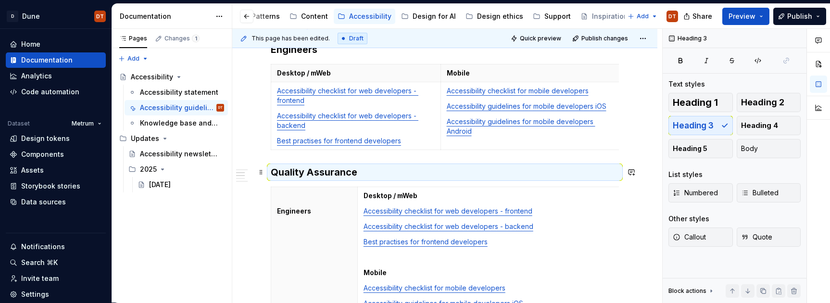
scroll to position [243, 0]
click at [360, 174] on h3 "Quality Assurance" at bounding box center [445, 173] width 348 height 13
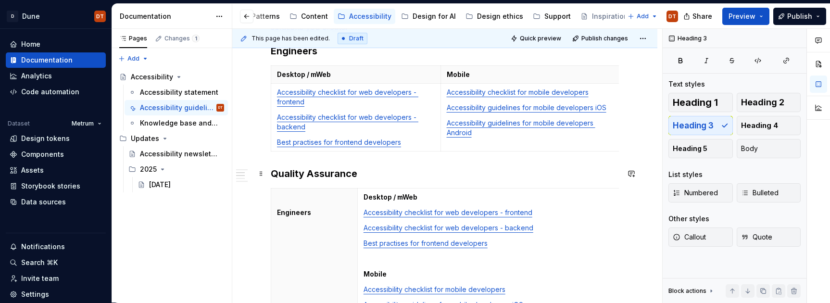
click at [317, 174] on h3 "Quality Assurance" at bounding box center [445, 173] width 348 height 13
click at [362, 173] on h3 "Quality Assurance" at bounding box center [445, 173] width 348 height 13
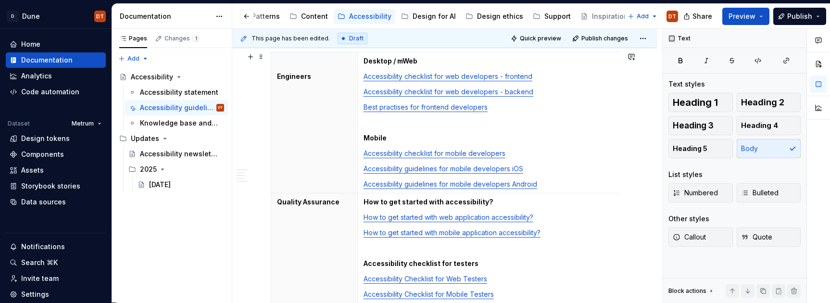
scroll to position [414, 0]
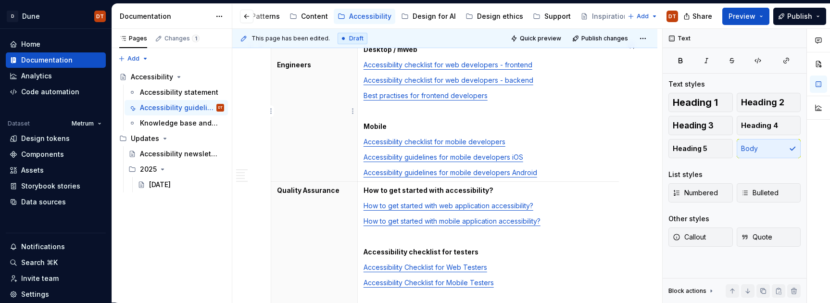
click at [319, 131] on th "Engineers" at bounding box center [314, 111] width 87 height 141
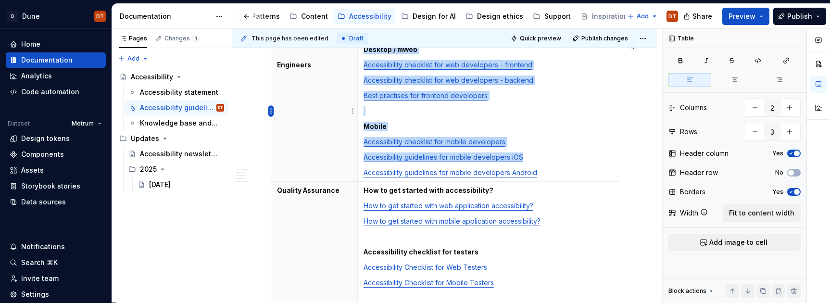
click at [268, 109] on html "D Dune DT Home Documentation Analytics Code automation Dataset Metrum Design to…" at bounding box center [415, 151] width 830 height 303
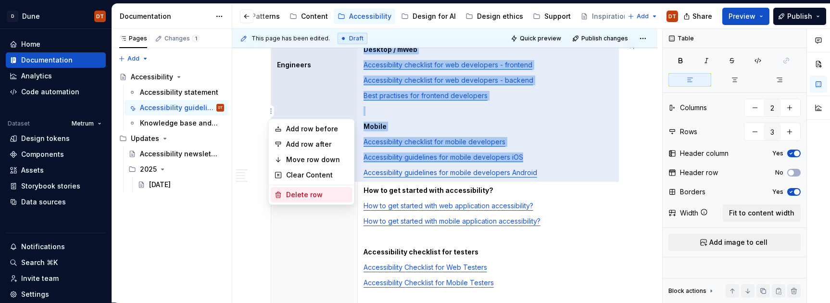
click at [329, 198] on div "Delete row" at bounding box center [317, 195] width 63 height 10
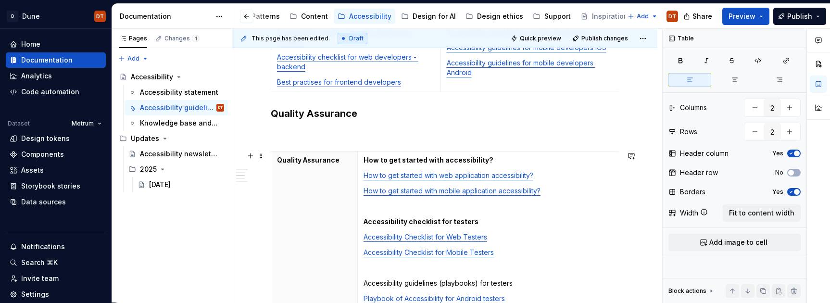
scroll to position [321, 0]
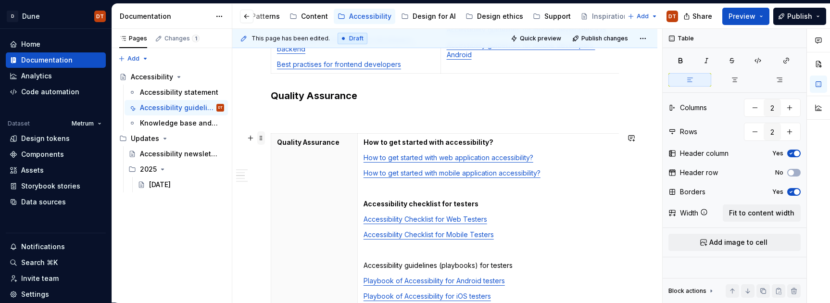
click at [261, 139] on span at bounding box center [261, 137] width 8 height 13
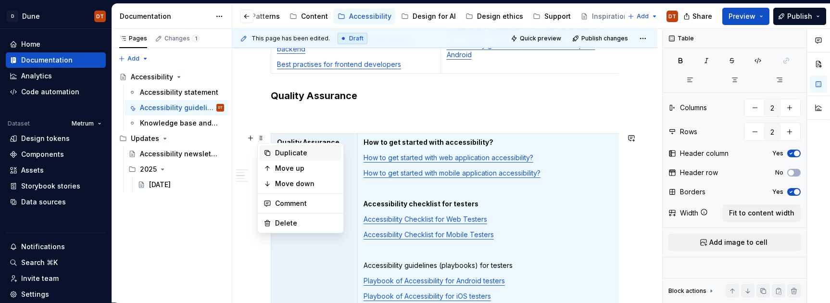
click at [292, 154] on div "Duplicate" at bounding box center [306, 153] width 63 height 10
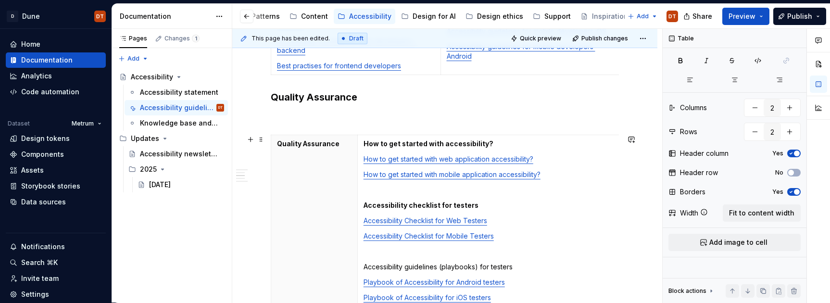
scroll to position [319, 0]
click at [327, 147] on p "Quality Assurance" at bounding box center [314, 144] width 75 height 10
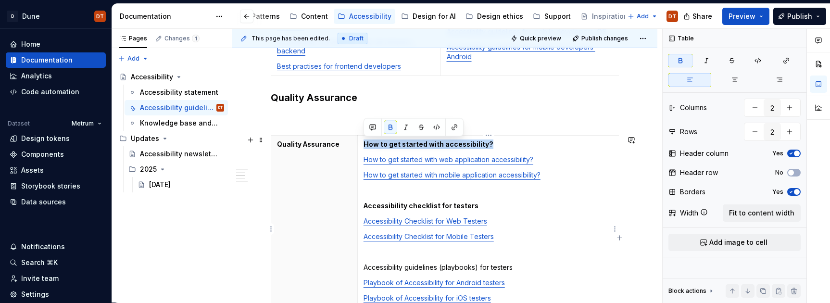
drag, startPoint x: 493, startPoint y: 143, endPoint x: 378, endPoint y: 145, distance: 115.5
click at [362, 144] on td "How to get started with accessibility? How to get started with web application …" at bounding box center [488, 229] width 262 height 187
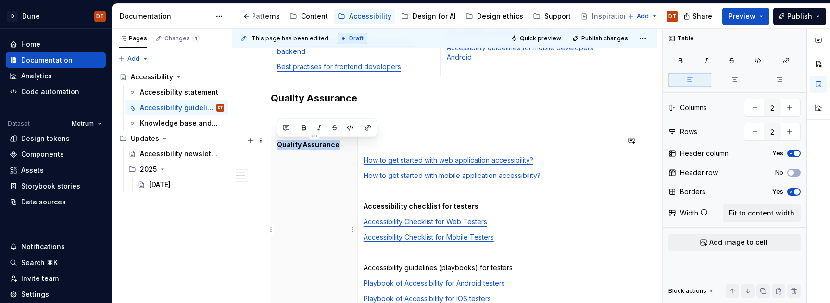
drag, startPoint x: 332, startPoint y: 143, endPoint x: 275, endPoint y: 144, distance: 56.8
click at [275, 144] on th "Quality Assurance" at bounding box center [314, 229] width 87 height 187
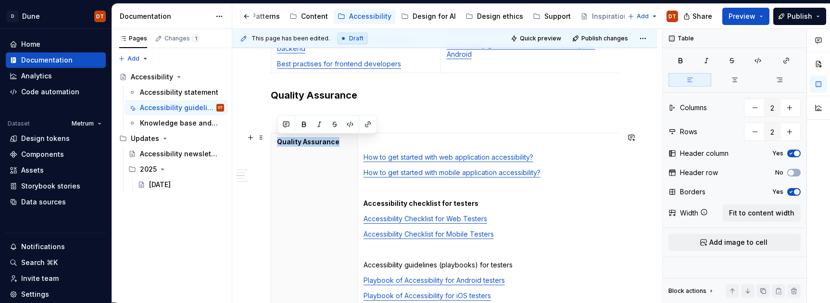
scroll to position [323, 0]
click at [364, 154] on link "How to get started with web application accessibility?" at bounding box center [449, 156] width 170 height 8
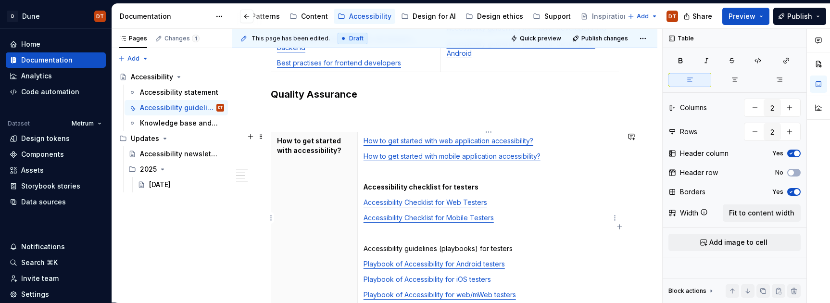
drag, startPoint x: 386, startPoint y: 168, endPoint x: 472, endPoint y: 180, distance: 86.9
click at [386, 168] on p at bounding box center [489, 172] width 250 height 10
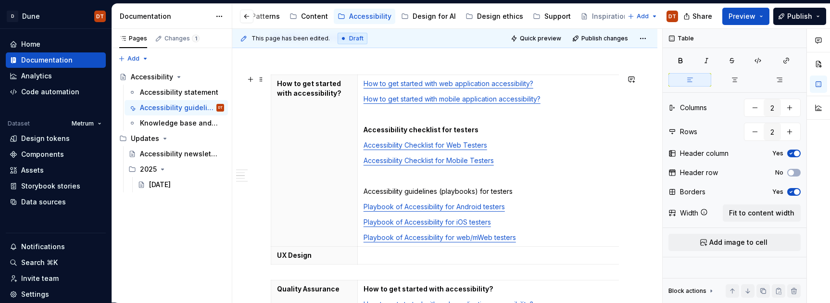
scroll to position [393, 0]
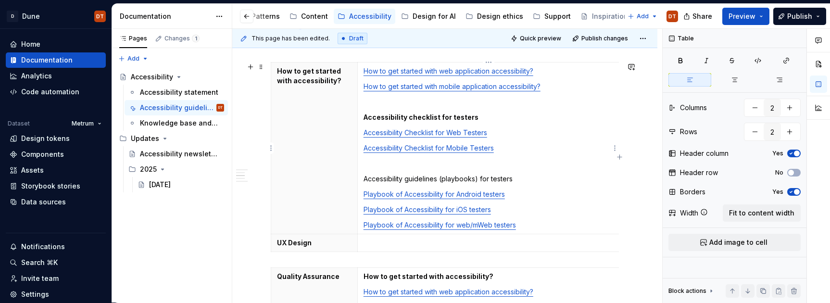
click at [543, 224] on p "Playbook of Accessibility for web/mWeb testers" at bounding box center [489, 225] width 250 height 10
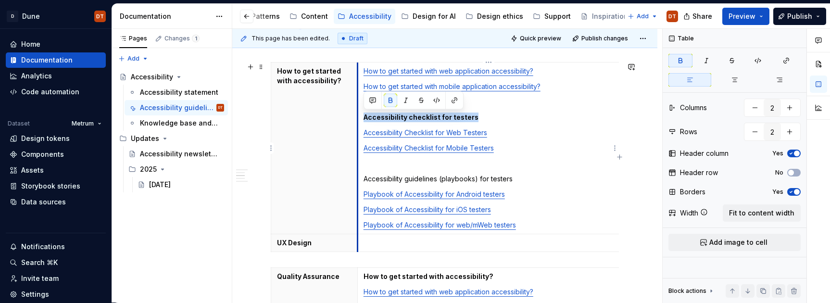
drag, startPoint x: 476, startPoint y: 117, endPoint x: 359, endPoint y: 116, distance: 116.4
click at [359, 116] on td "How to get started with web application accessibility? How to get started with …" at bounding box center [488, 149] width 262 height 172
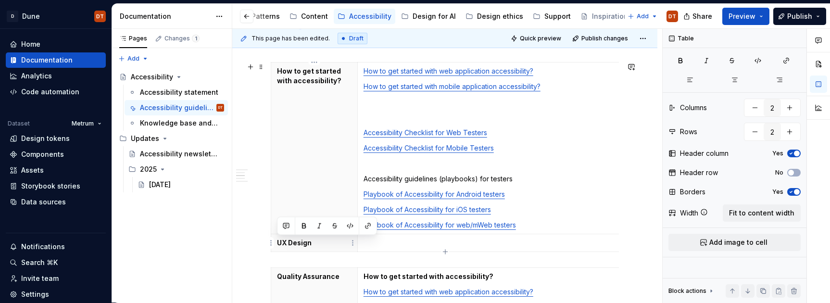
drag, startPoint x: 299, startPoint y: 241, endPoint x: 274, endPoint y: 241, distance: 25.0
click at [274, 241] on th "UX Design" at bounding box center [314, 243] width 87 height 18
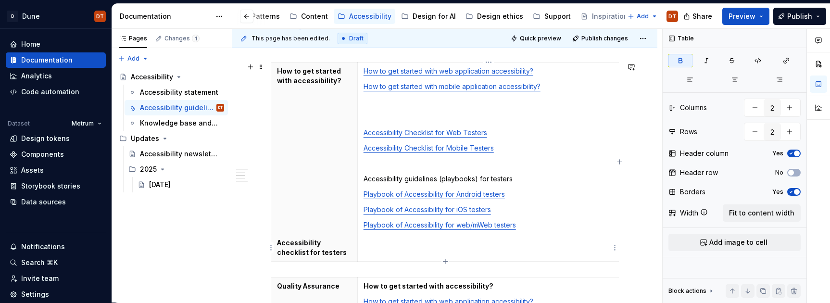
click at [413, 252] on td at bounding box center [488, 247] width 262 height 27
type input "3"
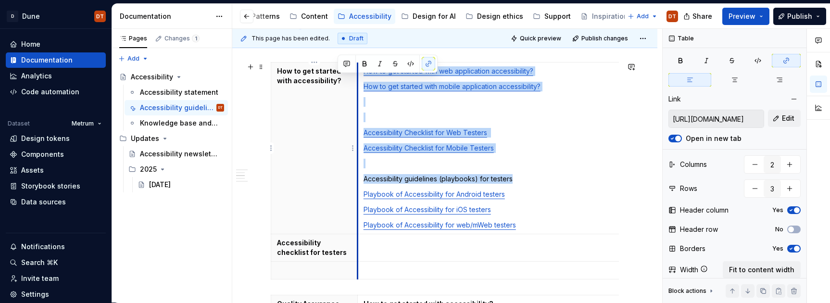
drag, startPoint x: 512, startPoint y: 177, endPoint x: 357, endPoint y: 179, distance: 154.9
click at [357, 179] on tr "How to get started with accessibility? How to get started with web application …" at bounding box center [445, 149] width 349 height 172
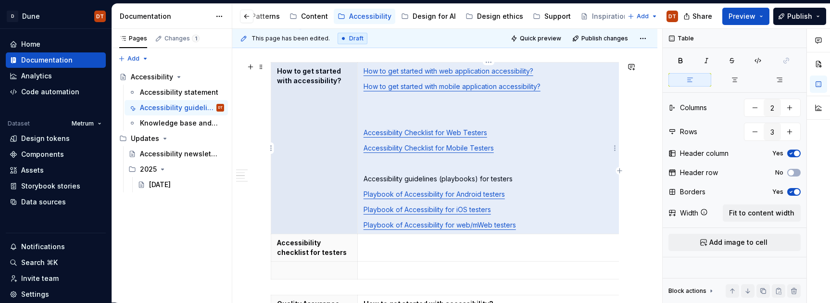
click at [442, 176] on p "Accessibility guidelines (playbooks) for testers" at bounding box center [489, 179] width 250 height 10
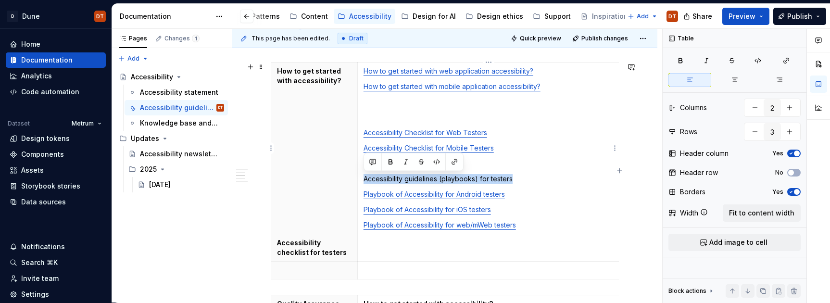
drag, startPoint x: 513, startPoint y: 179, endPoint x: 365, endPoint y: 182, distance: 148.7
click at [365, 182] on p "Accessibility guidelines (playbooks) for testers" at bounding box center [489, 179] width 250 height 10
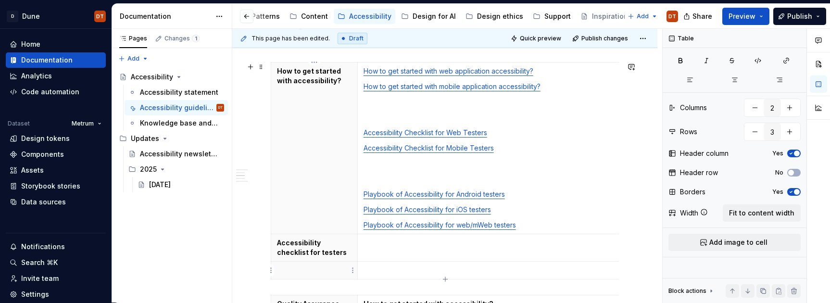
click at [313, 266] on p at bounding box center [314, 271] width 75 height 10
click at [402, 175] on p at bounding box center [489, 179] width 250 height 10
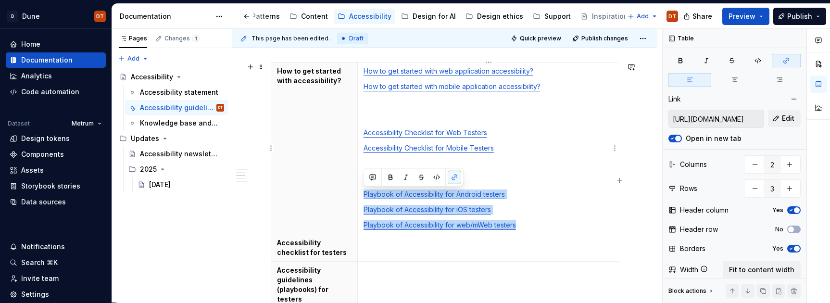
drag, startPoint x: 365, startPoint y: 184, endPoint x: 543, endPoint y: 226, distance: 182.7
click at [543, 226] on td "How to get started with web application accessibility? How to get started with …" at bounding box center [488, 149] width 262 height 172
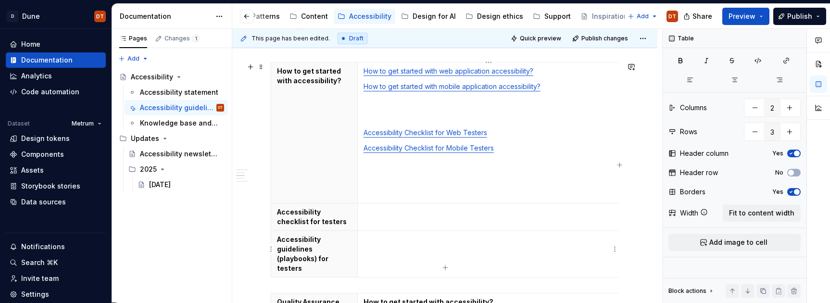
click at [402, 248] on td at bounding box center [488, 254] width 262 height 47
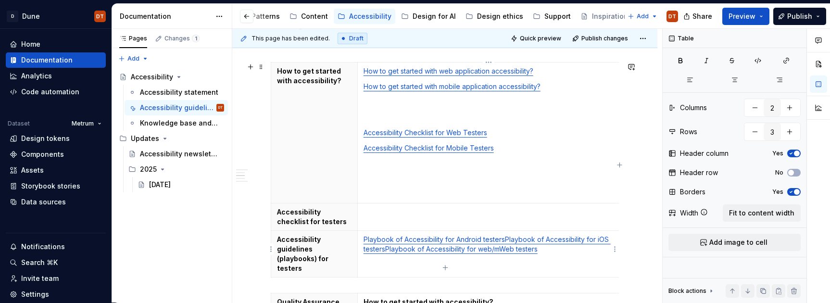
click at [506, 241] on link "Playbook of Accessibility for iOS testers" at bounding box center [487, 244] width 247 height 18
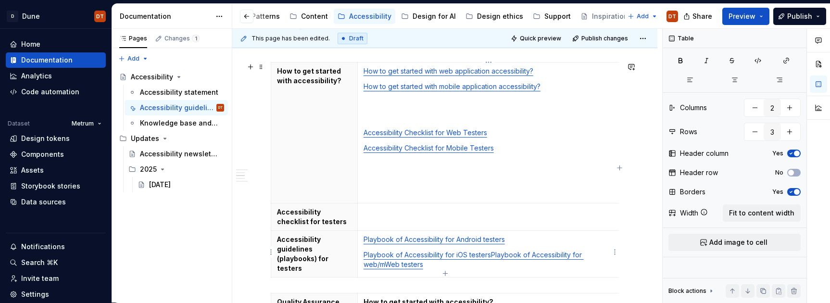
click at [492, 256] on link "Playbook of Accessibility for web/mWeb testers" at bounding box center [474, 260] width 220 height 18
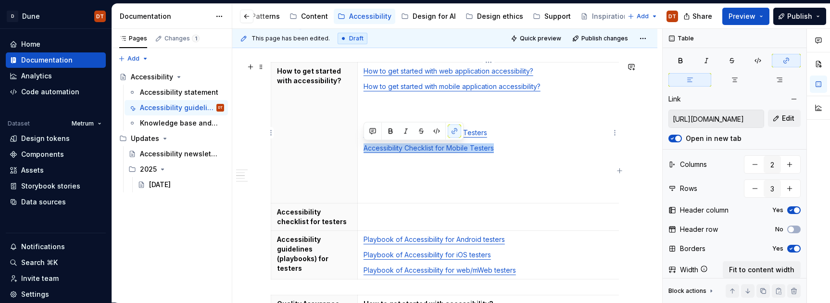
type input "[URL][DOMAIN_NAME]"
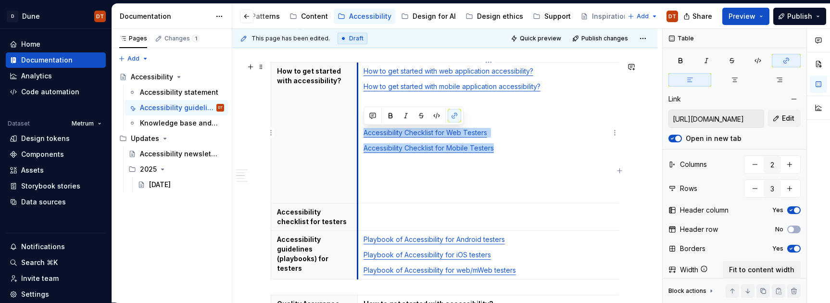
drag, startPoint x: 501, startPoint y: 148, endPoint x: 359, endPoint y: 128, distance: 143.3
click at [359, 128] on td "How to get started with web application accessibility? How to get started with …" at bounding box center [488, 133] width 262 height 141
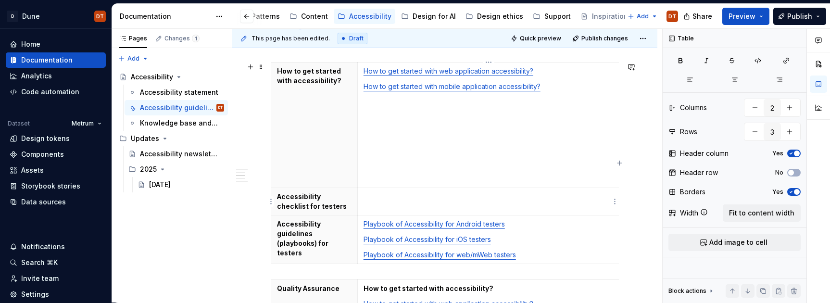
click at [388, 203] on td at bounding box center [488, 201] width 262 height 27
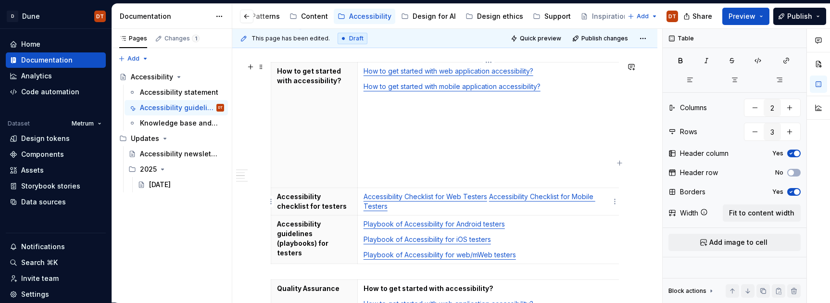
drag, startPoint x: 490, startPoint y: 199, endPoint x: 495, endPoint y: 198, distance: 5.4
click at [492, 198] on link "Accessibility Checklist for Mobile Testers" at bounding box center [480, 201] width 232 height 18
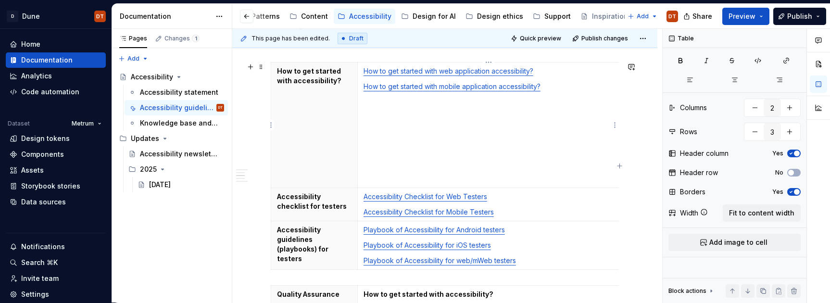
click at [418, 166] on p at bounding box center [489, 164] width 250 height 10
click at [378, 178] on p at bounding box center [489, 179] width 250 height 10
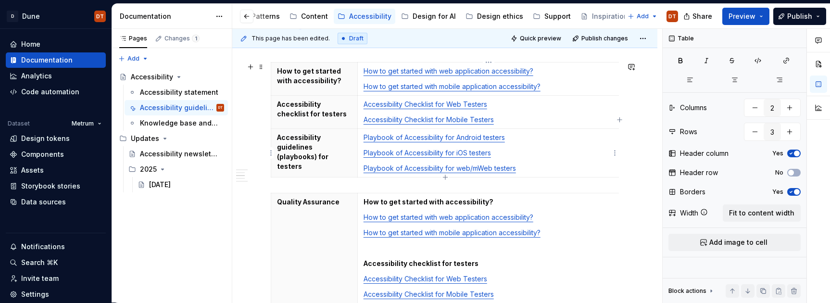
click at [575, 171] on p "Playbook of Accessibility for web/mWeb testers" at bounding box center [489, 169] width 250 height 10
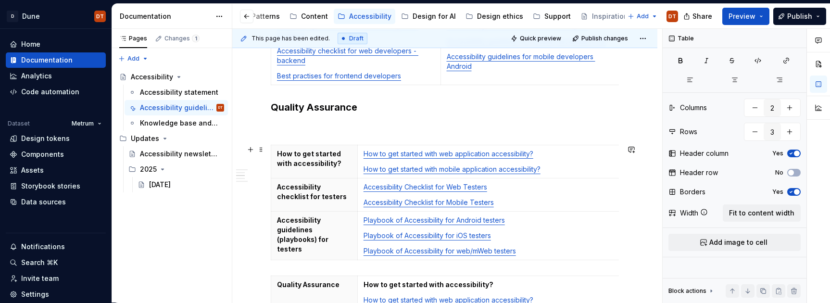
scroll to position [300, 0]
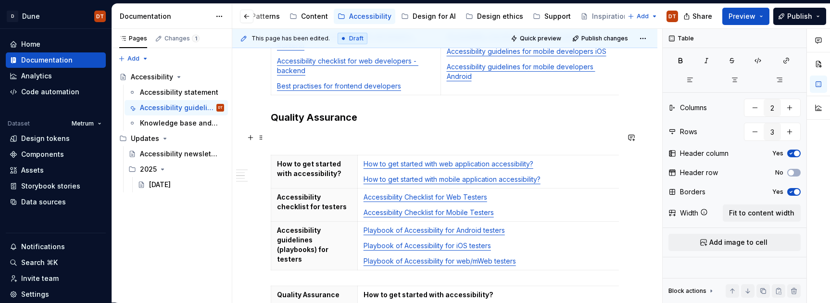
click at [315, 138] on p at bounding box center [445, 138] width 348 height 12
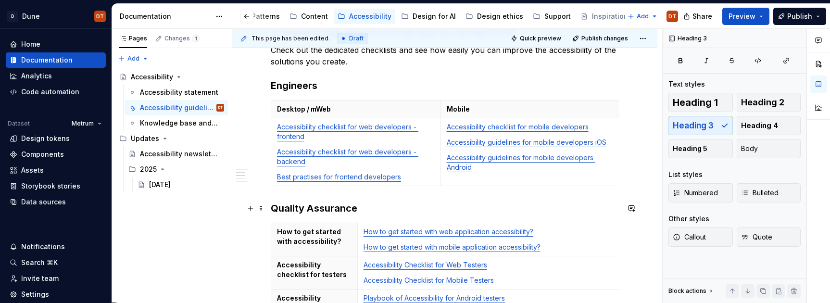
scroll to position [208, 0]
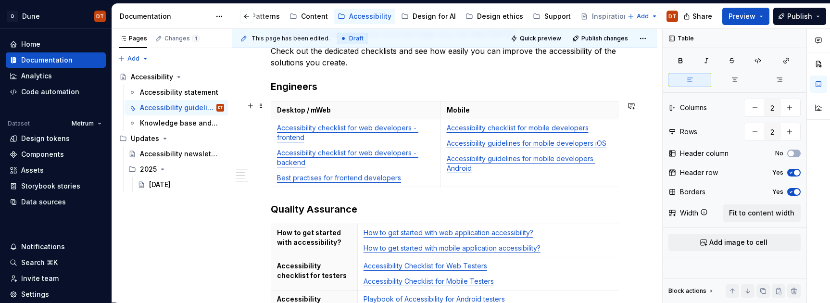
click at [465, 179] on td "Accessibility checklist for mobile developers Accessibility guidelines for mobi…" at bounding box center [531, 153] width 181 height 68
type input "3"
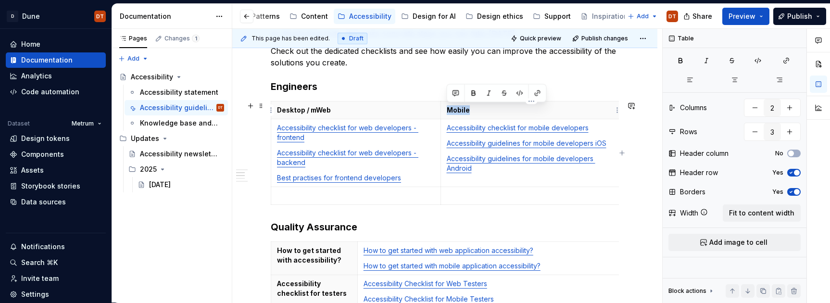
drag, startPoint x: 471, startPoint y: 111, endPoint x: 446, endPoint y: 111, distance: 24.5
click at [446, 111] on th "Mobile" at bounding box center [531, 110] width 181 height 18
click at [302, 196] on p at bounding box center [356, 196] width 158 height 10
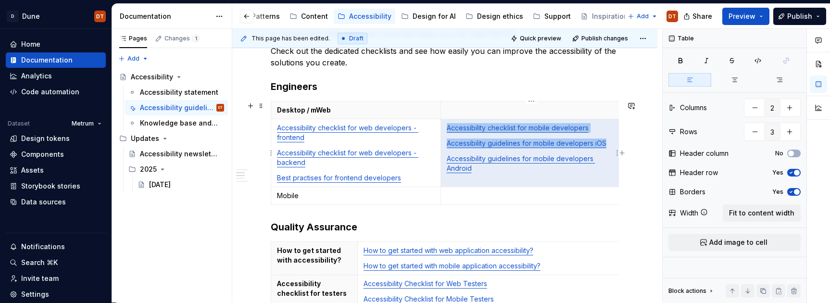
drag, startPoint x: 475, startPoint y: 169, endPoint x: 447, endPoint y: 129, distance: 48.3
click at [447, 129] on td "Accessibility checklist for mobile developers Accessibility guidelines for mobi…" at bounding box center [531, 153] width 181 height 68
click at [468, 168] on link "Accessibility guidelines for mobile developers Android" at bounding box center [521, 163] width 149 height 18
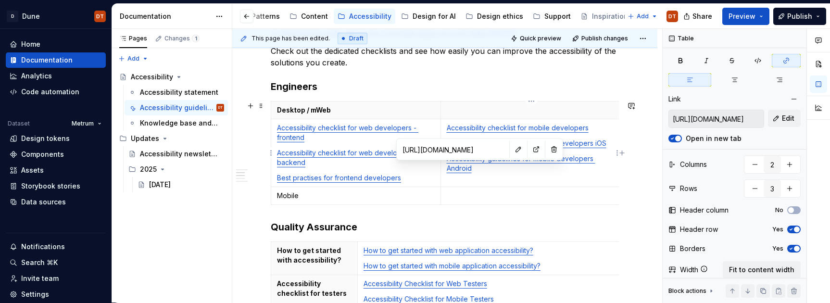
click at [478, 168] on p "Accessibility guidelines for mobile developers Android" at bounding box center [531, 163] width 169 height 19
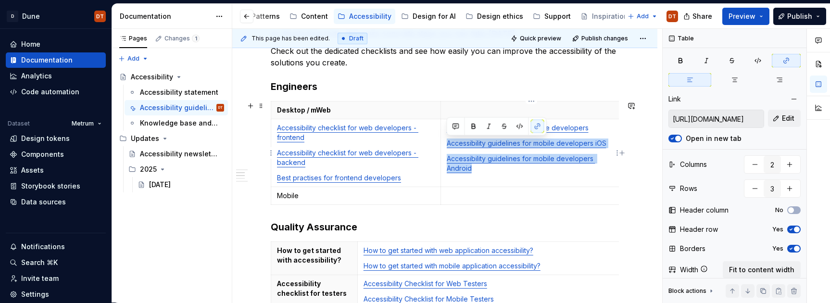
type input "[URL][DOMAIN_NAME]"
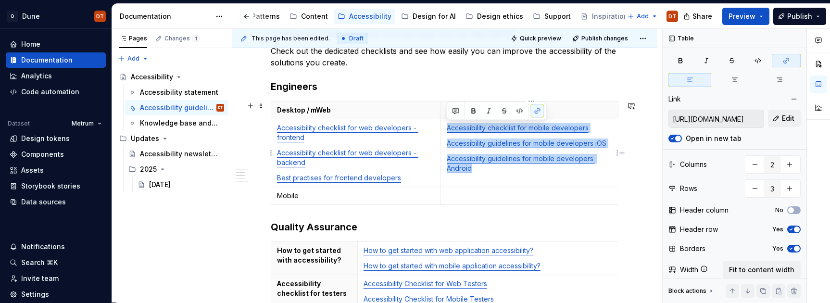
drag, startPoint x: 477, startPoint y: 169, endPoint x: 446, endPoint y: 128, distance: 50.9
click at [446, 128] on td "Accessibility checklist for mobile developers Accessibility guidelines for mobi…" at bounding box center [531, 153] width 181 height 68
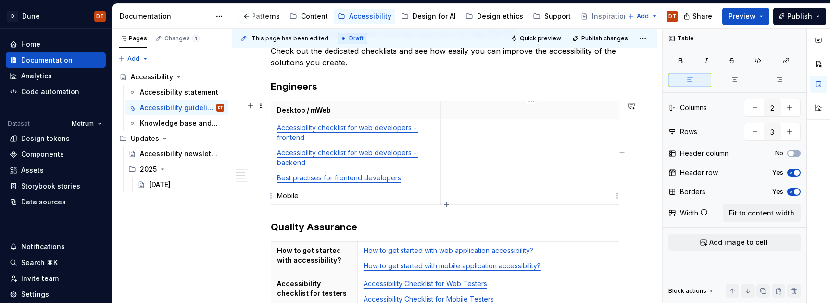
click at [460, 191] on p at bounding box center [531, 196] width 169 height 10
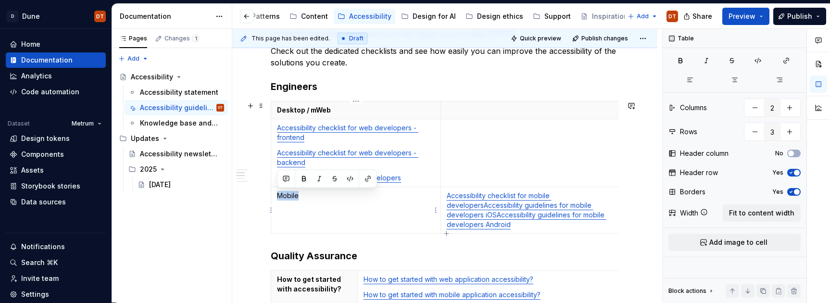
drag, startPoint x: 281, startPoint y: 195, endPoint x: 273, endPoint y: 195, distance: 8.7
click at [271, 195] on td "Mobile" at bounding box center [356, 210] width 170 height 47
drag, startPoint x: 421, startPoint y: 176, endPoint x: 414, endPoint y: 178, distance: 7.9
click at [421, 176] on p "Best practises for frontend developers" at bounding box center [356, 178] width 158 height 10
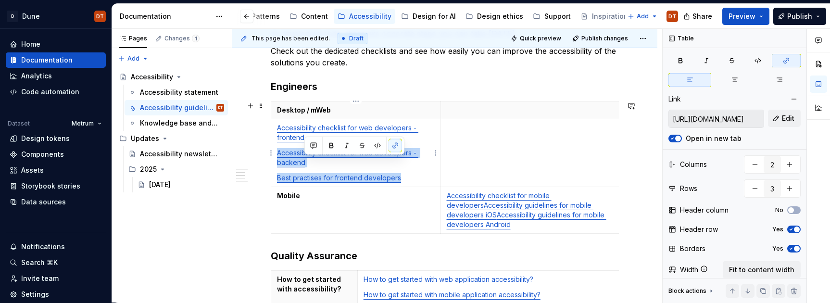
type input "[URL][DOMAIN_NAME]"
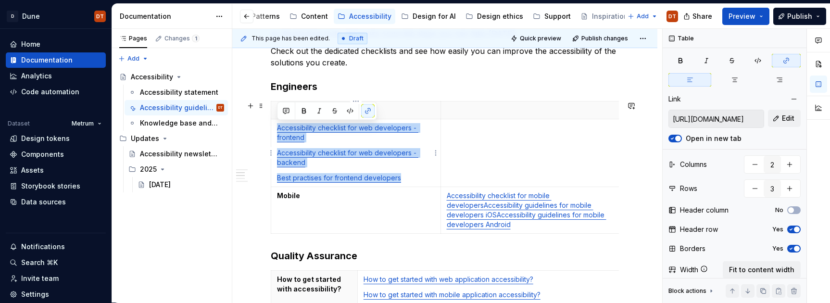
drag, startPoint x: 408, startPoint y: 178, endPoint x: 278, endPoint y: 128, distance: 139.5
click at [278, 128] on td "Accessibility checklist for web developers - frontend Accessibility checklist f…" at bounding box center [356, 153] width 170 height 68
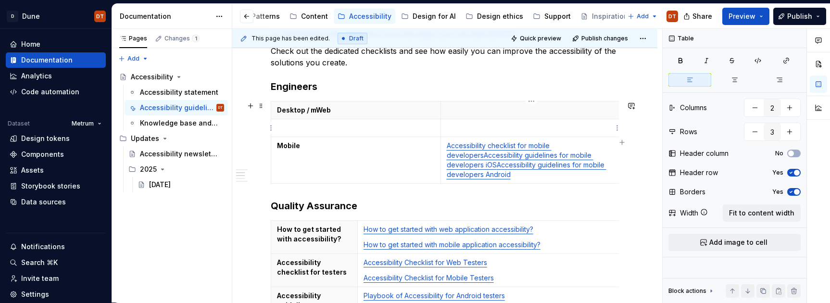
click at [454, 126] on p at bounding box center [531, 128] width 169 height 10
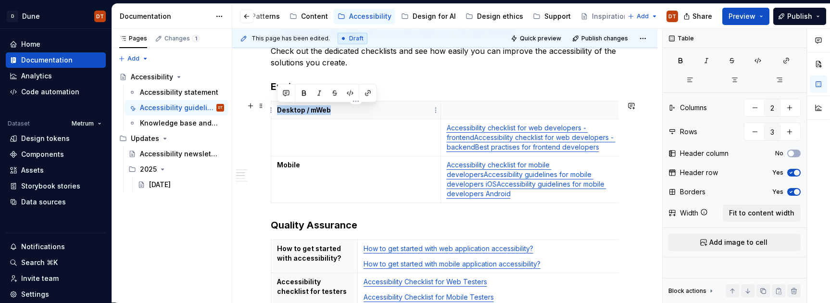
drag, startPoint x: 351, startPoint y: 113, endPoint x: 278, endPoint y: 112, distance: 73.6
click at [278, 112] on p "Desktop / mWeb" at bounding box center [356, 110] width 158 height 10
click at [291, 136] on td at bounding box center [356, 137] width 170 height 37
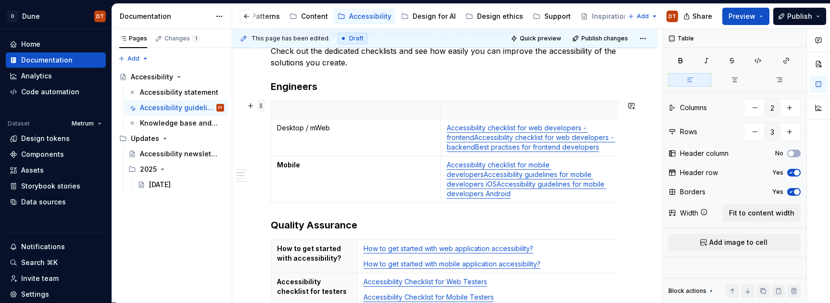
click at [262, 106] on span at bounding box center [261, 105] width 8 height 13
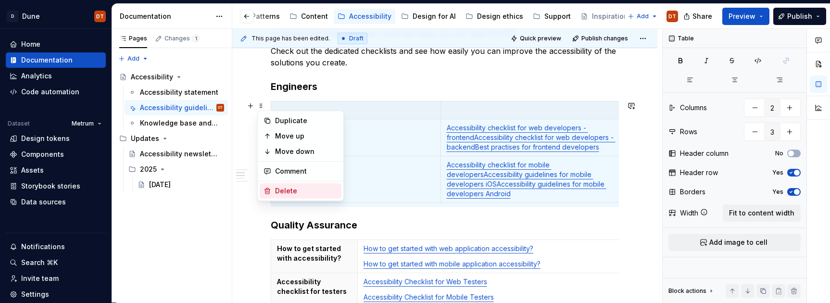
click at [281, 191] on div "Delete" at bounding box center [306, 191] width 63 height 10
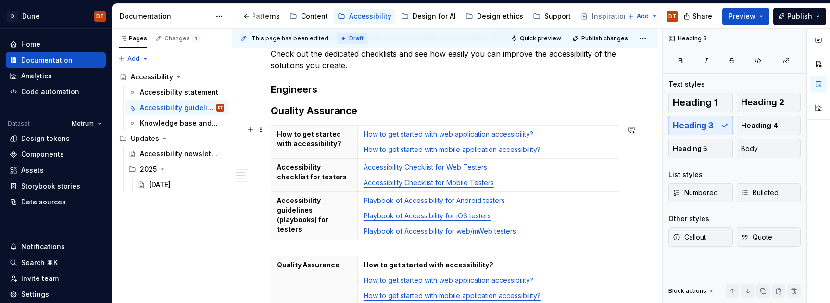
scroll to position [203, 0]
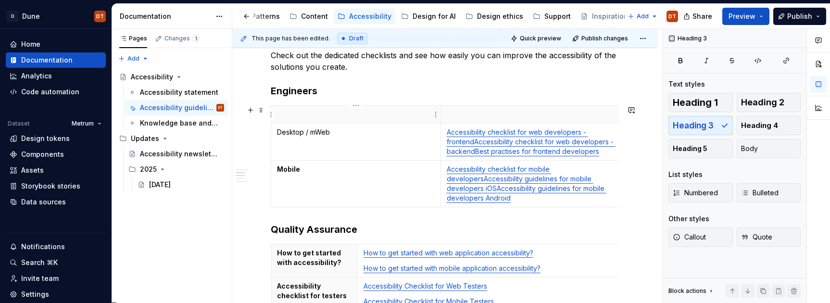
drag, startPoint x: 312, startPoint y: 108, endPoint x: 287, endPoint y: 113, distance: 25.0
click at [312, 108] on th at bounding box center [356, 115] width 170 height 18
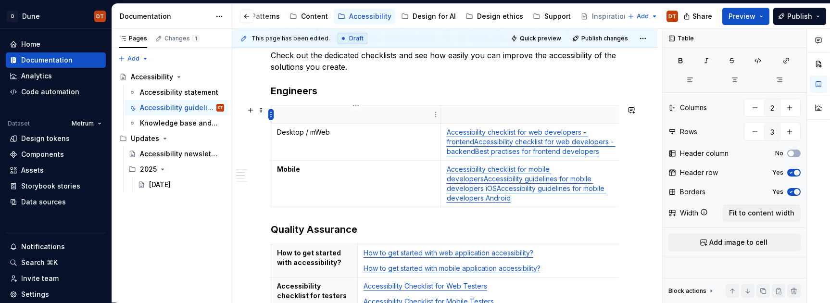
click at [271, 113] on html "D Dune DT Home Documentation Analytics Code automation Dataset Metrum Design to…" at bounding box center [415, 151] width 830 height 303
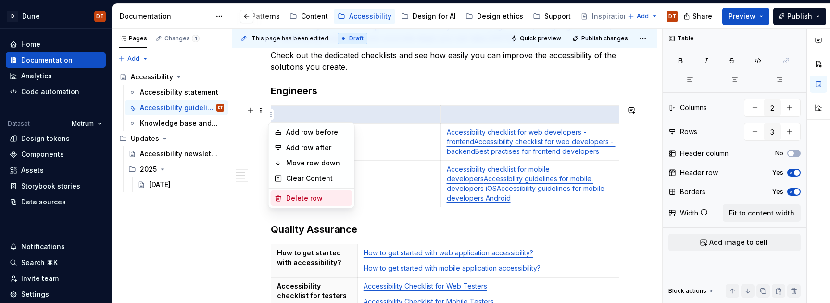
click at [292, 199] on div "Delete row" at bounding box center [317, 198] width 63 height 10
type input "2"
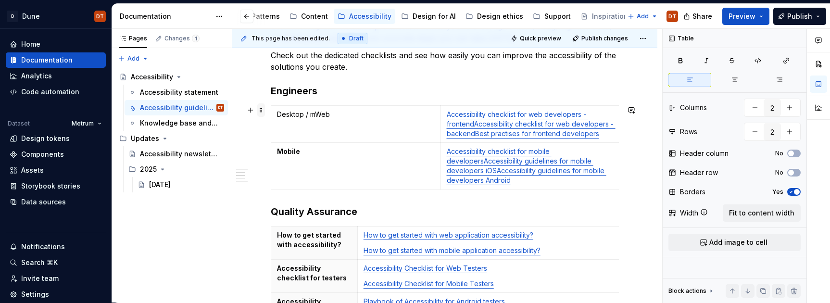
click at [260, 109] on span at bounding box center [261, 109] width 8 height 13
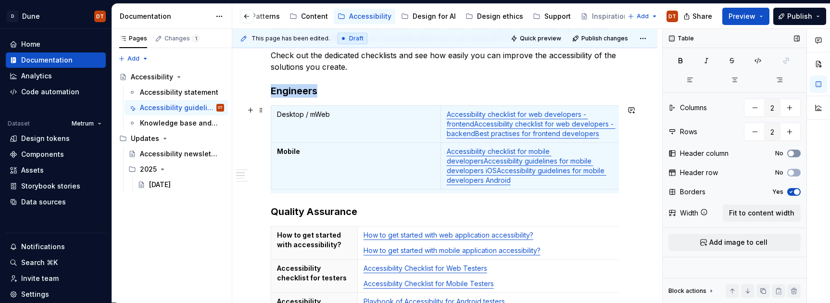
click at [724, 152] on button "No" at bounding box center [793, 154] width 13 height 8
click at [389, 89] on h3 "Engineers" at bounding box center [445, 90] width 348 height 13
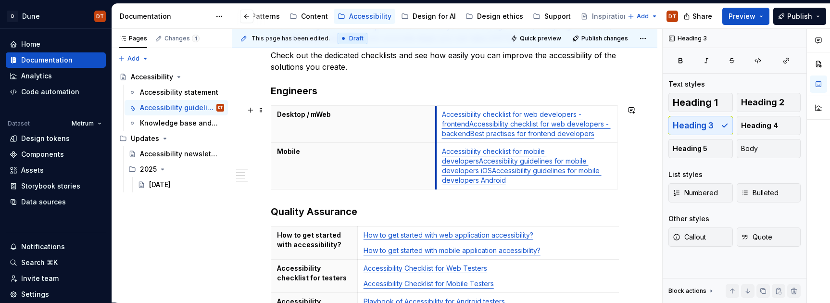
drag, startPoint x: 441, startPoint y: 126, endPoint x: 436, endPoint y: 129, distance: 5.9
click at [436, 129] on td "Accessibility checklist for web developers - frontend Accessibility checklist f…" at bounding box center [526, 124] width 181 height 37
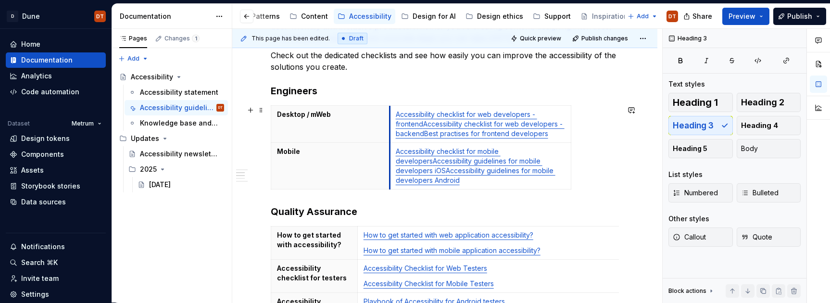
drag, startPoint x: 435, startPoint y: 127, endPoint x: 389, endPoint y: 131, distance: 46.3
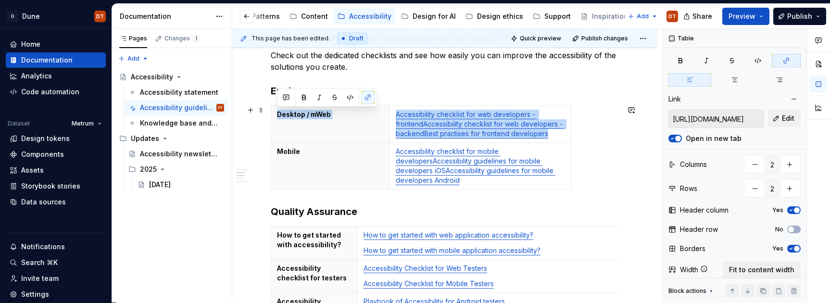
drag, startPoint x: 571, startPoint y: 133, endPoint x: 549, endPoint y: 130, distance: 21.8
click at [591, 133] on div "Desktop / mWeb Accessibility checklist for web developers - frontend Accessibil…" at bounding box center [445, 149] width 348 height 88
click at [533, 115] on link "Accessibility checklist for web developers - frontend" at bounding box center [466, 119] width 141 height 18
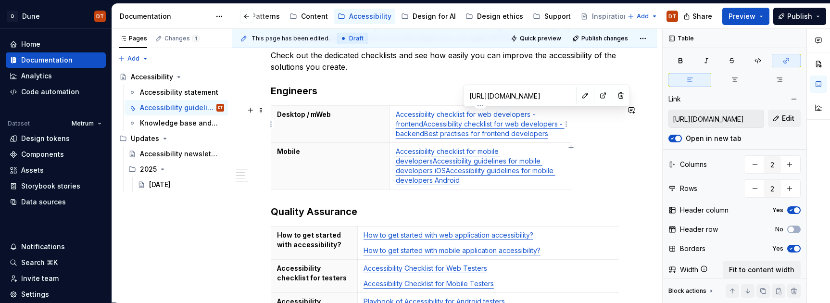
click at [423, 124] on link "Accessibility checklist for web developers - backend" at bounding box center [480, 129] width 169 height 18
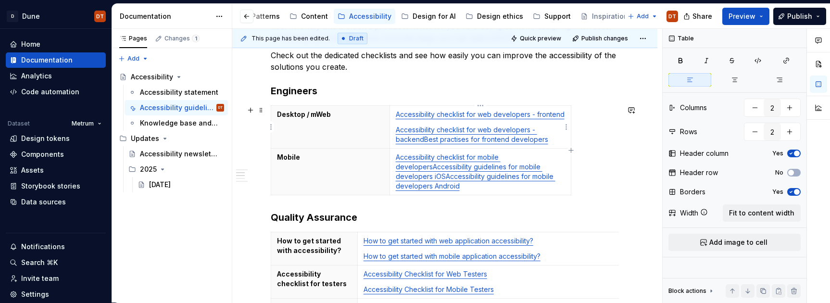
click at [424, 140] on link "Best practises for frontend developers" at bounding box center [486, 139] width 124 height 8
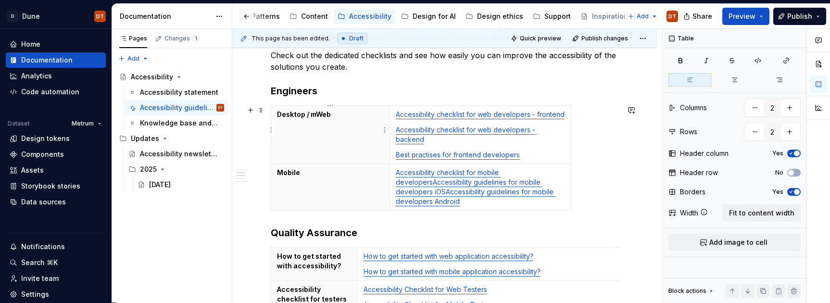
click at [338, 127] on th "Desktop / mWeb" at bounding box center [330, 135] width 119 height 58
click at [432, 178] on link "Accessibility guidelines for mobile developers iOS" at bounding box center [469, 187] width 147 height 18
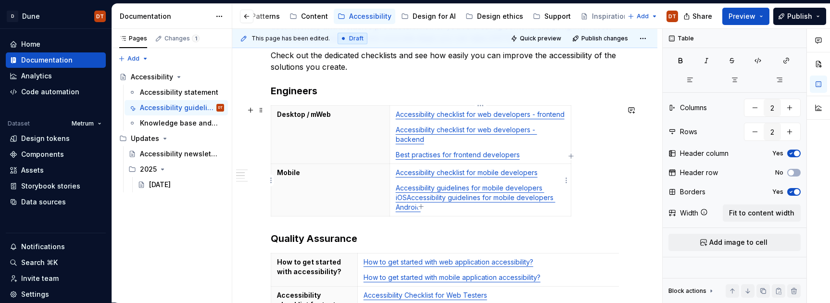
click at [406, 189] on link "Accessibility guidelines for mobile developers iOS" at bounding box center [470, 193] width 149 height 18
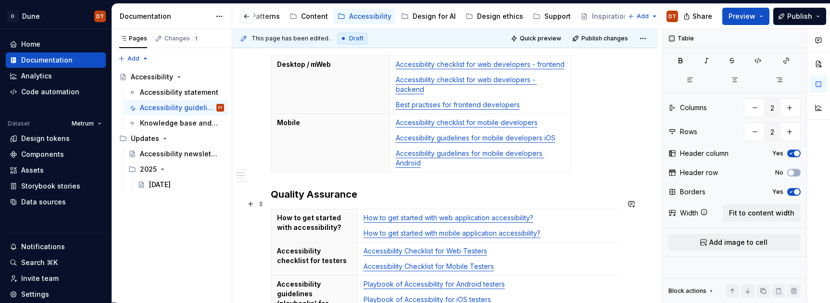
scroll to position [264, 0]
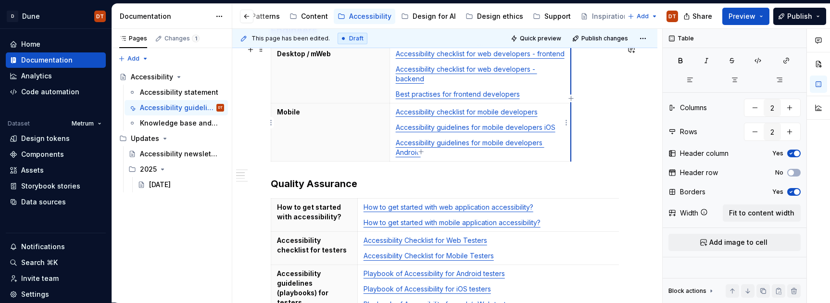
click at [571, 119] on td "Accessibility checklist for mobile developers Accessibility guidelines for mobi…" at bounding box center [480, 132] width 181 height 58
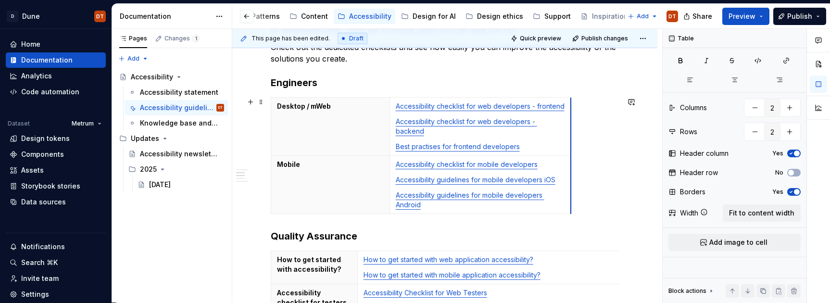
scroll to position [187, 0]
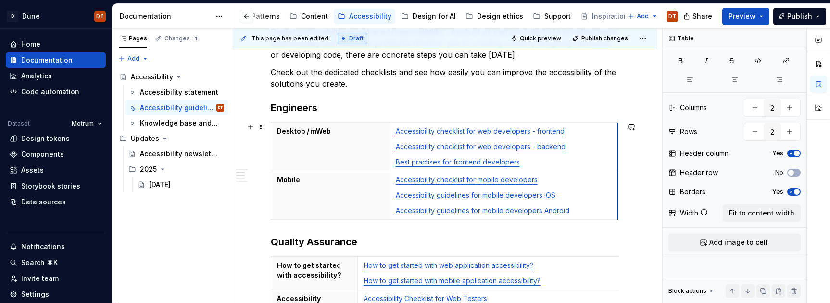
drag, startPoint x: 570, startPoint y: 154, endPoint x: 618, endPoint y: 154, distance: 47.1
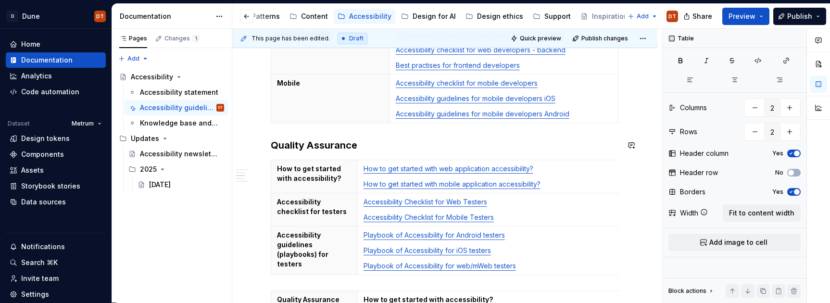
scroll to position [290, 0]
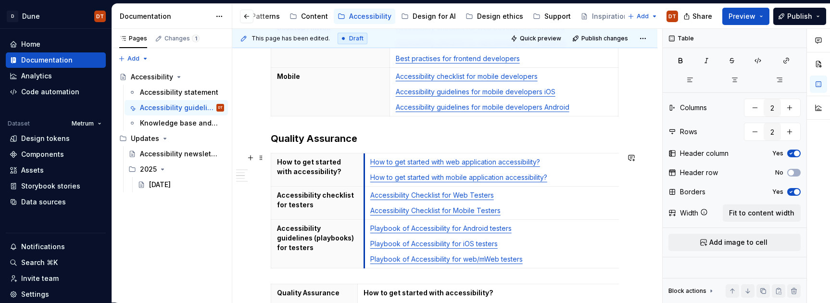
drag, startPoint x: 357, startPoint y: 163, endPoint x: 364, endPoint y: 163, distance: 6.8
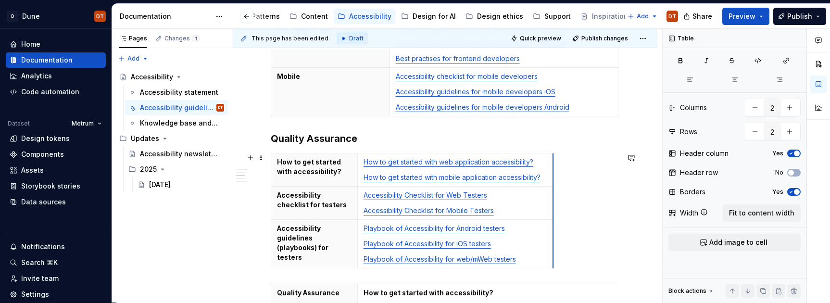
drag, startPoint x: 619, startPoint y: 169, endPoint x: 550, endPoint y: 171, distance: 69.3
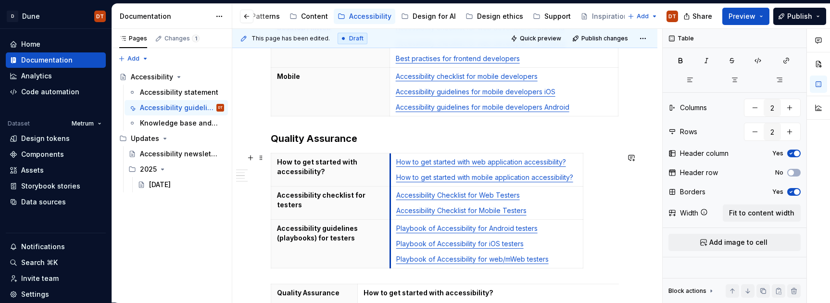
drag, startPoint x: 357, startPoint y: 164, endPoint x: 390, endPoint y: 163, distance: 32.7
click at [390, 163] on td "How to get started with web application accessibility? How to get started with …" at bounding box center [486, 169] width 193 height 33
drag, startPoint x: 583, startPoint y: 170, endPoint x: 616, endPoint y: 170, distance: 33.7
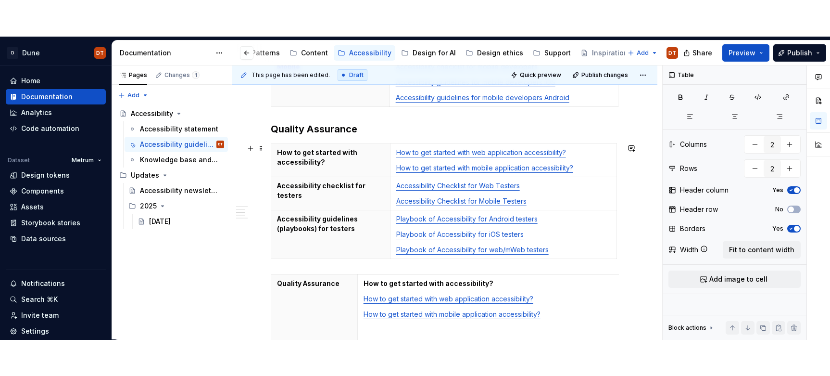
scroll to position [319, 0]
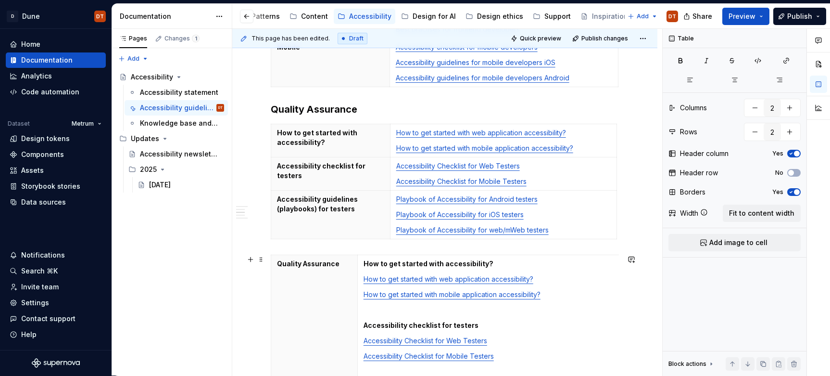
type textarea "*"
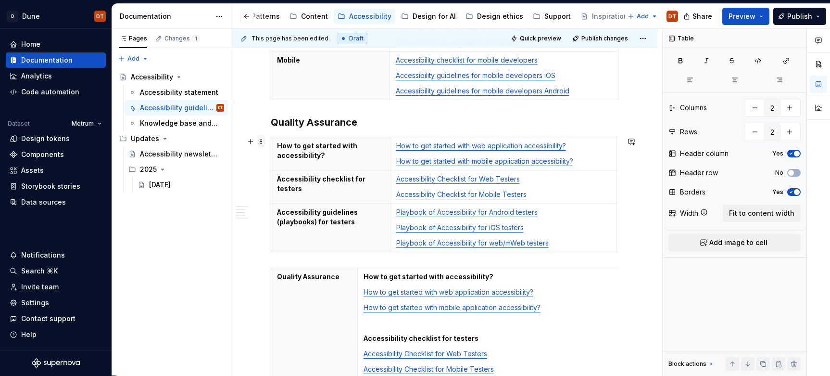
scroll to position [302, 0]
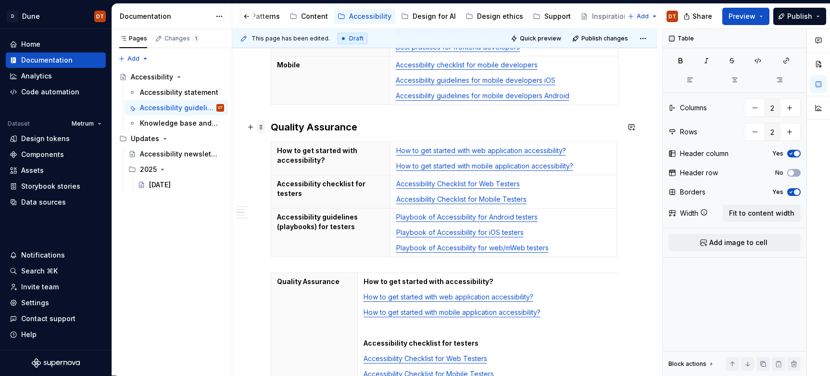
click at [262, 127] on span at bounding box center [261, 126] width 8 height 13
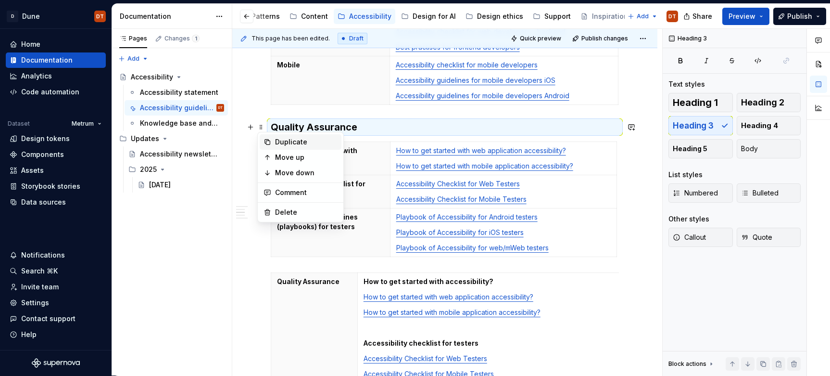
click at [290, 143] on div "Duplicate" at bounding box center [306, 142] width 63 height 10
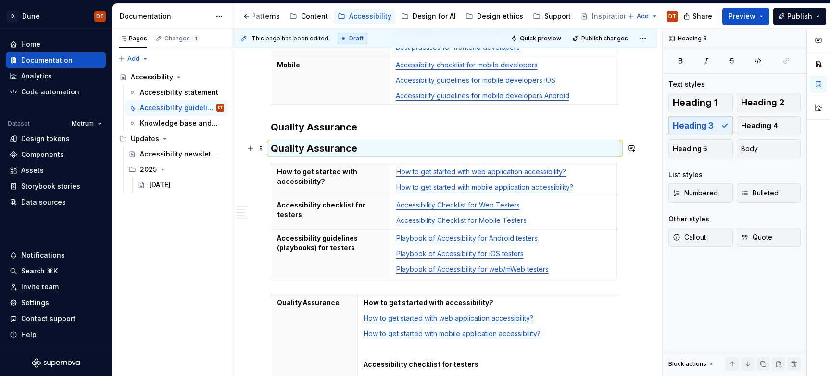
scroll to position [302, 0]
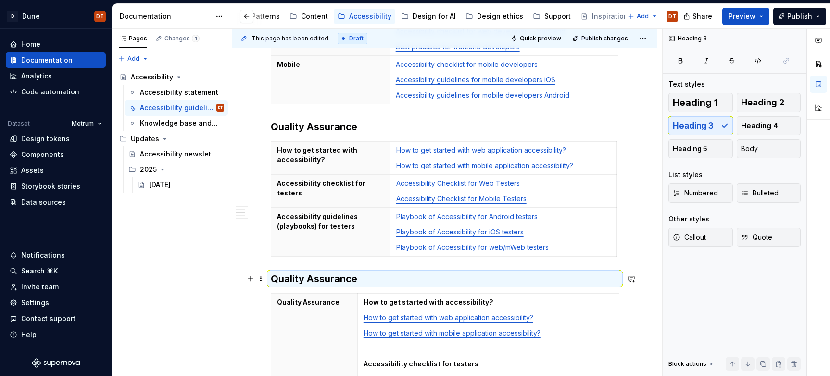
click at [329, 281] on h3 "Quality Assurance" at bounding box center [445, 278] width 348 height 13
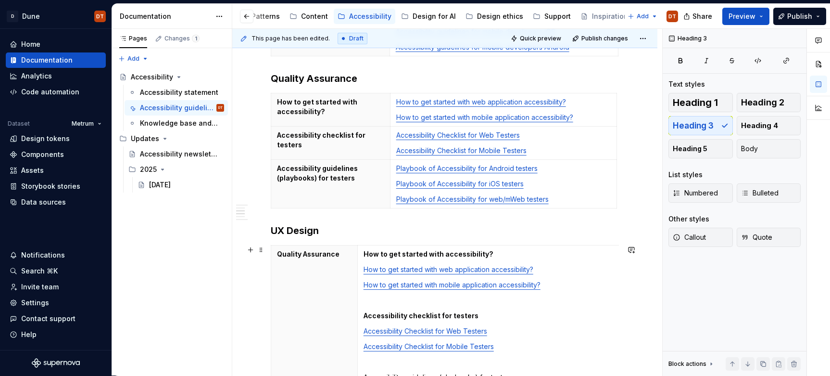
scroll to position [340, 0]
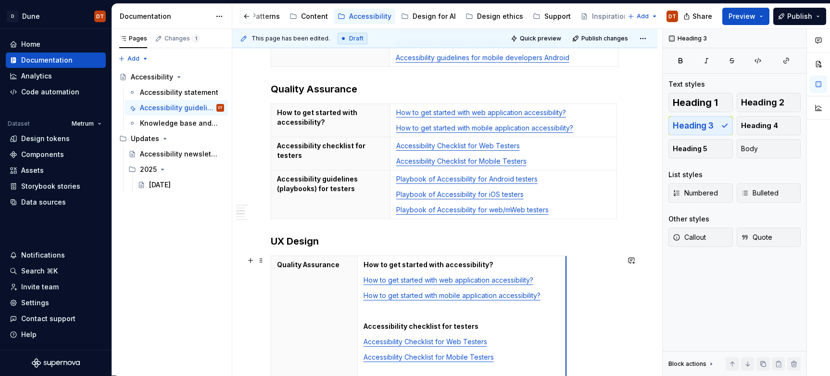
drag, startPoint x: 619, startPoint y: 280, endPoint x: 565, endPoint y: 283, distance: 53.5
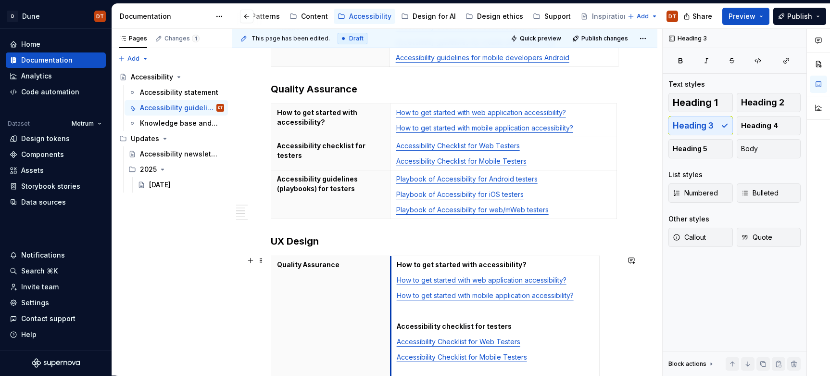
drag, startPoint x: 356, startPoint y: 279, endPoint x: 390, endPoint y: 279, distance: 33.2
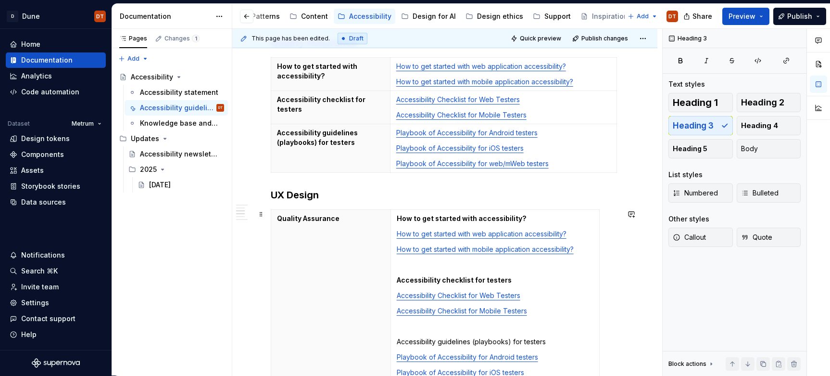
scroll to position [392, 0]
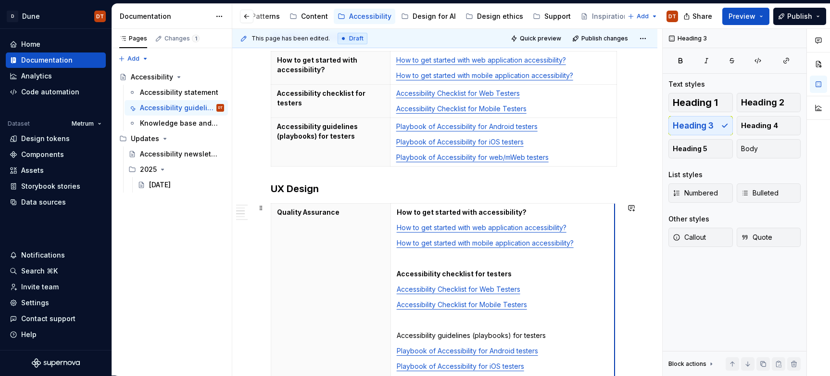
drag, startPoint x: 598, startPoint y: 262, endPoint x: 613, endPoint y: 261, distance: 15.4
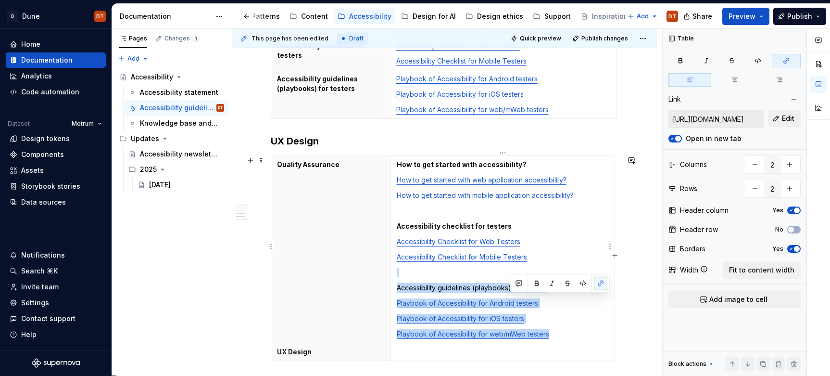
scroll to position [443, 0]
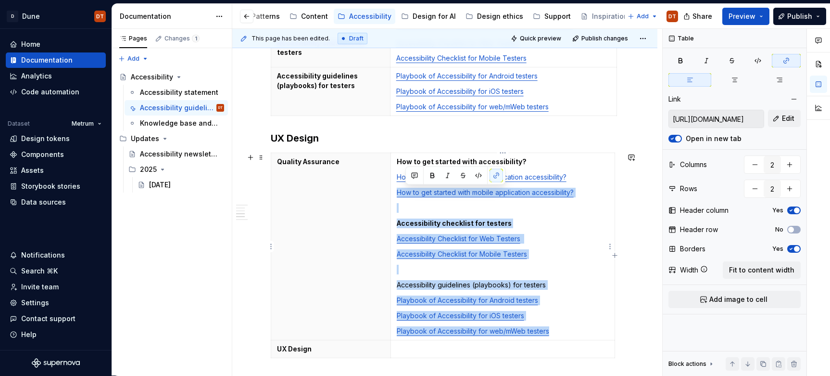
type input "[URL][DOMAIN_NAME]"
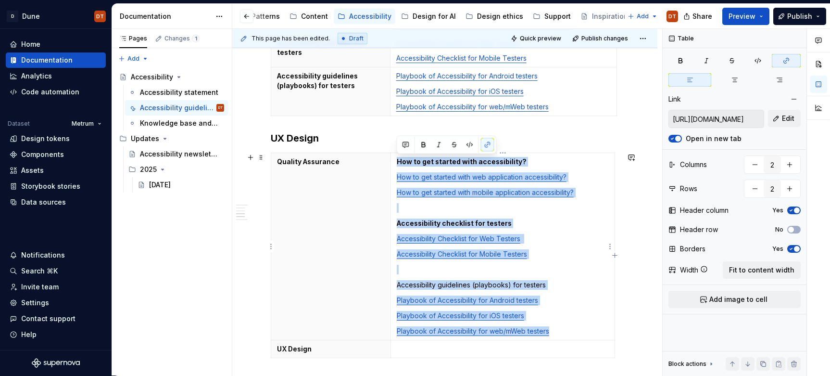
drag, startPoint x: 555, startPoint y: 335, endPoint x: 396, endPoint y: 164, distance: 233.5
click at [396, 164] on td "How to get started with accessibility? How to get started with web application …" at bounding box center [503, 246] width 224 height 187
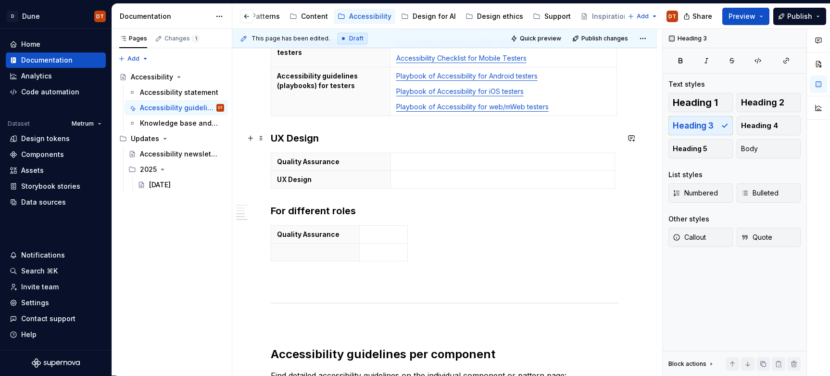
click at [329, 141] on h3 "UX Design" at bounding box center [445, 137] width 348 height 13
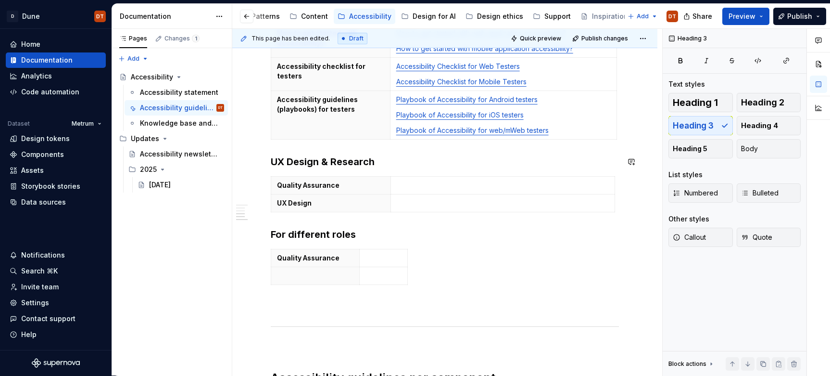
scroll to position [419, 0]
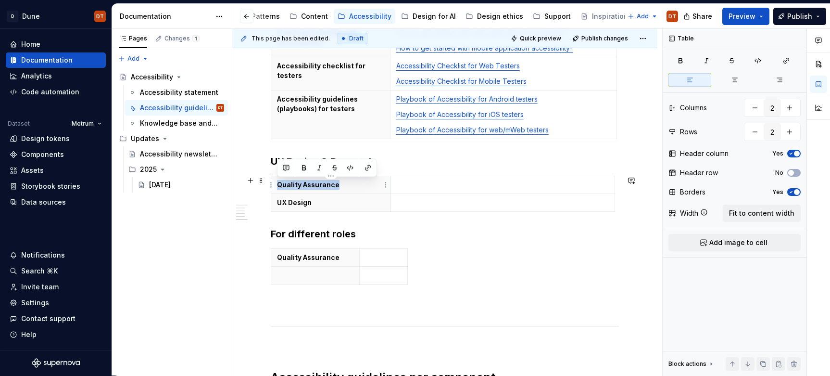
drag, startPoint x: 341, startPoint y: 184, endPoint x: 277, endPoint y: 185, distance: 63.5
click at [277, 185] on p "Quality Assurance" at bounding box center [331, 185] width 108 height 10
click at [401, 183] on p at bounding box center [503, 185] width 212 height 10
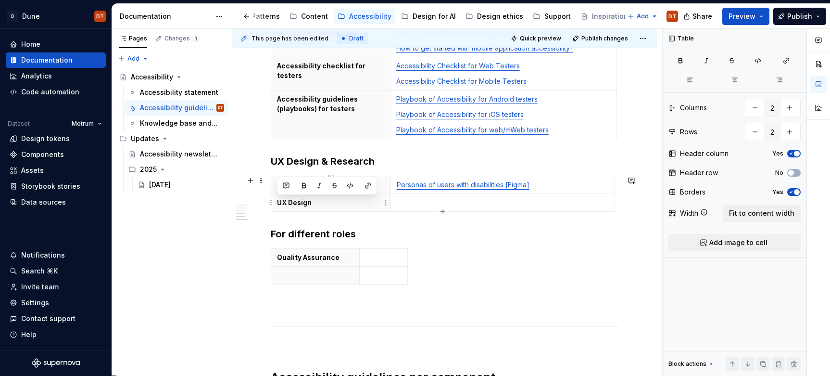
drag, startPoint x: 321, startPoint y: 200, endPoint x: 385, endPoint y: 195, distance: 64.2
click at [277, 202] on th "UX Design" at bounding box center [331, 203] width 120 height 18
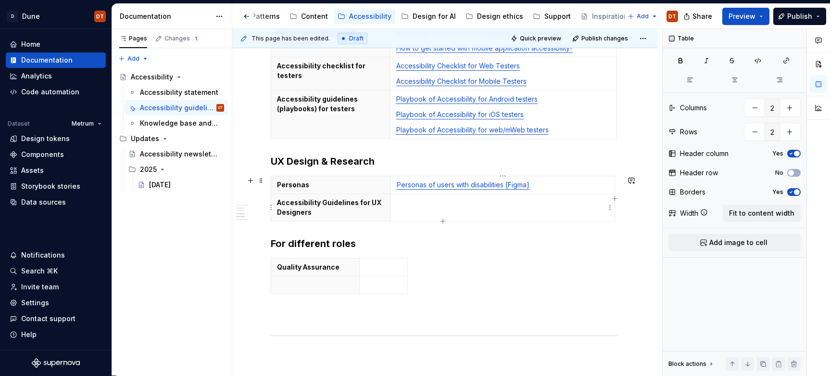
click at [405, 206] on p at bounding box center [503, 203] width 212 height 10
type input "3"
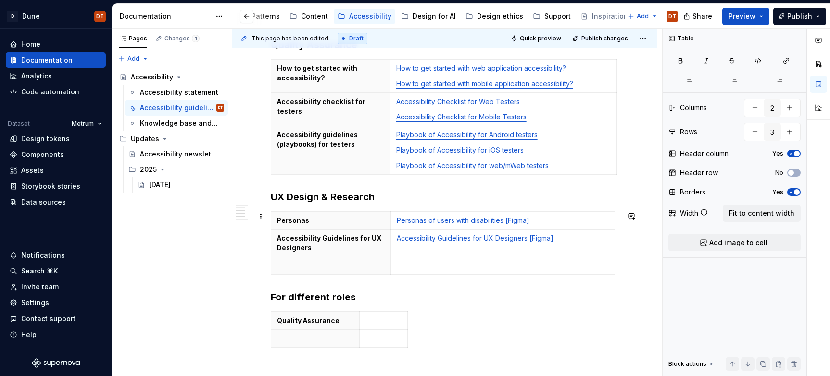
scroll to position [383, 0]
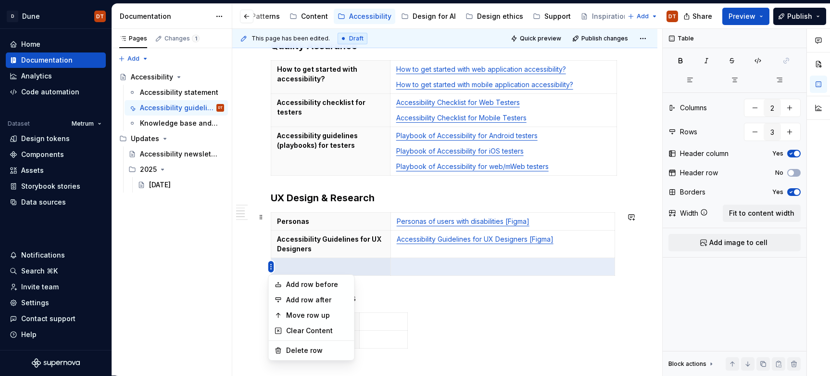
click at [269, 266] on html "D Dune DT Home Documentation Analytics Code automation Dataset Metrum Design to…" at bounding box center [415, 188] width 830 height 376
click at [324, 303] on div "Move row up" at bounding box center [317, 315] width 63 height 10
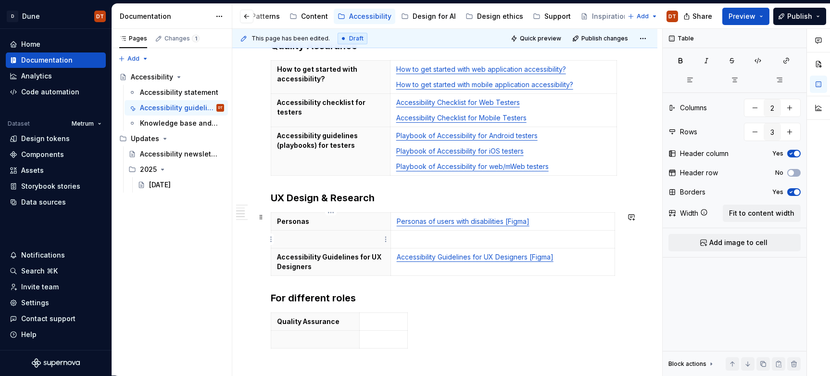
click at [310, 239] on p at bounding box center [331, 239] width 108 height 10
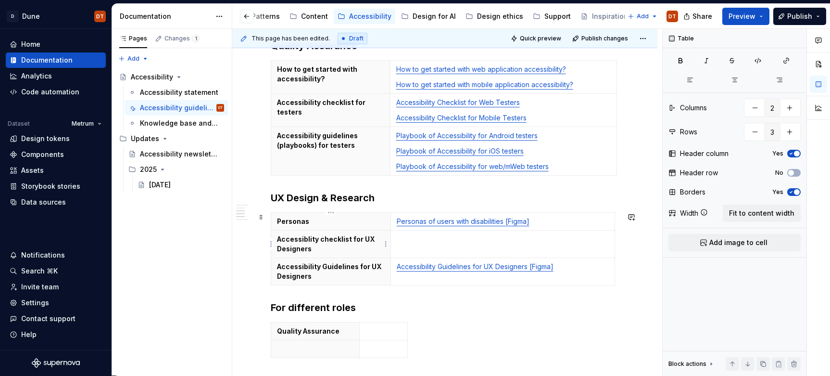
drag, startPoint x: 287, startPoint y: 241, endPoint x: 293, endPoint y: 240, distance: 5.8
click at [287, 241] on p "Accessiblity checklist for UX Designers" at bounding box center [331, 243] width 108 height 19
click at [294, 240] on p "Accessiblity checklist for UX Designers" at bounding box center [331, 243] width 108 height 19
click at [299, 239] on p "Accessiblity checklist for UX Designers" at bounding box center [331, 243] width 108 height 19
drag, startPoint x: 304, startPoint y: 240, endPoint x: 314, endPoint y: 238, distance: 10.3
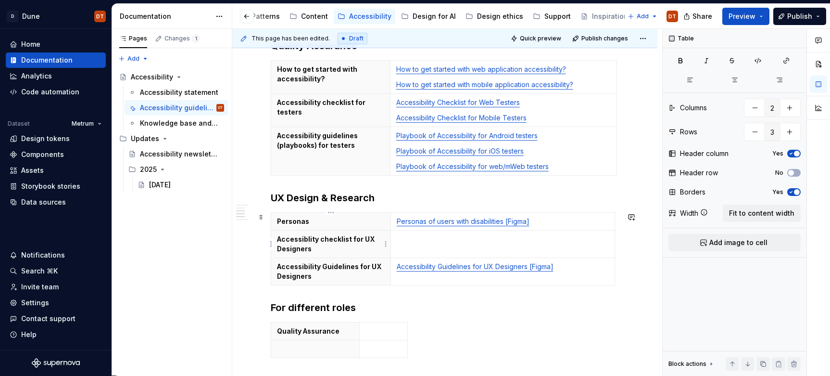
click at [304, 240] on p "Accessiblity checklist for UX Designers" at bounding box center [331, 243] width 108 height 19
click at [418, 240] on p at bounding box center [503, 239] width 212 height 10
drag, startPoint x: 243, startPoint y: 272, endPoint x: 253, endPoint y: 272, distance: 9.6
click at [243, 272] on div "Explore accessibility checklists & guidelines Digital accessibility is a shared…" at bounding box center [444, 231] width 425 height 895
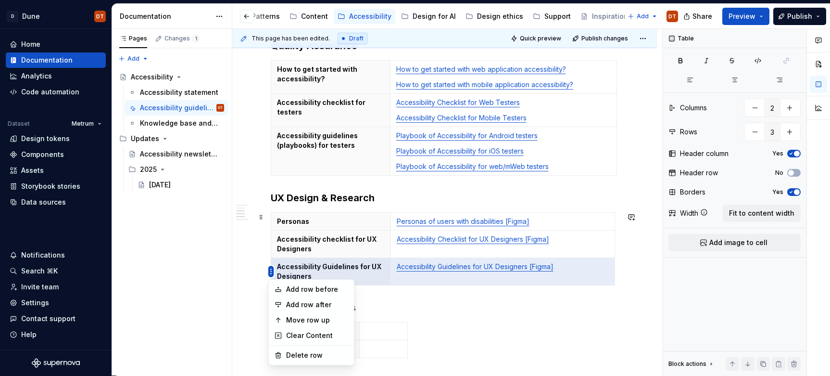
click at [269, 259] on html "D Dune DT Home Documentation Analytics Code automation Dataset Metrum Design to…" at bounding box center [415, 188] width 830 height 376
click at [302, 303] on div "Move row up" at bounding box center [317, 320] width 63 height 10
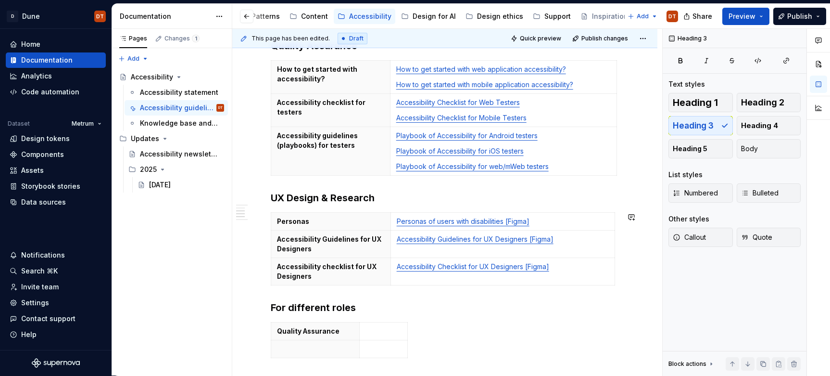
click at [431, 301] on h3 "For different roles" at bounding box center [445, 307] width 348 height 13
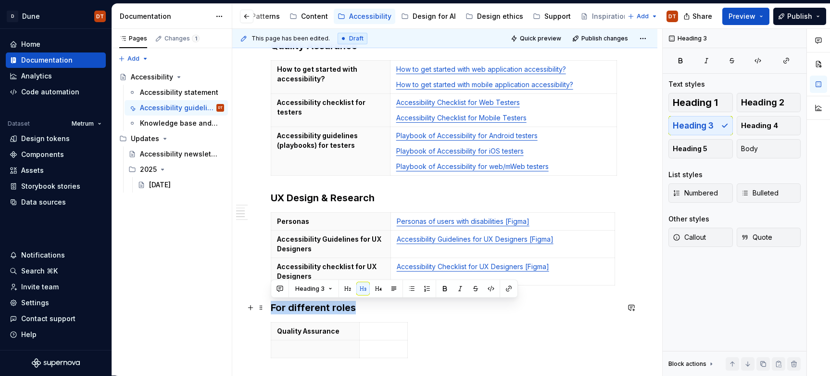
drag, startPoint x: 370, startPoint y: 309, endPoint x: 273, endPoint y: 309, distance: 97.2
click at [273, 303] on h3 "For different roles" at bounding box center [445, 307] width 348 height 13
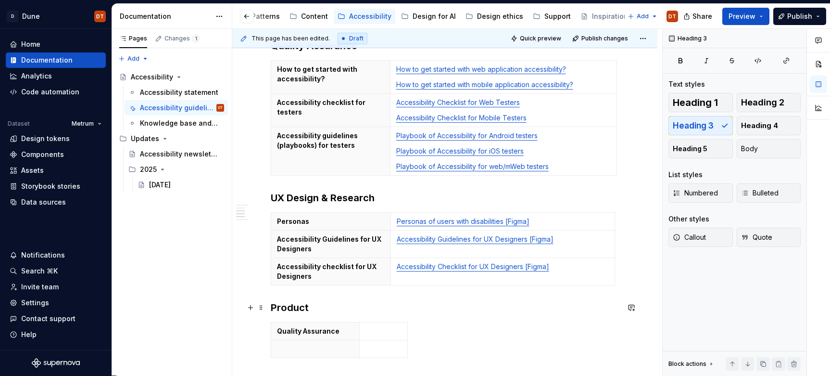
drag, startPoint x: 503, startPoint y: 306, endPoint x: 490, endPoint y: 309, distance: 13.3
click at [503, 303] on h3 "Product" at bounding box center [445, 307] width 348 height 13
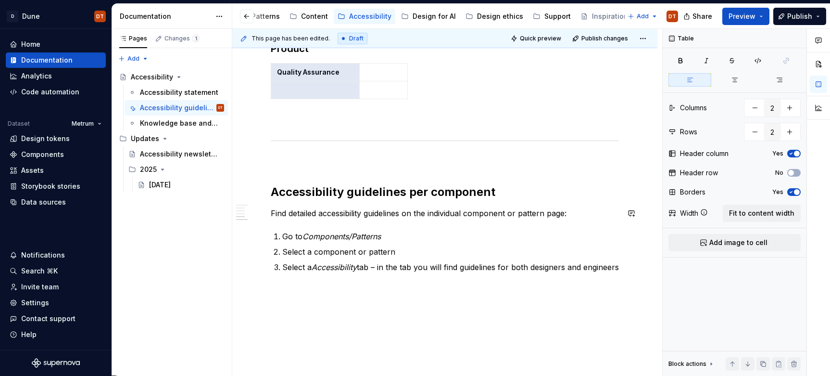
drag, startPoint x: 341, startPoint y: 333, endPoint x: 281, endPoint y: 332, distance: 59.7
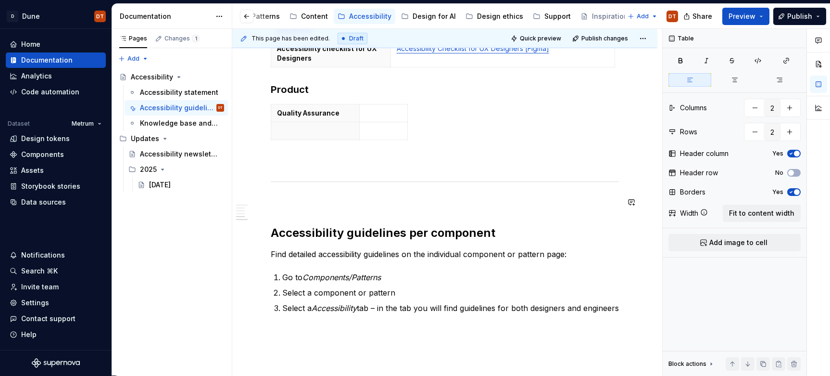
scroll to position [571, 0]
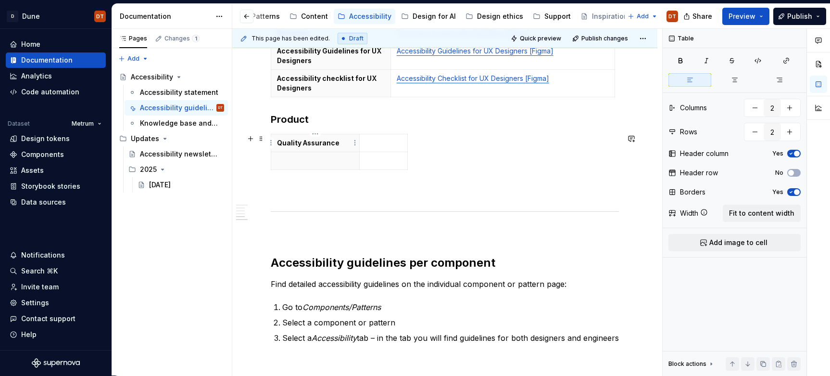
drag, startPoint x: 319, startPoint y: 142, endPoint x: 331, endPoint y: 141, distance: 12.0
click at [319, 142] on p "Quality Assurance" at bounding box center [315, 143] width 76 height 10
drag, startPoint x: 338, startPoint y: 141, endPoint x: 277, endPoint y: 144, distance: 61.1
click at [277, 144] on p "Quality Assurance" at bounding box center [315, 143] width 76 height 10
drag, startPoint x: 359, startPoint y: 148, endPoint x: 391, endPoint y: 148, distance: 31.8
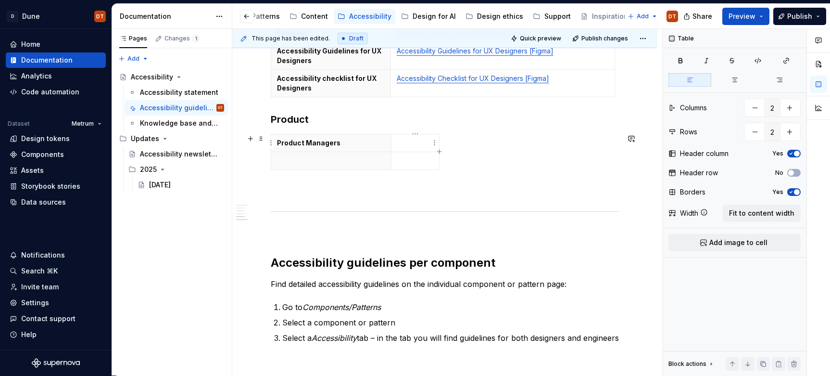
click at [400, 143] on p at bounding box center [415, 143] width 36 height 10
drag, startPoint x: 439, startPoint y: 148, endPoint x: 614, endPoint y: 144, distance: 175.1
click at [271, 159] on html "D Dune DT Home Documentation Analytics Code automation Dataset Metrum Design to…" at bounding box center [415, 188] width 830 height 376
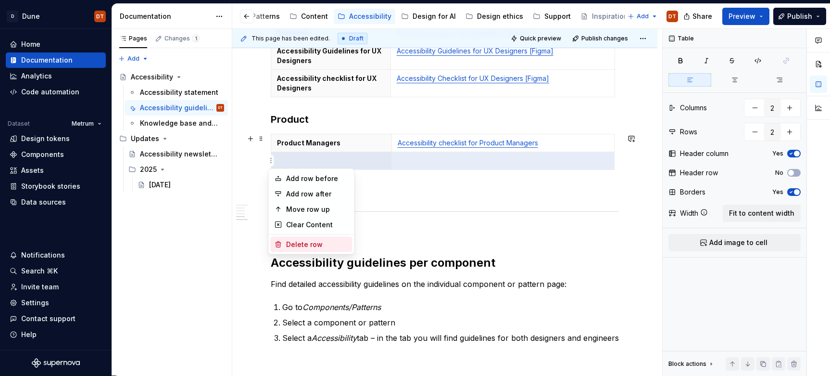
click at [302, 243] on div "Delete row" at bounding box center [317, 245] width 63 height 10
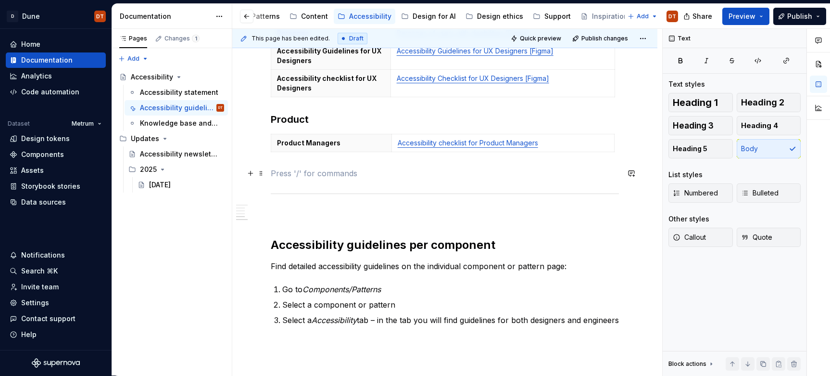
click at [285, 174] on p at bounding box center [445, 173] width 348 height 12
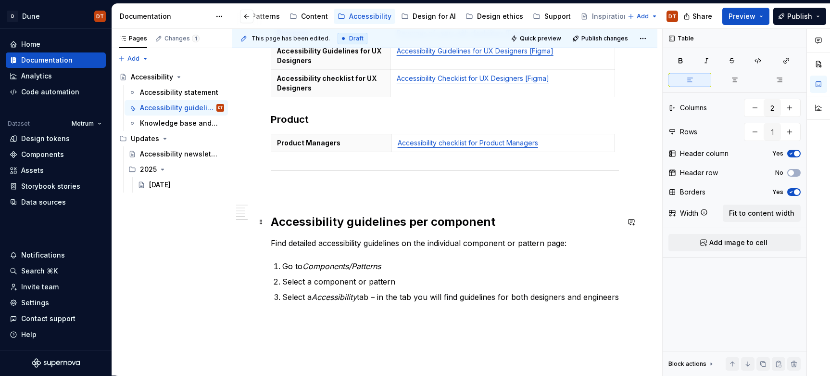
click at [272, 221] on h2 "Accessibility guidelines per component" at bounding box center [445, 221] width 348 height 15
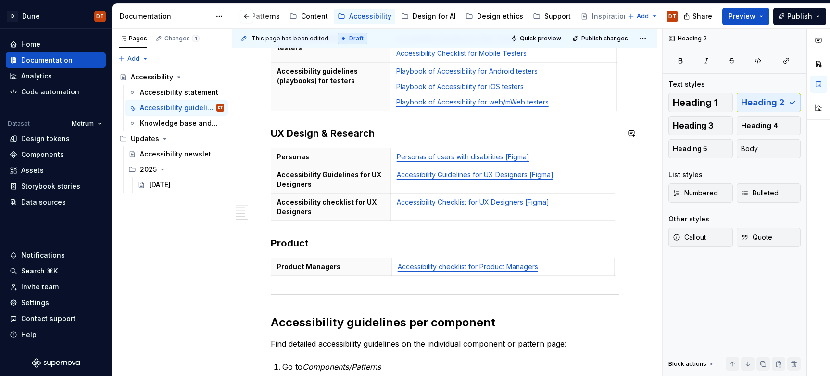
scroll to position [444, 0]
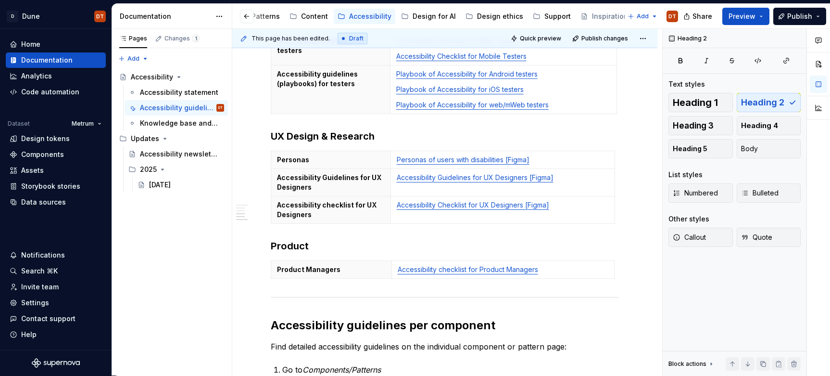
drag, startPoint x: 261, startPoint y: 129, endPoint x: 267, endPoint y: 110, distance: 20.2
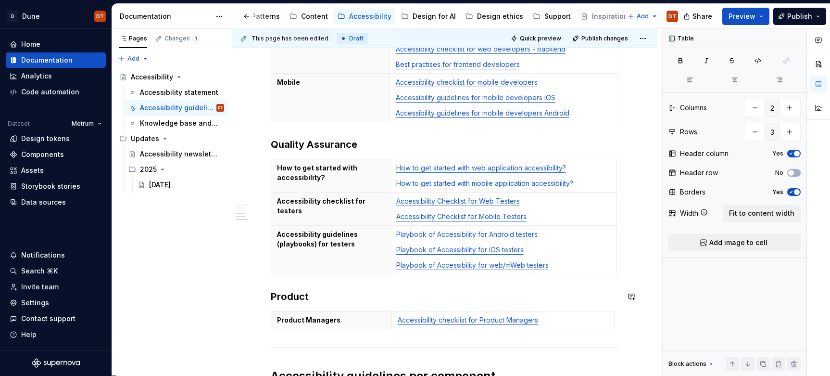
scroll to position [0, 0]
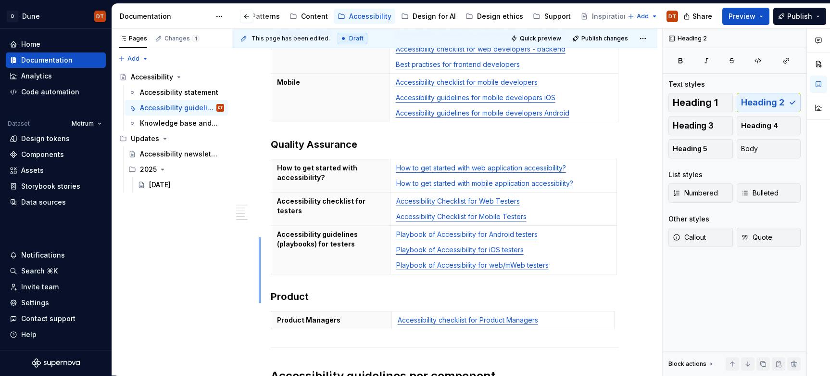
drag, startPoint x: 261, startPoint y: 303, endPoint x: 259, endPoint y: 237, distance: 65.9
click at [259, 237] on div "This page has been edited. Draft Quick preview Publish changes Accessibility Ed…" at bounding box center [447, 202] width 430 height 347
drag, startPoint x: 253, startPoint y: 280, endPoint x: 256, endPoint y: 284, distance: 5.5
click at [253, 280] on div "This page has been edited. Draft Quick preview Publish changes Accessibility Ed…" at bounding box center [447, 202] width 430 height 347
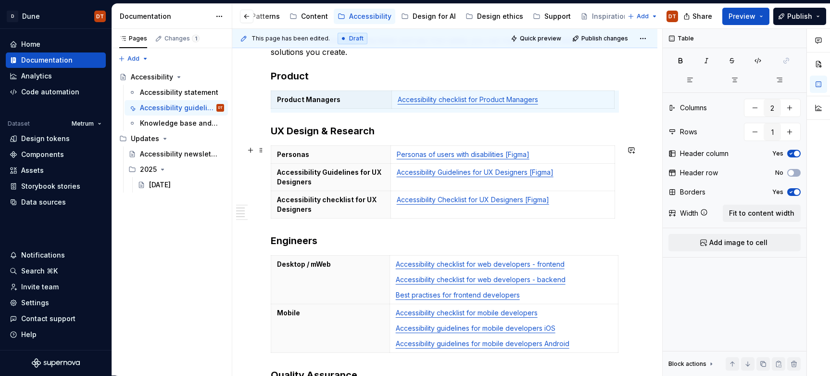
scroll to position [207, 0]
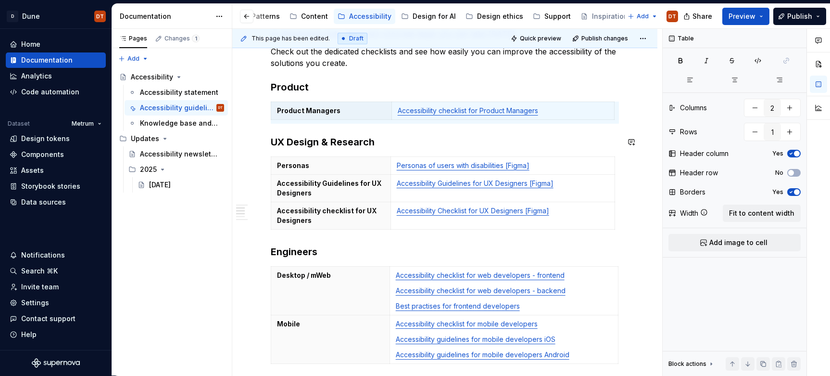
click at [440, 133] on div "Explore accessibility checklists & guidelines Digital accessibility is a shared…" at bounding box center [445, 324] width 348 height 684
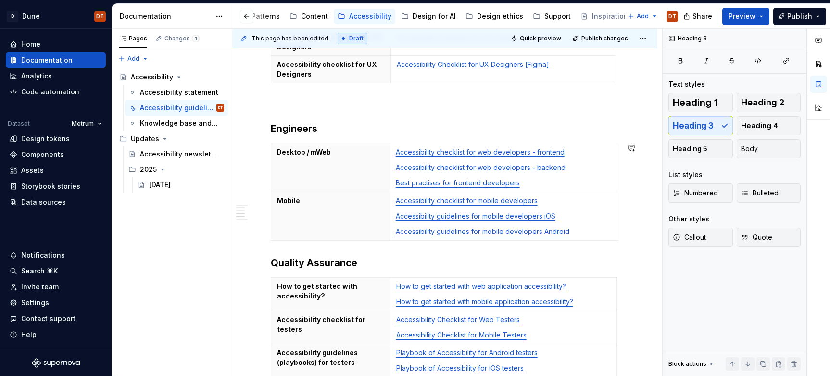
scroll to position [389, 0]
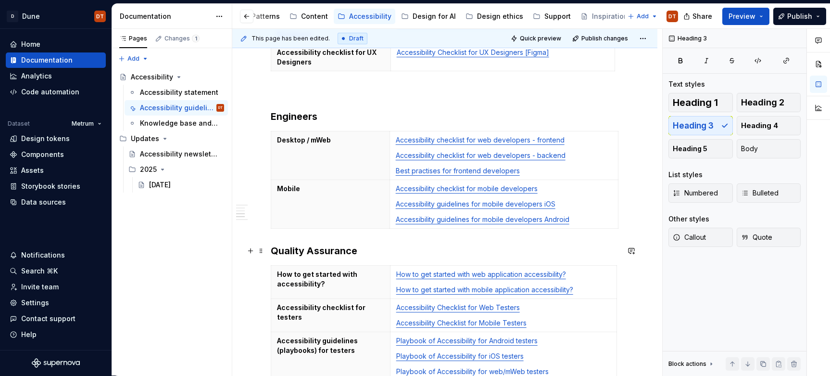
click at [271, 248] on h3 "Quality Assurance" at bounding box center [445, 250] width 348 height 13
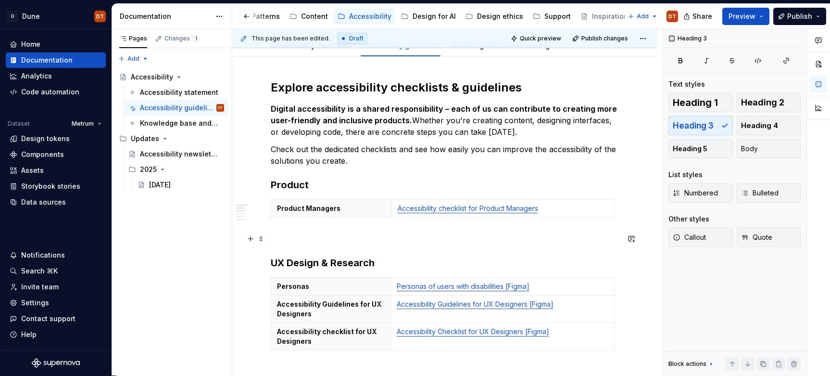
scroll to position [112, 0]
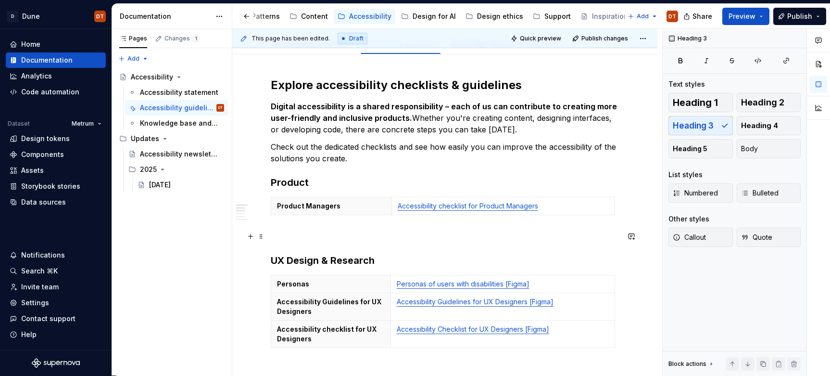
click at [298, 236] on p at bounding box center [445, 236] width 348 height 12
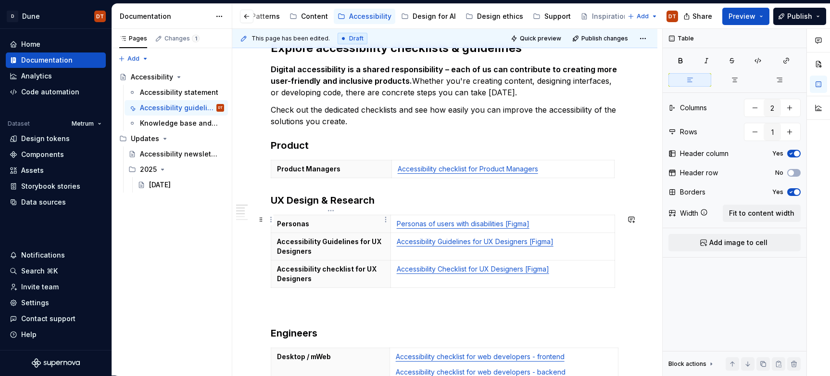
scroll to position [153, 0]
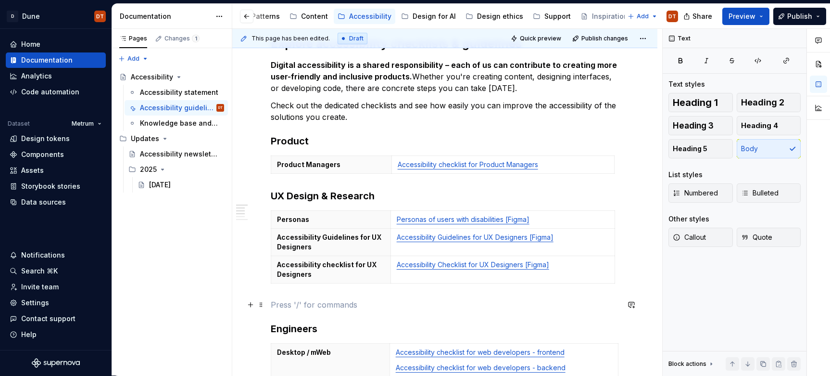
click at [296, 303] on p at bounding box center [445, 305] width 348 height 12
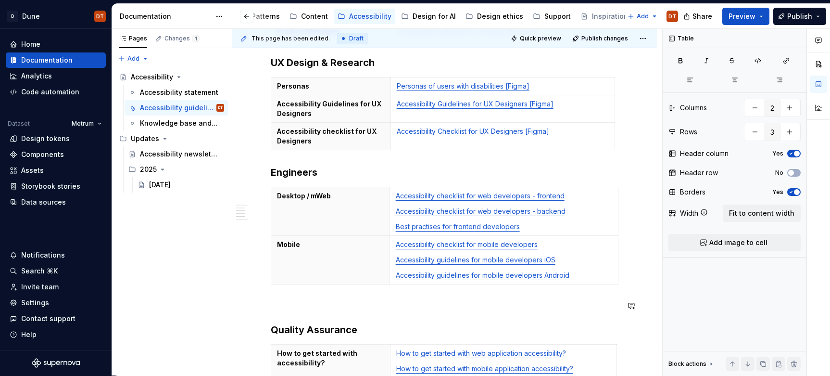
scroll to position [293, 0]
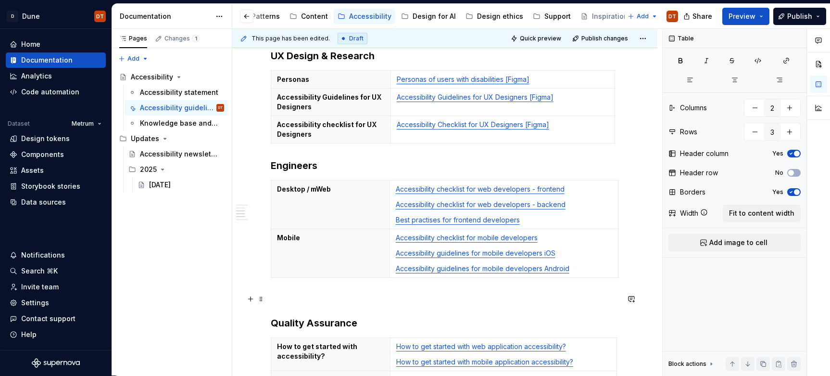
click at [291, 298] on p at bounding box center [445, 299] width 348 height 12
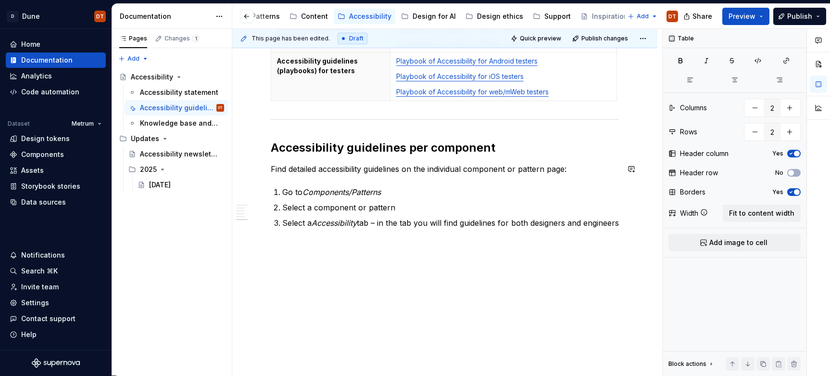
scroll to position [621, 0]
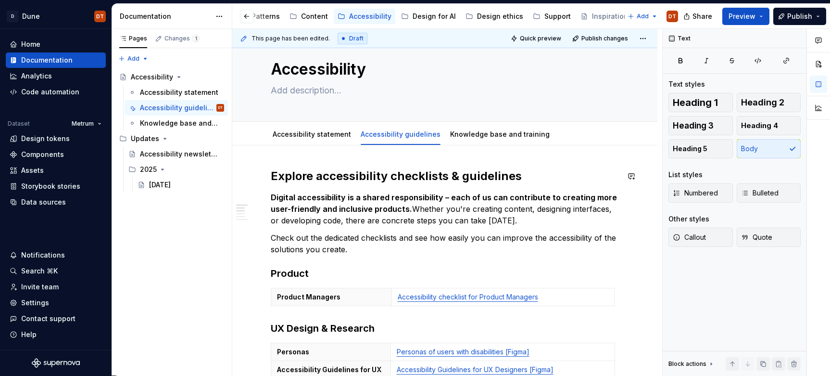
scroll to position [0, 0]
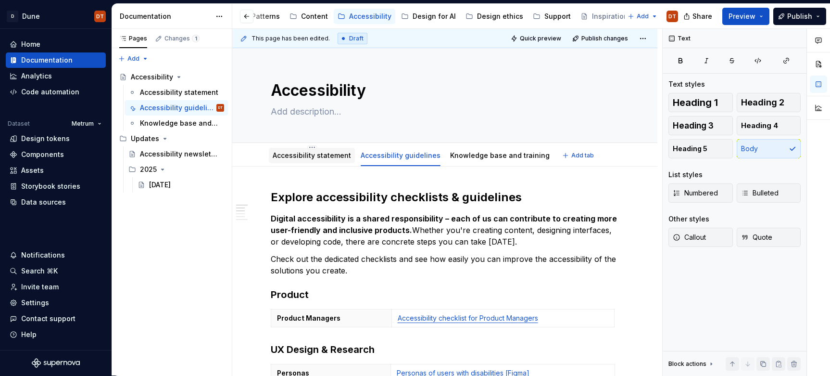
click at [325, 161] on div "Accessibility statement" at bounding box center [312, 156] width 78 height 12
click at [317, 157] on link "Accessibility statement" at bounding box center [312, 155] width 78 height 8
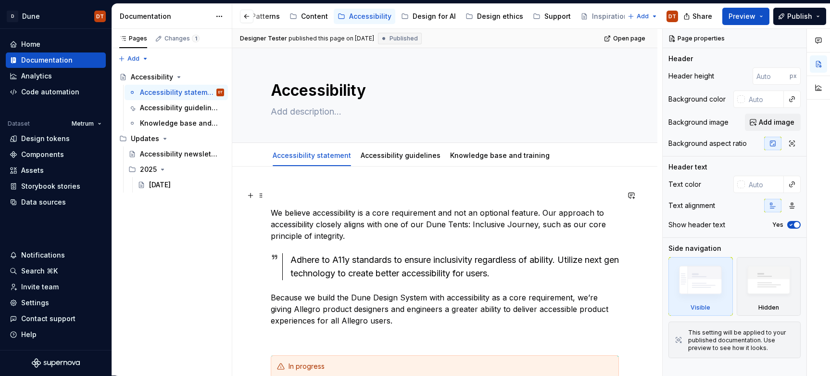
click at [283, 192] on p at bounding box center [445, 196] width 348 height 12
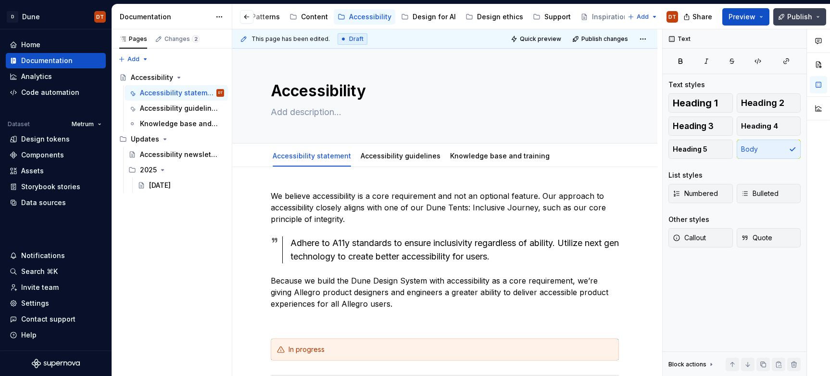
click at [724, 13] on span "Publish" at bounding box center [799, 17] width 25 height 10
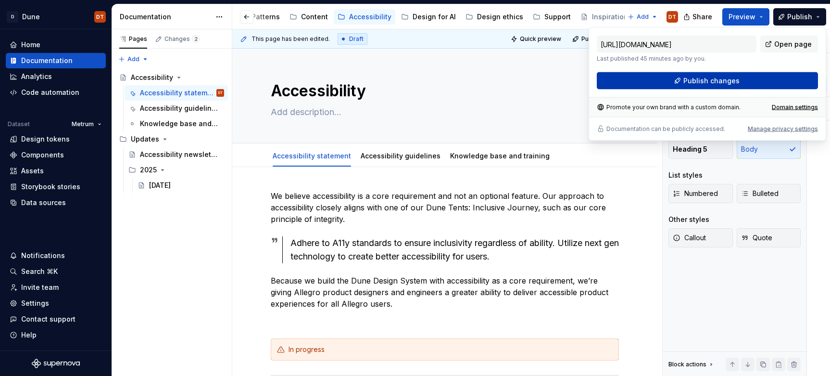
click at [704, 81] on span "Publish changes" at bounding box center [712, 81] width 56 height 10
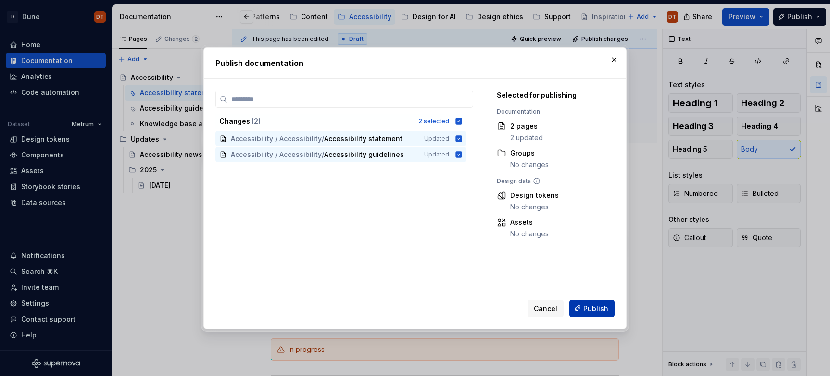
click at [590, 303] on span "Publish" at bounding box center [595, 308] width 25 height 10
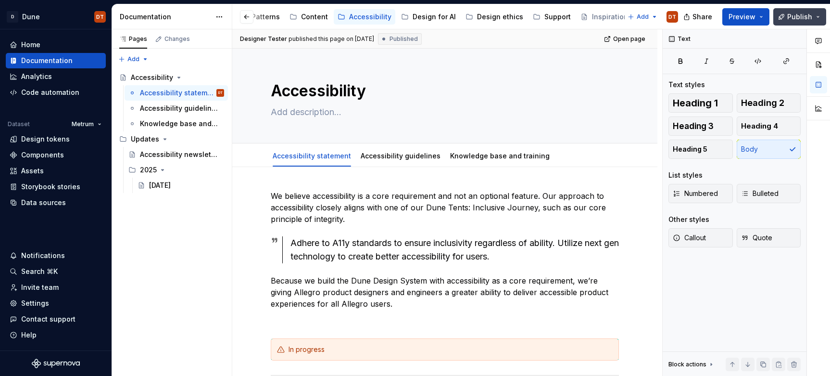
click at [724, 15] on button "Publish" at bounding box center [799, 16] width 53 height 17
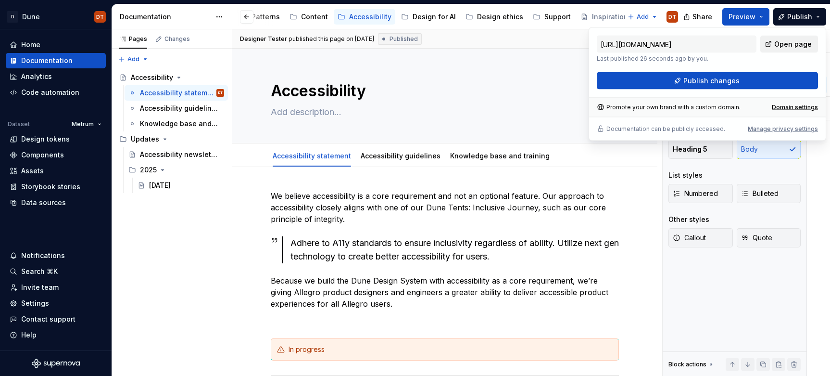
click at [724, 43] on span "Open page" at bounding box center [793, 44] width 38 height 10
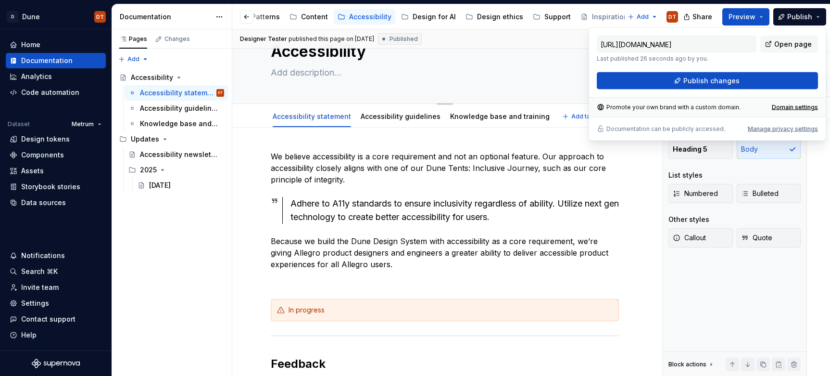
scroll to position [24, 0]
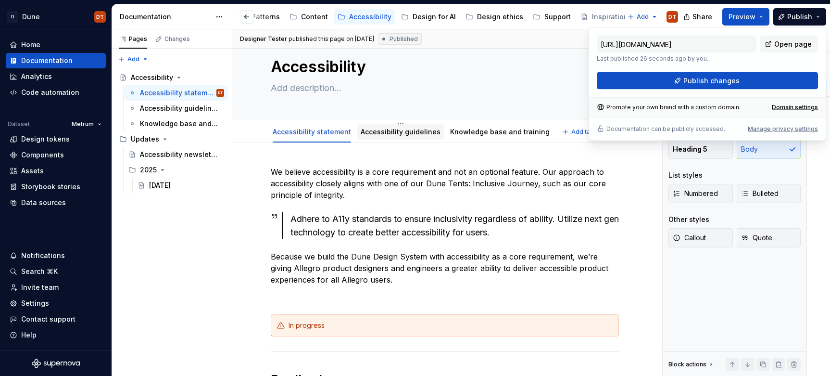
click at [411, 135] on link "Accessibility guidelines" at bounding box center [401, 131] width 80 height 8
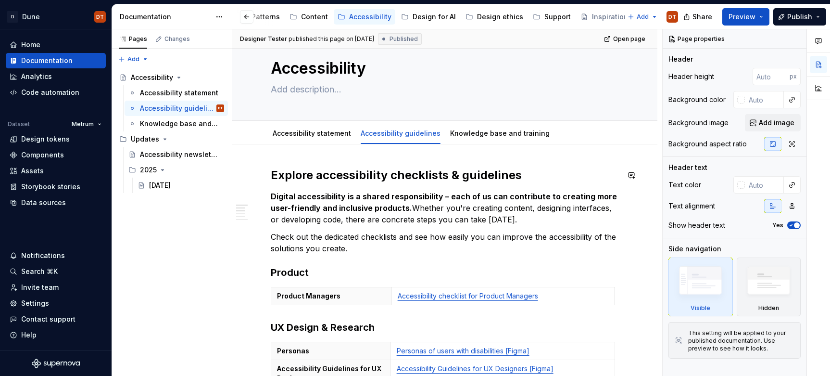
scroll to position [24, 0]
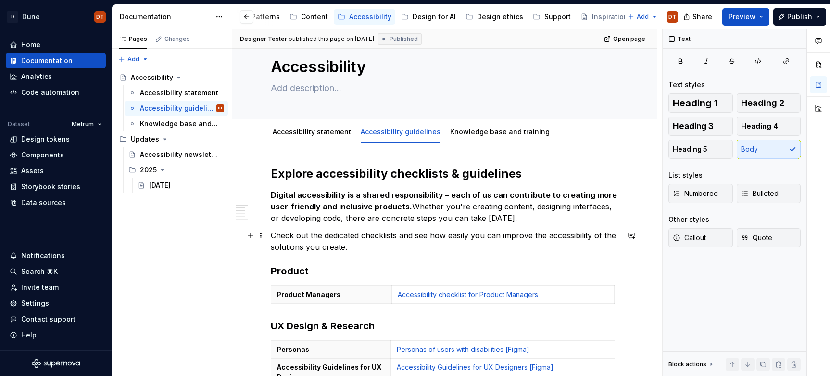
click at [361, 245] on p "Check out the dedicated checklists and see how easily you can improve the acces…" at bounding box center [445, 240] width 348 height 23
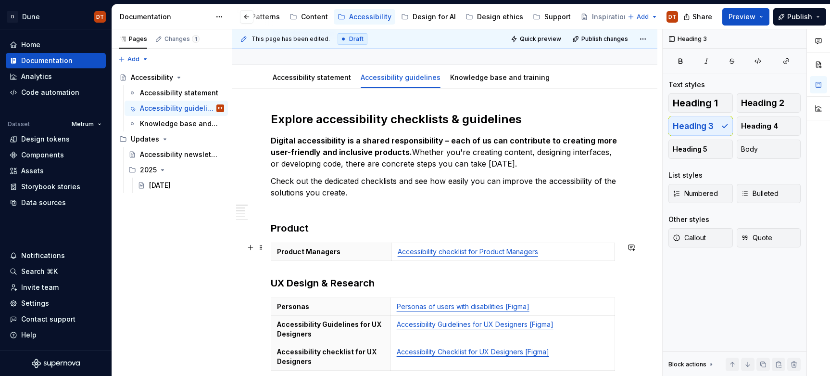
scroll to position [95, 0]
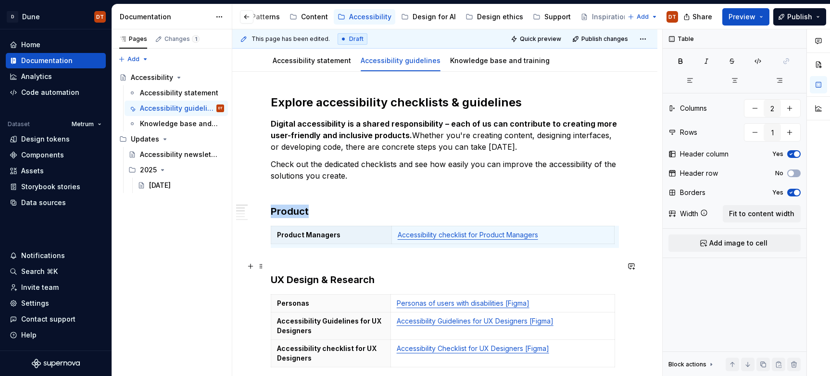
click at [294, 259] on h3 "UX Design & Research" at bounding box center [445, 272] width 348 height 27
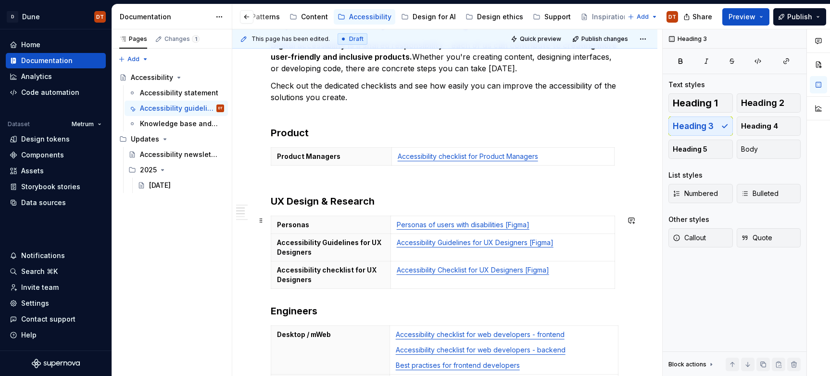
scroll to position [170, 0]
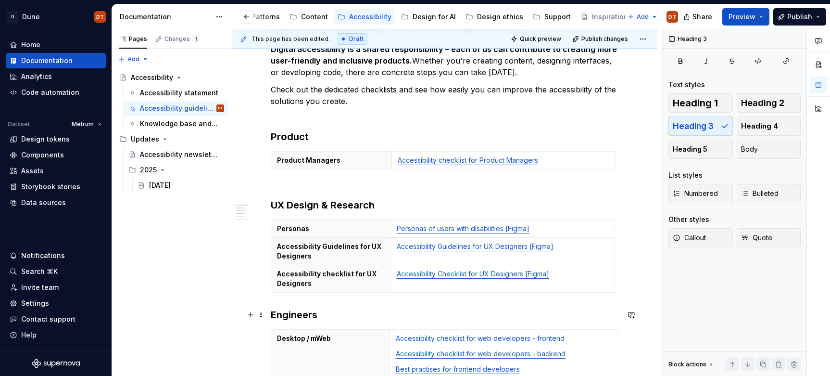
click at [271, 303] on h3 "Engineers" at bounding box center [445, 314] width 348 height 13
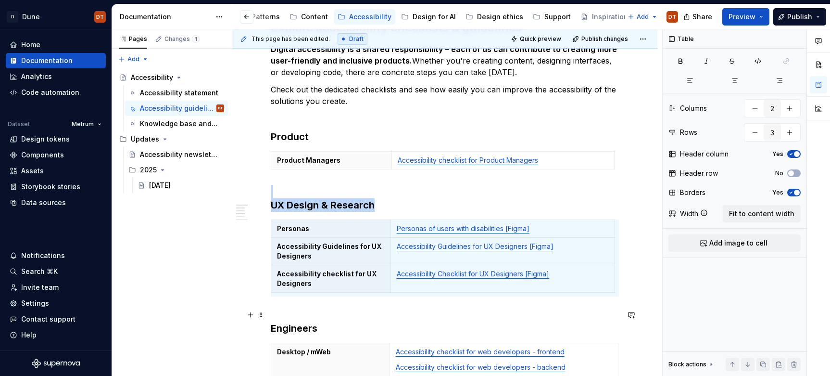
drag, startPoint x: 281, startPoint y: 314, endPoint x: 311, endPoint y: 309, distance: 30.7
click at [281, 303] on h3 "Engineers" at bounding box center [445, 321] width 348 height 27
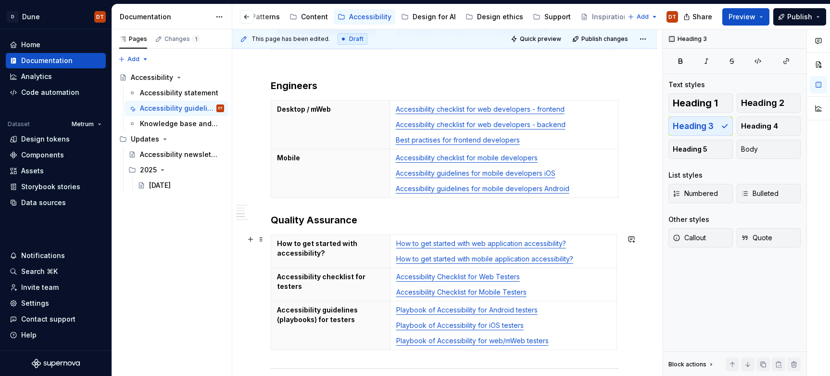
scroll to position [422, 0]
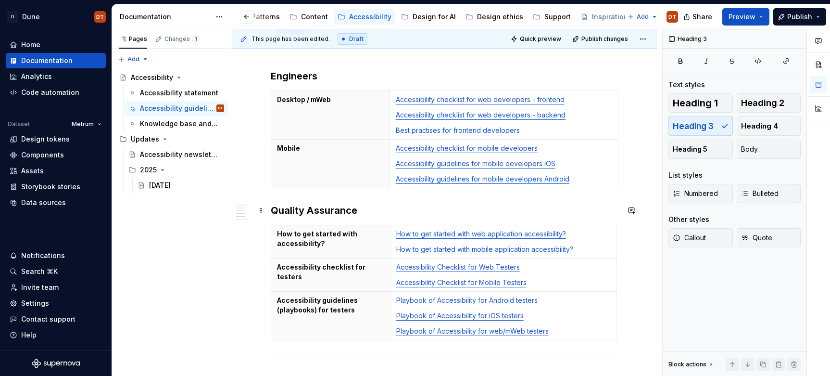
click at [269, 209] on div "Explore accessibility checklists & guidelines Digital accessibility is a shared…" at bounding box center [444, 180] width 425 height 870
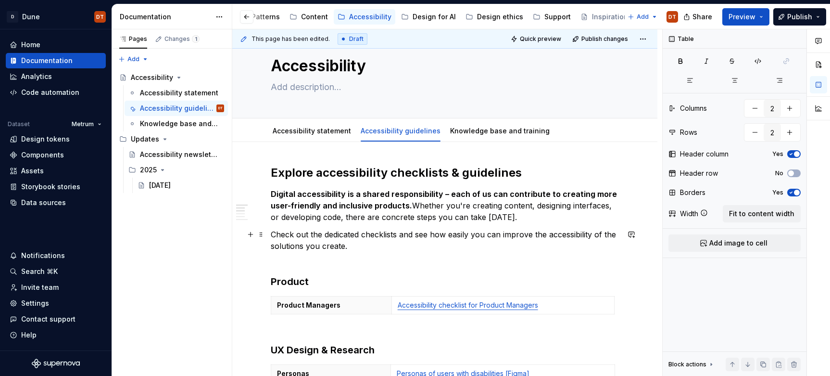
scroll to position [0, 0]
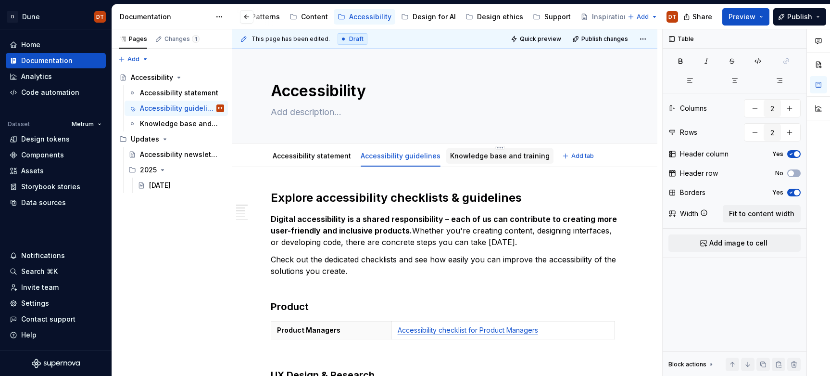
click at [497, 154] on link "Knowledge base and training" at bounding box center [500, 156] width 100 height 8
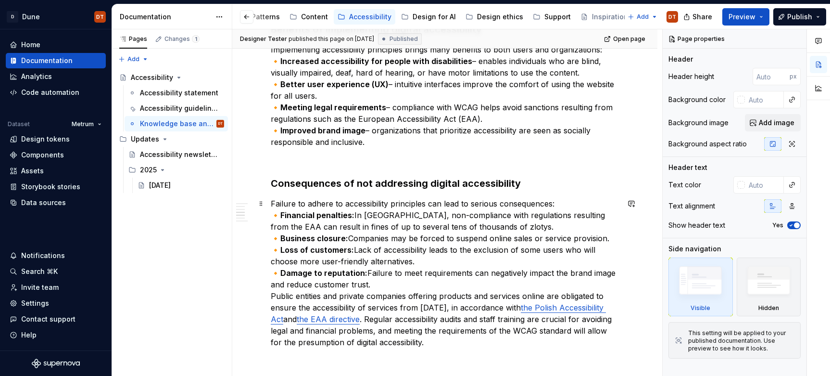
scroll to position [840, 0]
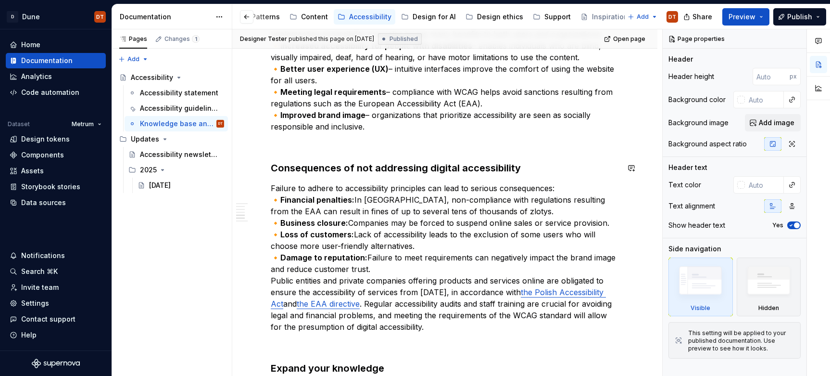
click at [298, 148] on p at bounding box center [445, 144] width 348 height 12
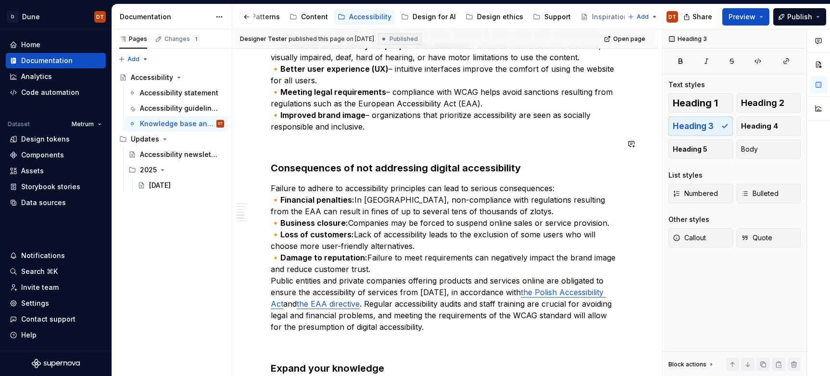
click at [299, 141] on p at bounding box center [445, 144] width 348 height 12
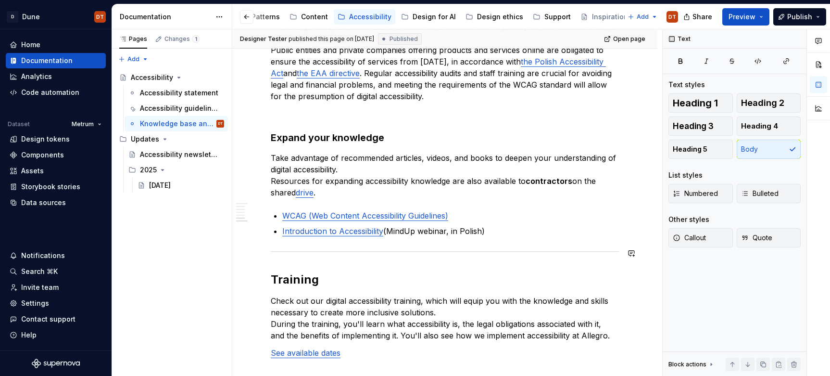
scroll to position [1072, 0]
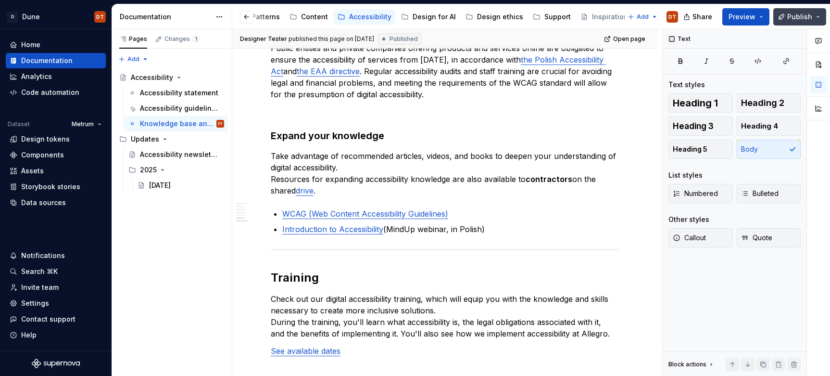
click at [724, 21] on button "Publish" at bounding box center [799, 16] width 53 height 17
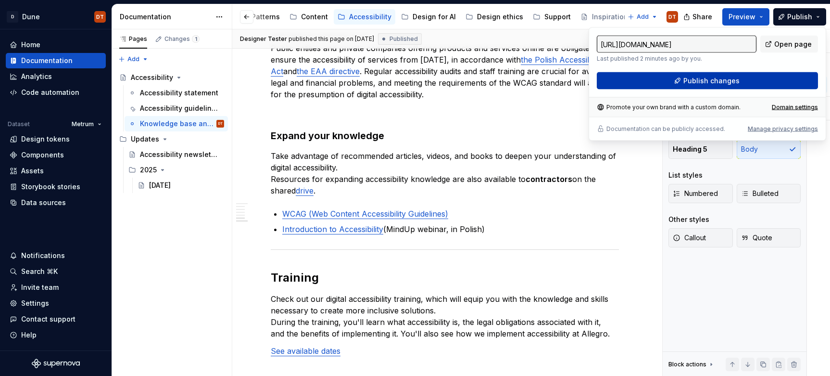
click at [714, 81] on span "Publish changes" at bounding box center [712, 81] width 56 height 10
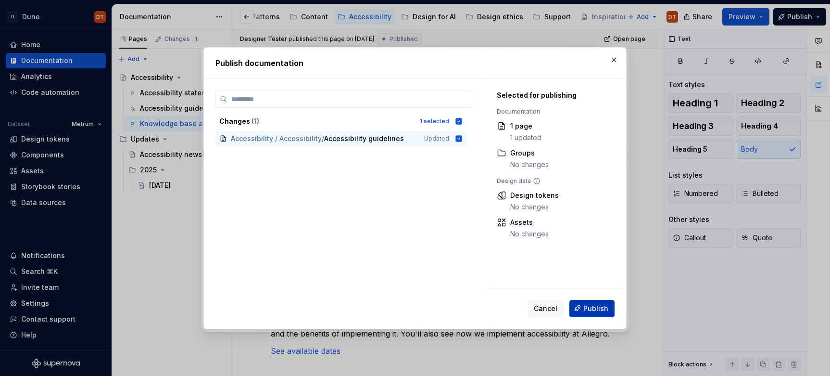
click at [583, 303] on button "Publish" at bounding box center [592, 307] width 45 height 17
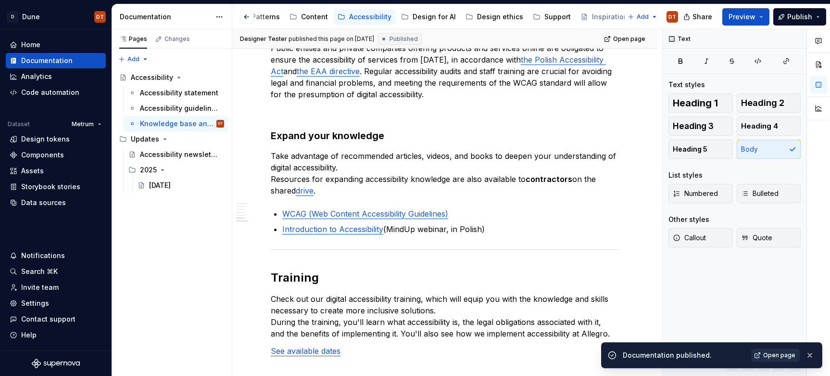
click at [724, 303] on span "Open page" at bounding box center [779, 355] width 32 height 8
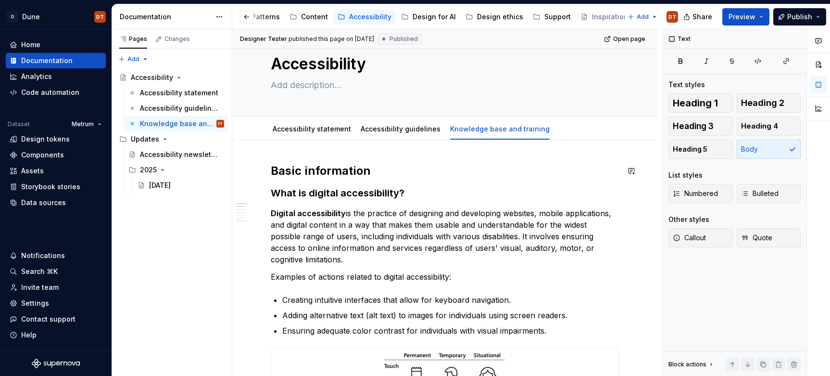
scroll to position [0, 0]
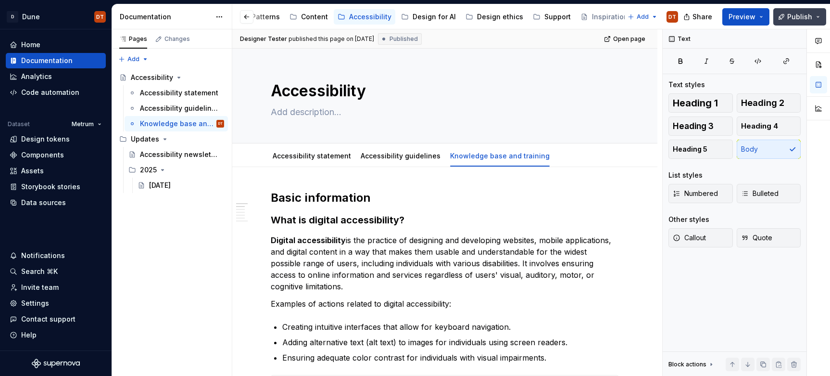
click at [724, 16] on span "Publish" at bounding box center [799, 17] width 25 height 10
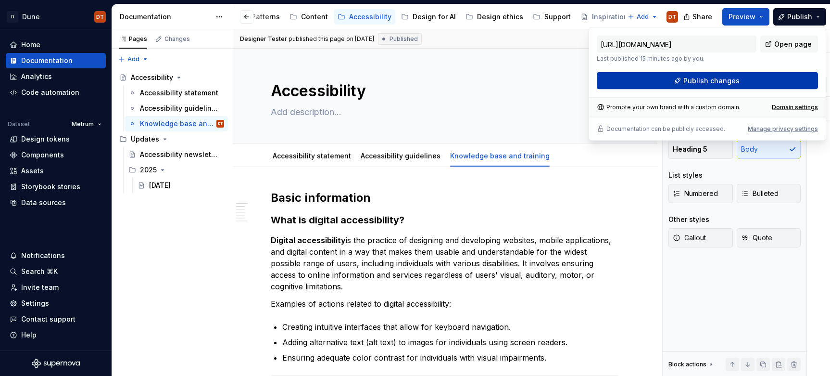
click at [694, 80] on span "Publish changes" at bounding box center [712, 81] width 56 height 10
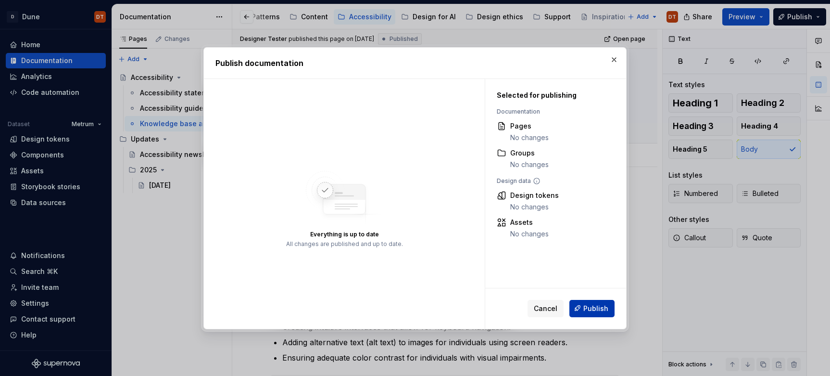
click at [597, 303] on span "Publish" at bounding box center [595, 308] width 25 height 10
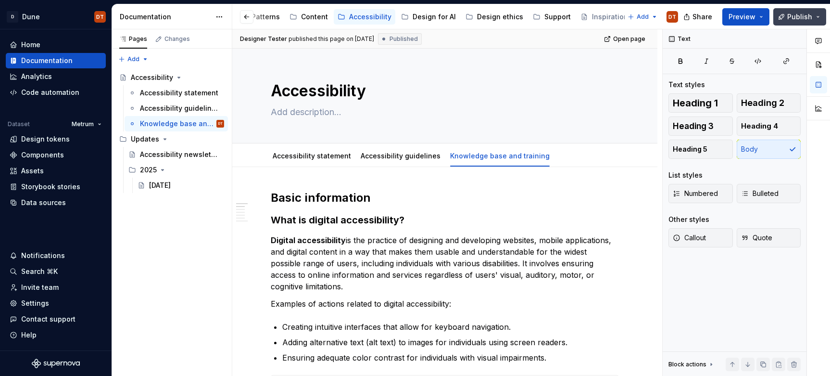
click at [724, 15] on button "Publish" at bounding box center [799, 16] width 53 height 17
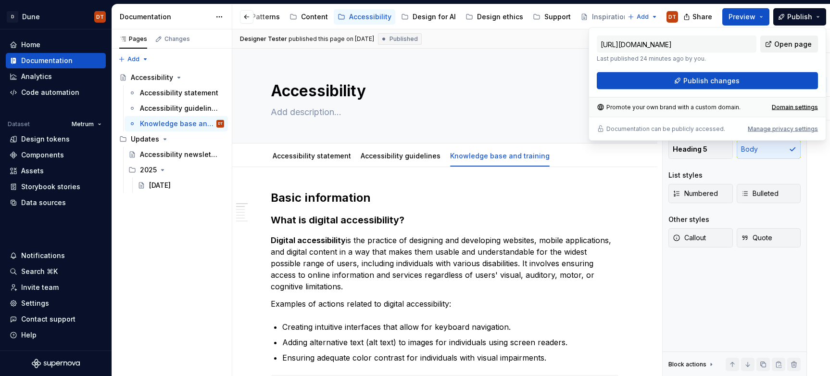
click at [724, 42] on span "Open page" at bounding box center [793, 44] width 38 height 10
type textarea "*"
